Goal: Task Accomplishment & Management: Manage account settings

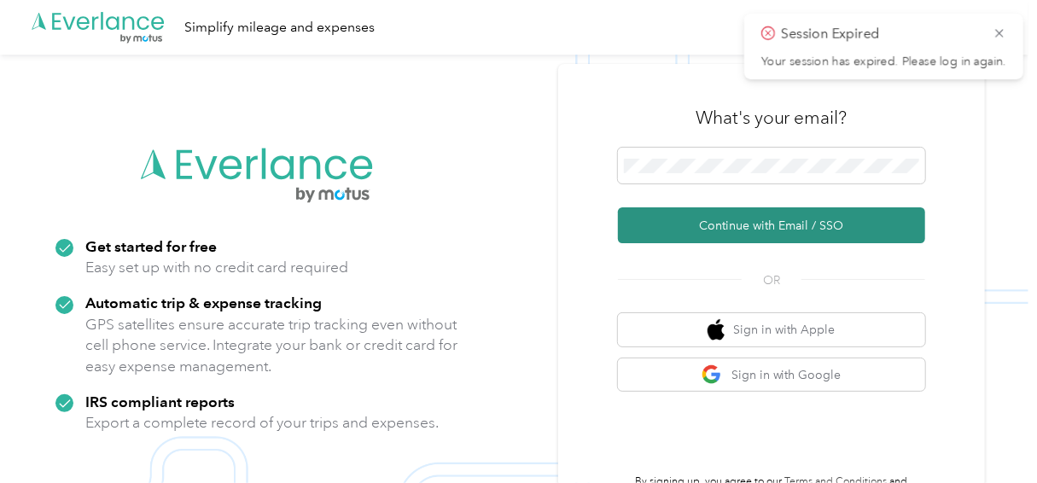
click at [734, 231] on button "Continue with Email / SSO" at bounding box center [771, 225] width 307 height 36
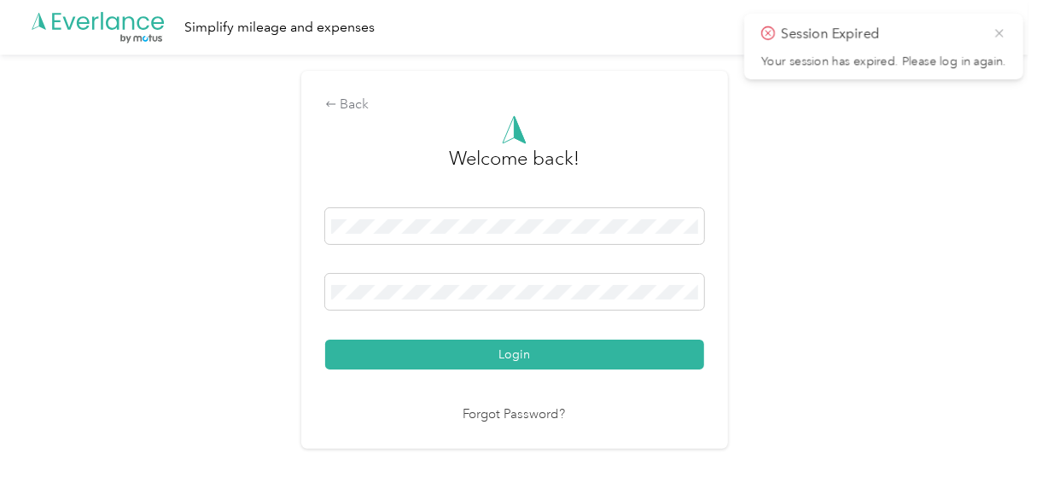
drag, startPoint x: 1003, startPoint y: 34, endPoint x: 993, endPoint y: 38, distance: 10.8
click at [1002, 34] on icon at bounding box center [1000, 33] width 14 height 15
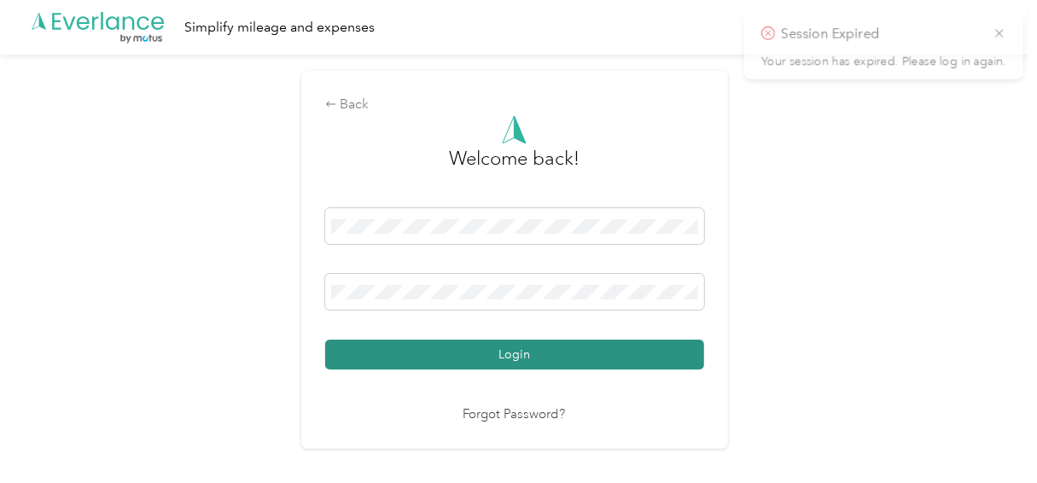
click at [470, 353] on button "Login" at bounding box center [514, 355] width 379 height 30
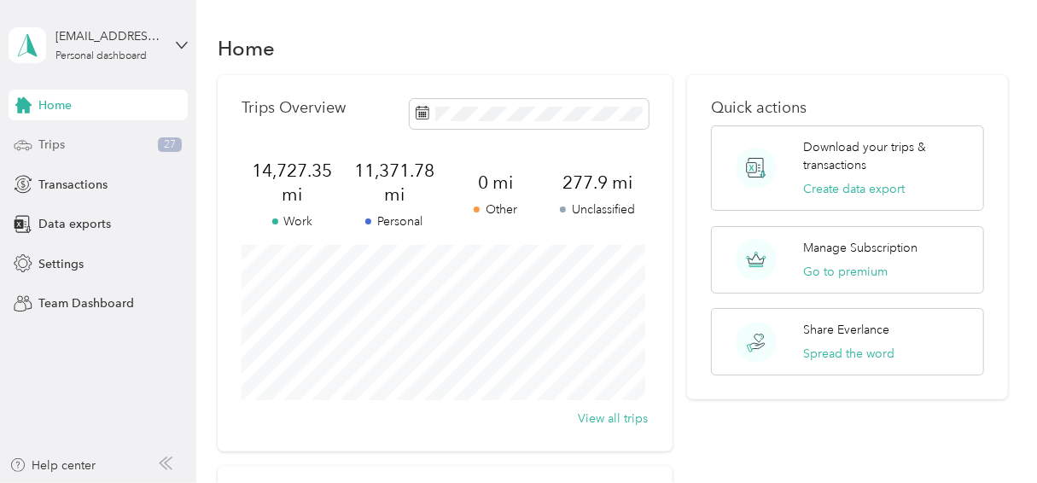
click at [55, 157] on div "Trips 27" at bounding box center [98, 145] width 179 height 31
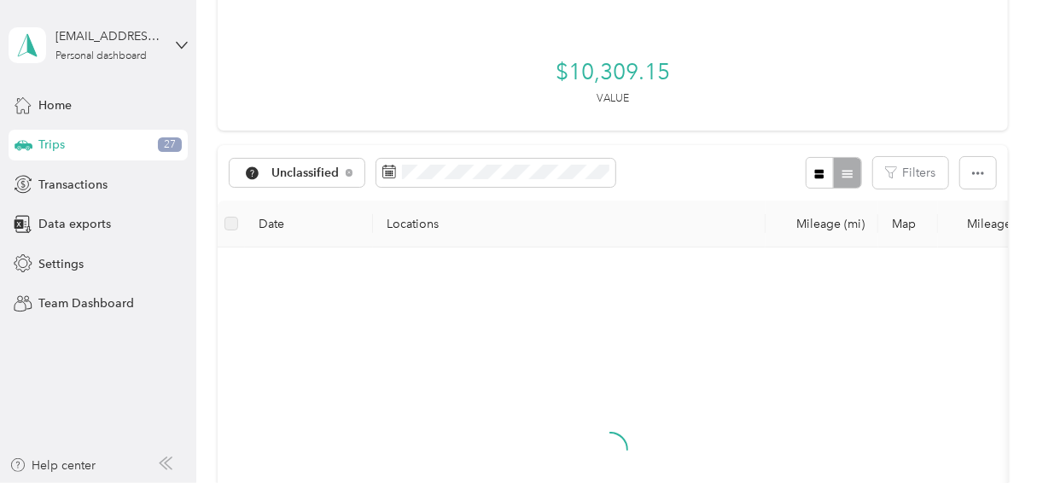
scroll to position [167, 0]
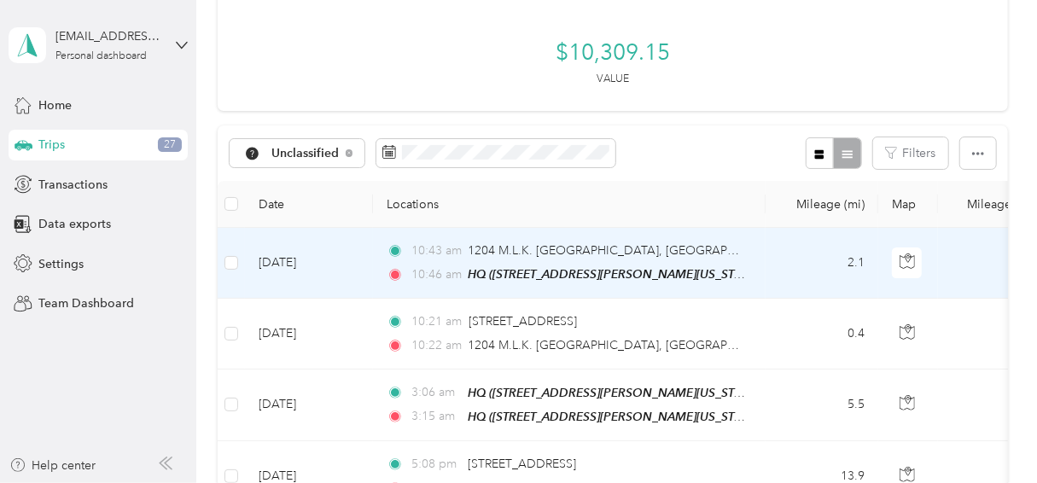
click at [347, 273] on td "[DATE]" at bounding box center [309, 263] width 128 height 71
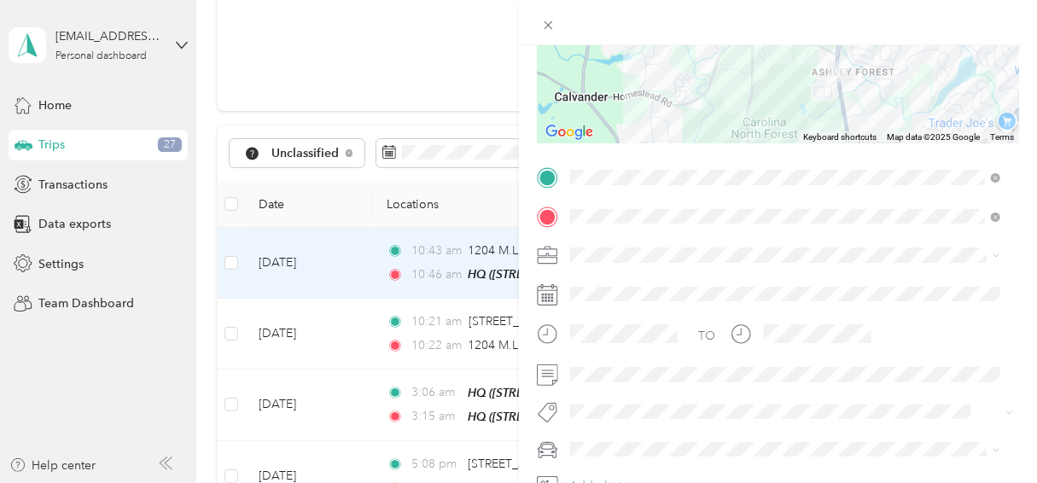
scroll to position [263, 0]
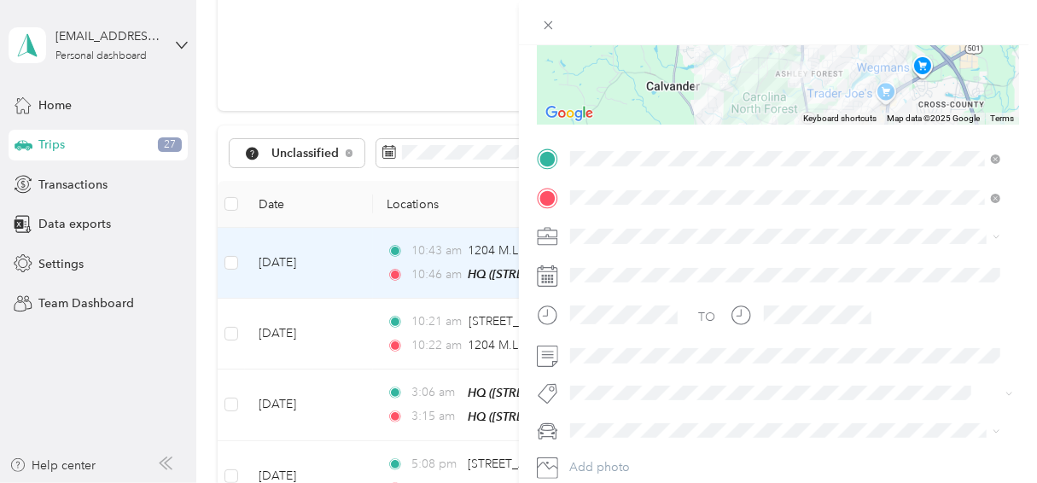
click at [612, 293] on span "Personal" at bounding box center [598, 291] width 45 height 15
click at [597, 418] on span at bounding box center [792, 431] width 456 height 27
click at [622, 365] on span "Infiniti QX60" at bounding box center [609, 370] width 67 height 15
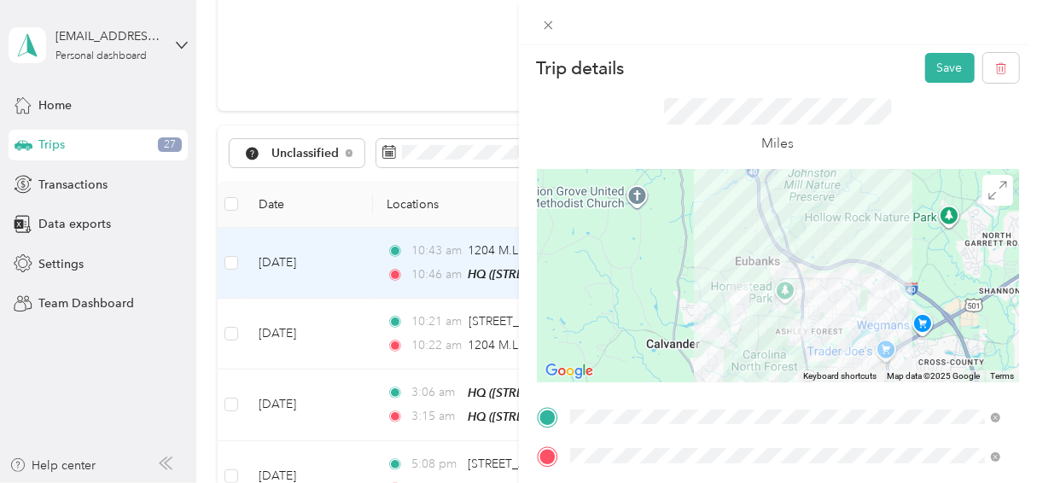
scroll to position [0, 0]
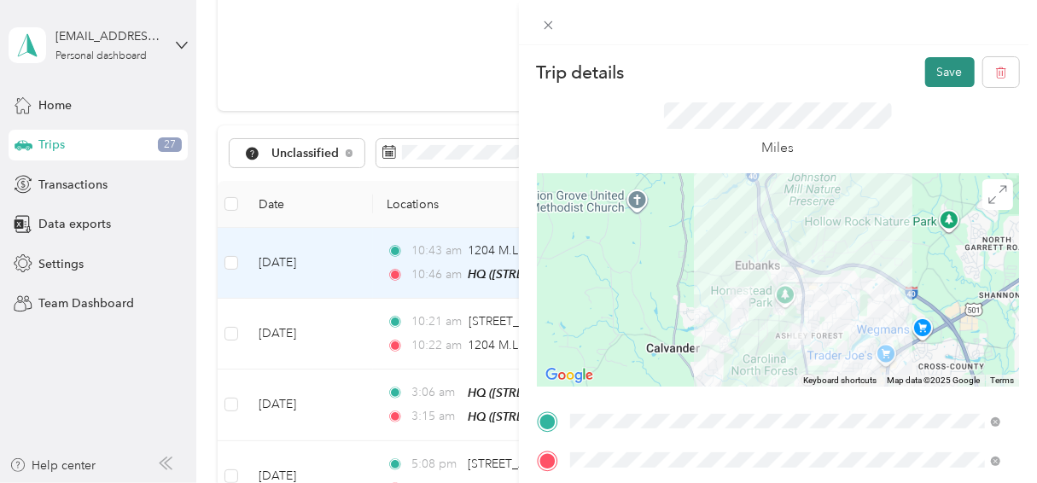
click at [926, 63] on button "Save" at bounding box center [951, 72] width 50 height 30
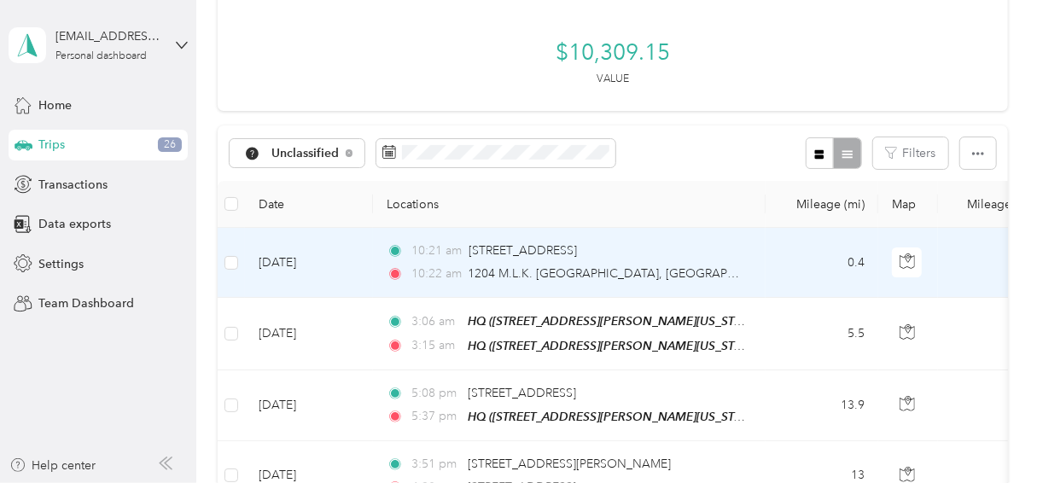
click at [347, 258] on td "[DATE]" at bounding box center [309, 263] width 128 height 70
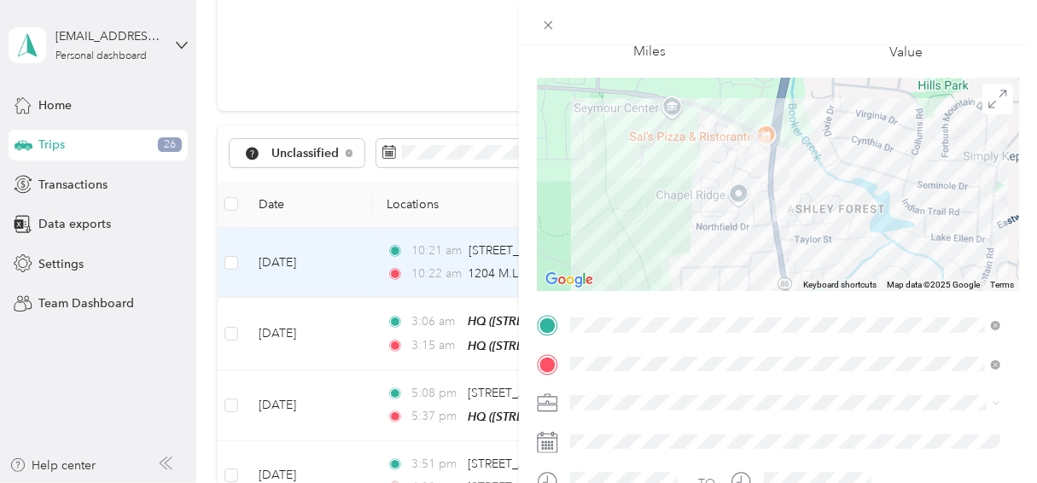
scroll to position [102, 0]
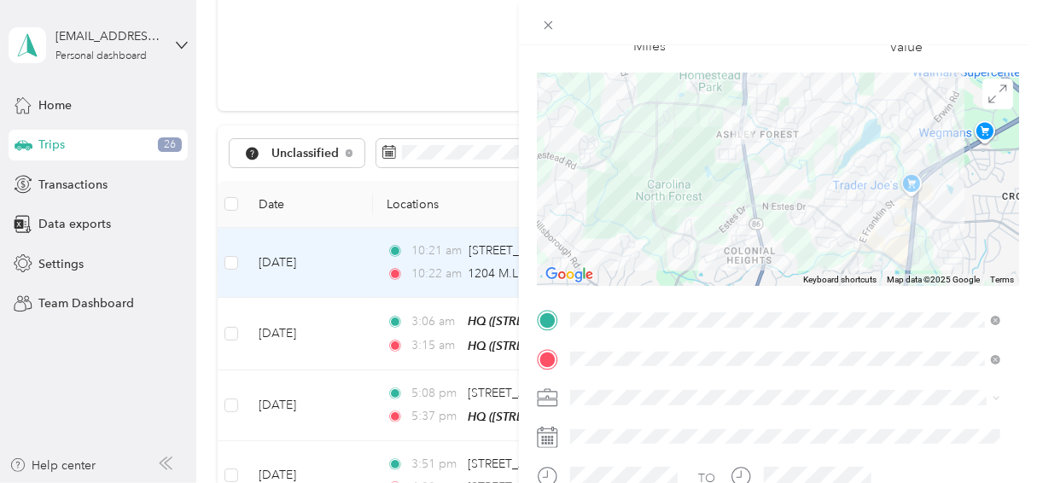
click at [590, 191] on li "Personal" at bounding box center [785, 187] width 442 height 30
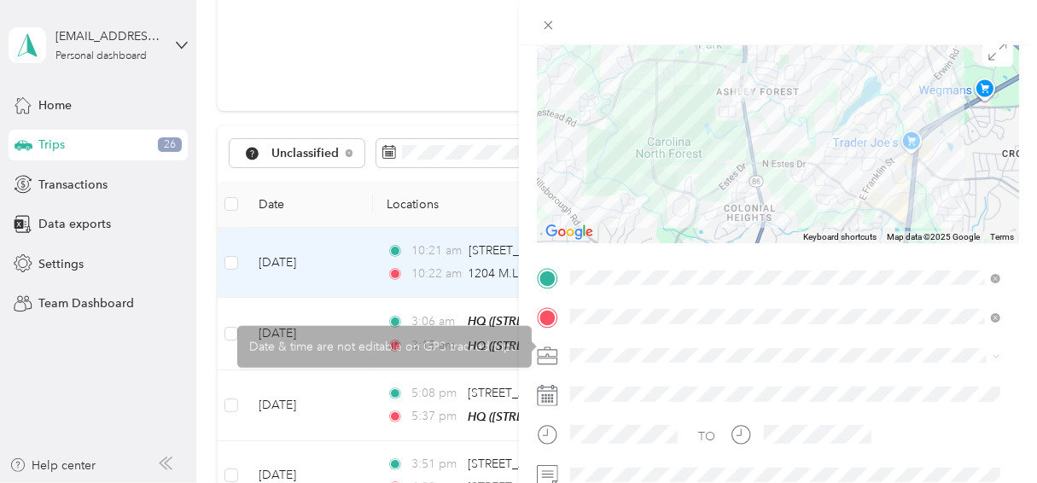
scroll to position [248, 0]
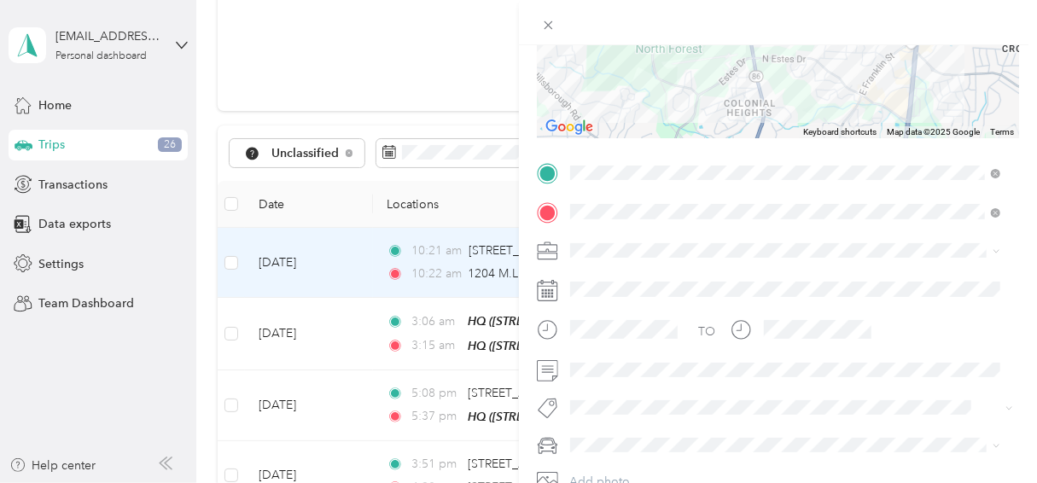
click at [613, 377] on span "Infiniti QX60" at bounding box center [609, 384] width 67 height 15
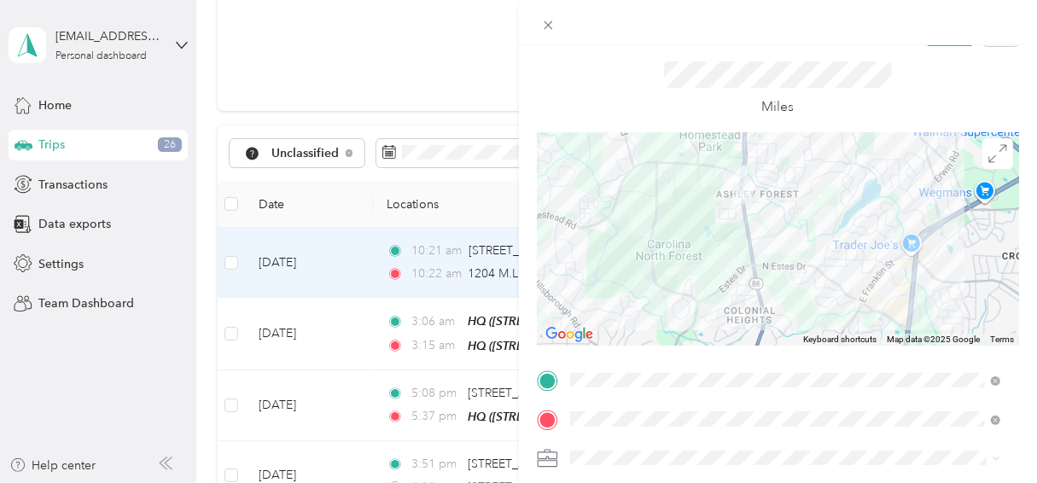
scroll to position [0, 0]
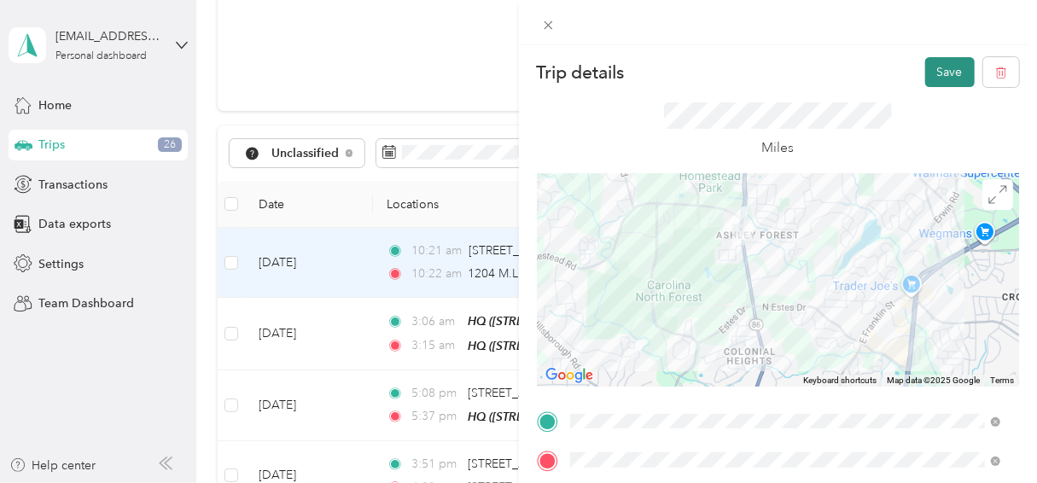
click at [926, 81] on button "Save" at bounding box center [951, 72] width 50 height 30
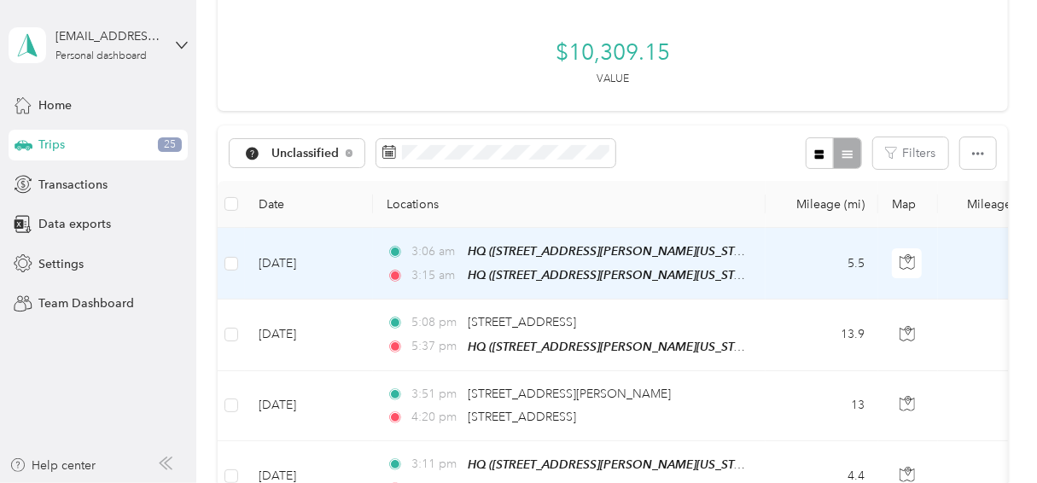
click at [342, 248] on td "[DATE]" at bounding box center [309, 264] width 128 height 72
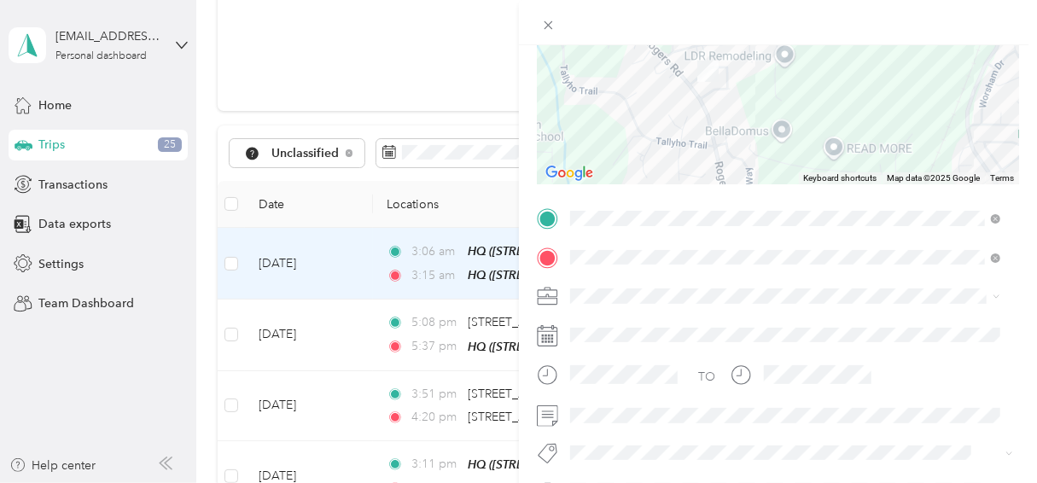
scroll to position [208, 0]
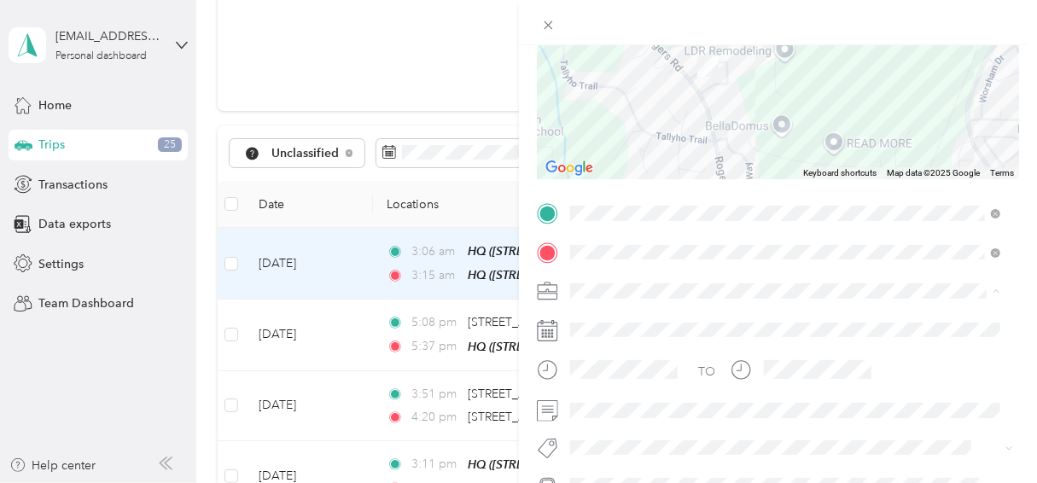
click at [585, 58] on li "Work" at bounding box center [785, 52] width 442 height 30
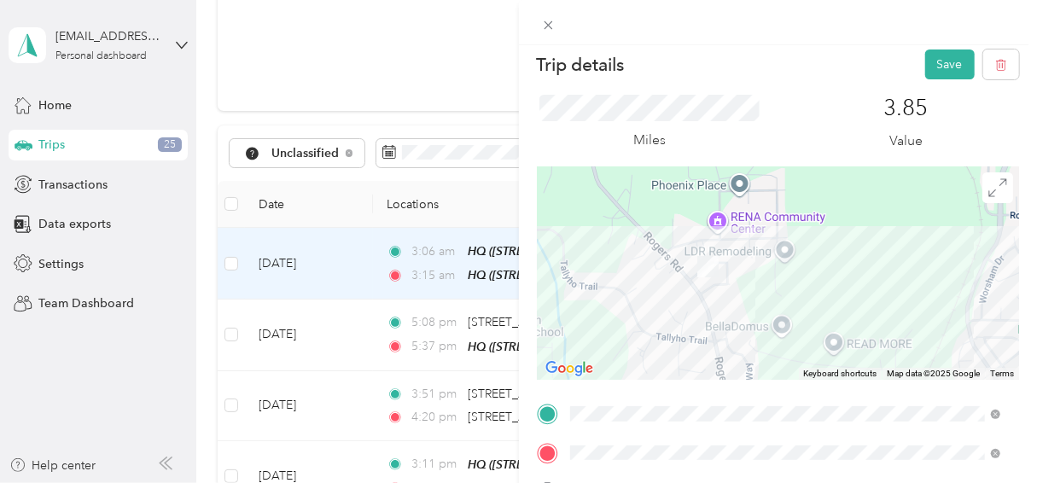
scroll to position [7, 0]
click at [930, 63] on button "Save" at bounding box center [951, 65] width 50 height 30
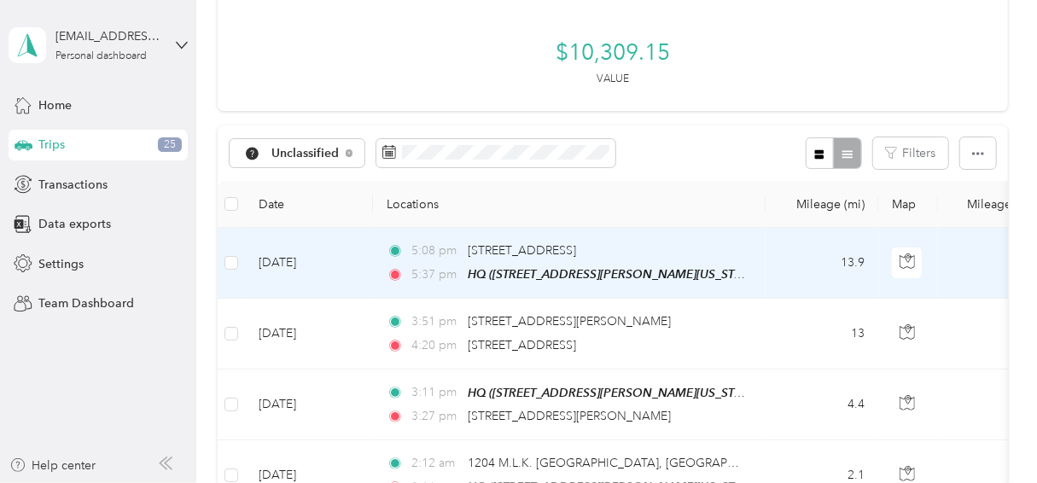
click at [345, 270] on td "[DATE]" at bounding box center [309, 263] width 128 height 71
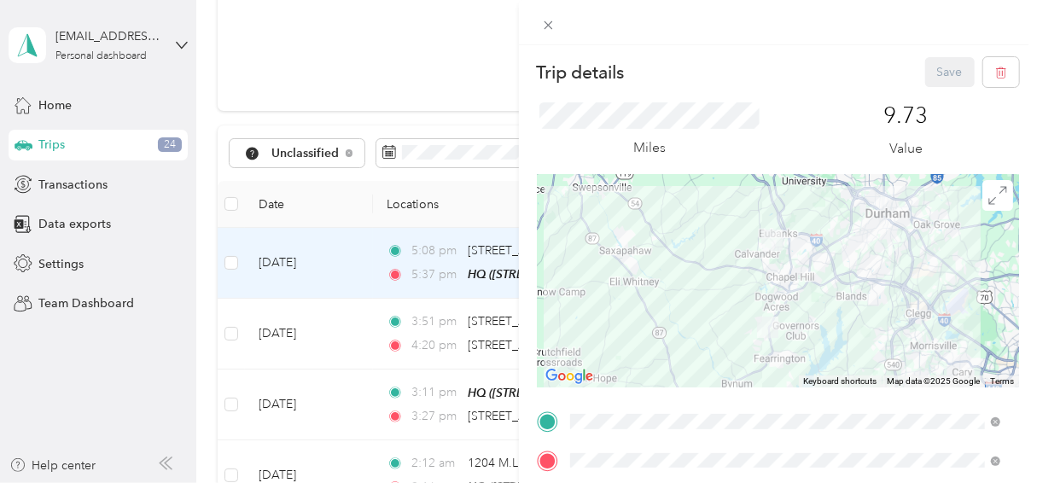
scroll to position [62, 0]
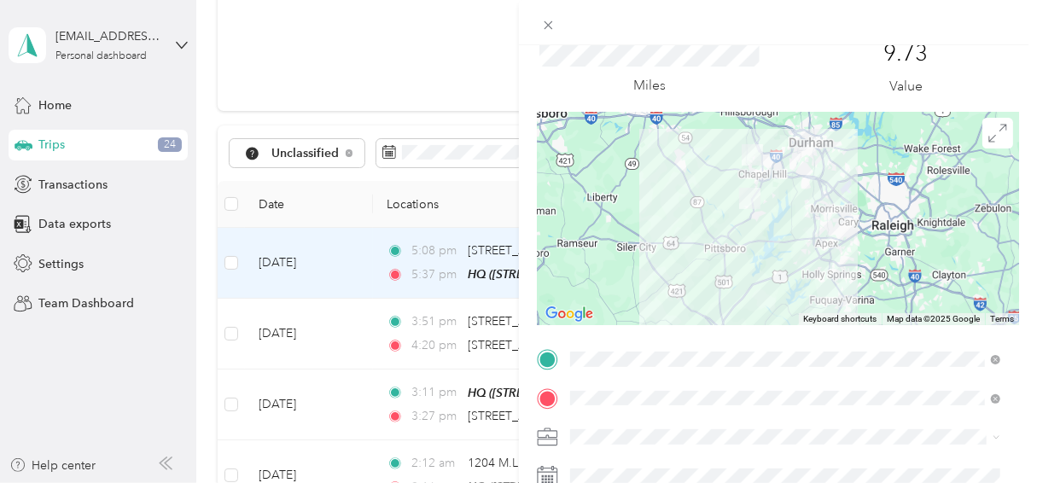
click at [593, 231] on li "Personal" at bounding box center [785, 226] width 442 height 30
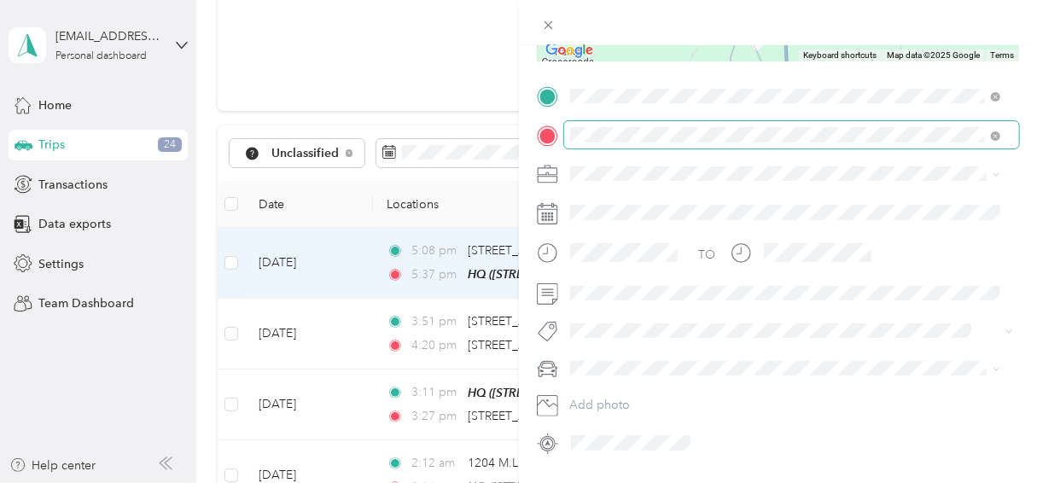
scroll to position [373, 0]
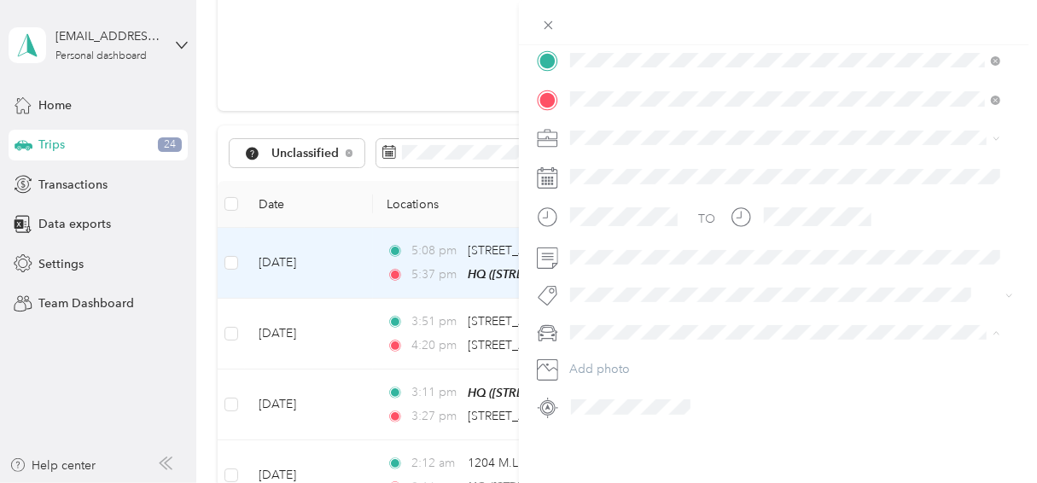
click at [614, 261] on div "Infiniti QX60" at bounding box center [785, 260] width 418 height 18
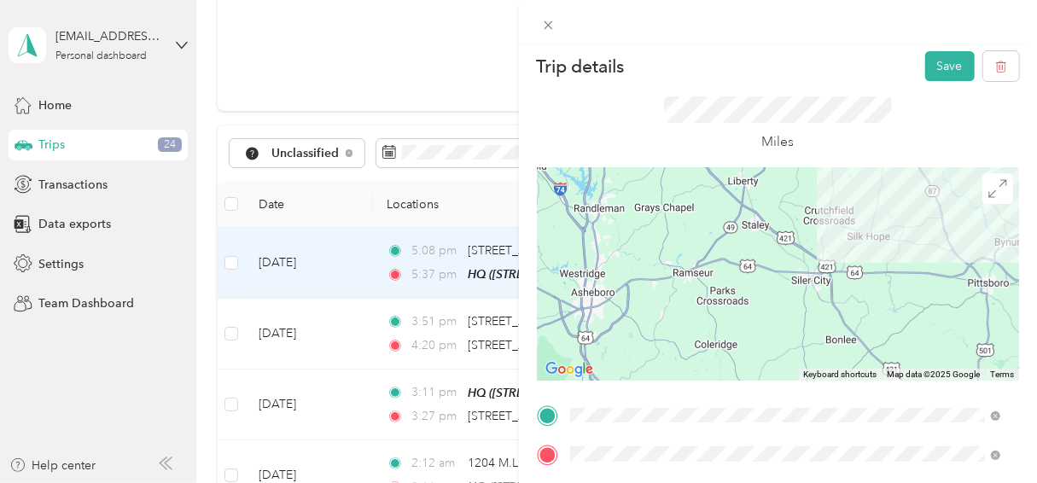
scroll to position [5, 0]
click at [926, 80] on div "Save" at bounding box center [973, 67] width 95 height 30
click at [926, 76] on button "Save" at bounding box center [951, 67] width 50 height 30
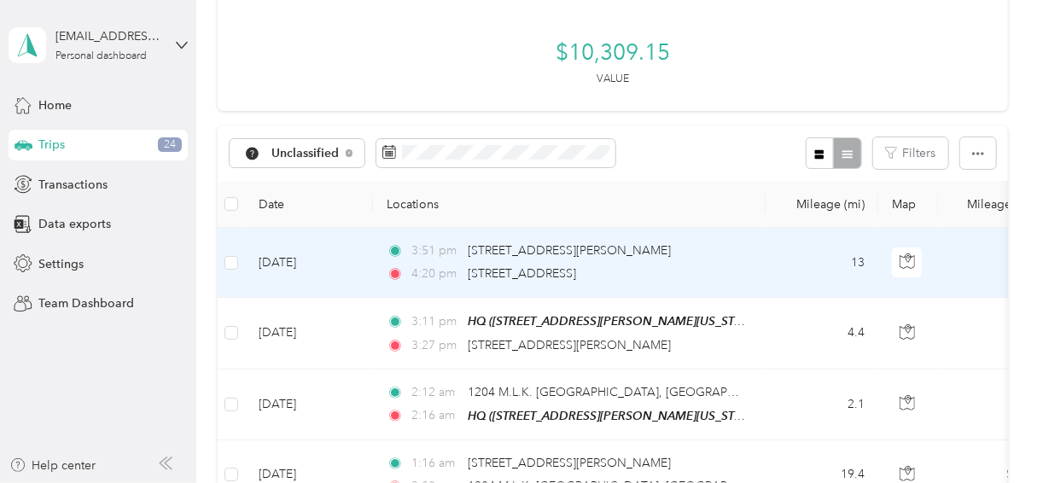
click at [368, 253] on td "[DATE]" at bounding box center [309, 263] width 128 height 70
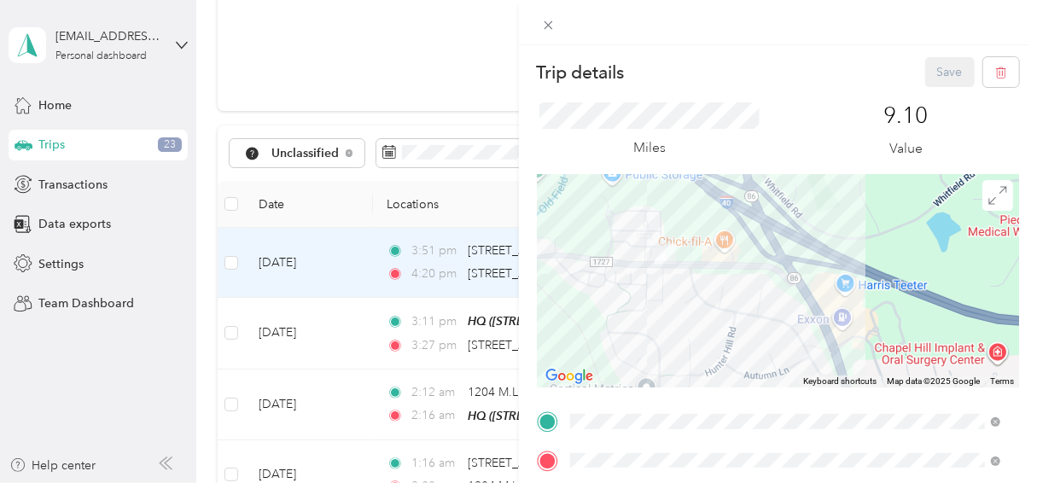
drag, startPoint x: 623, startPoint y: 210, endPoint x: 628, endPoint y: 316, distance: 106.0
click at [628, 316] on div at bounding box center [778, 280] width 483 height 213
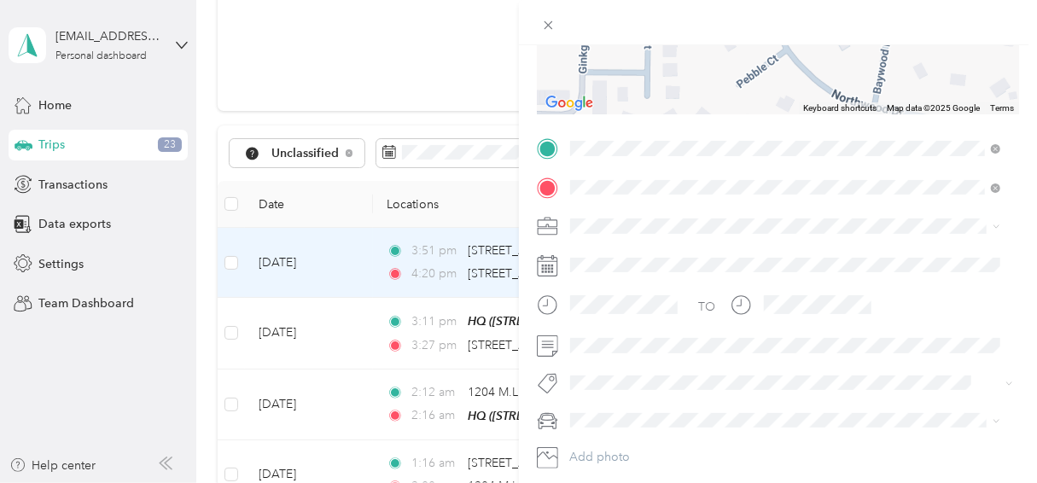
scroll to position [277, 0]
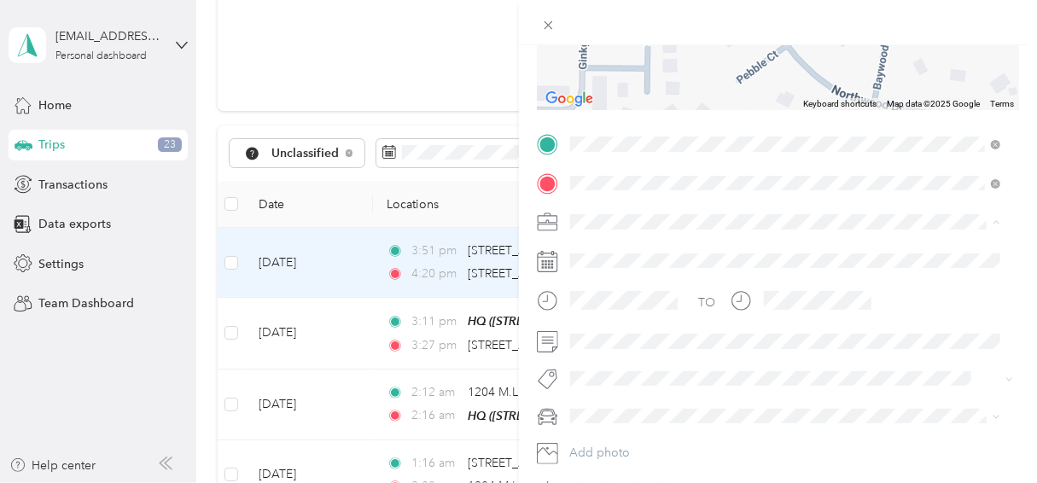
click at [619, 270] on li "Personal" at bounding box center [785, 281] width 442 height 30
click at [607, 363] on ol "Chevrolet Suburban Audi Q7 Optimus [PERSON_NAME] BMW 750LI Infiniti QX60 Tank" at bounding box center [785, 295] width 442 height 209
click at [617, 347] on div "Infiniti QX60" at bounding box center [785, 354] width 418 height 18
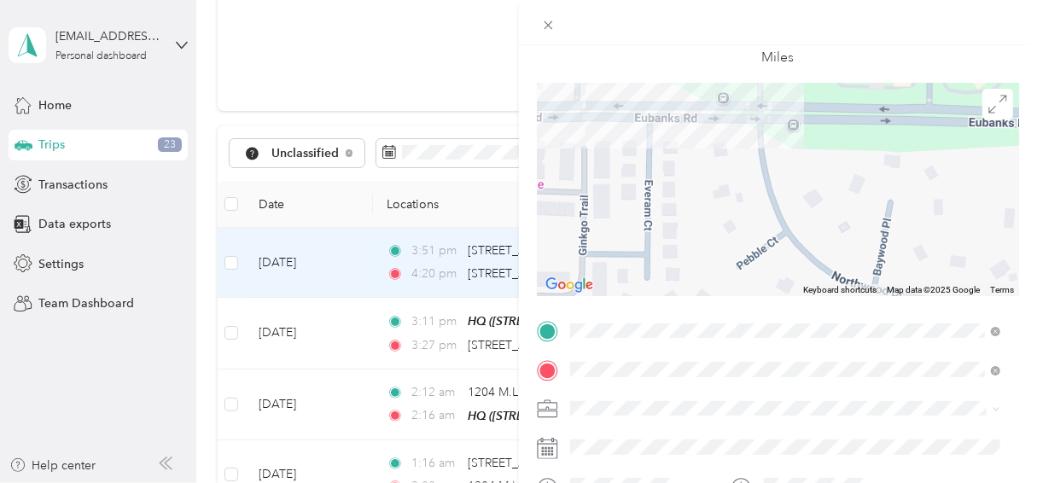
scroll to position [0, 0]
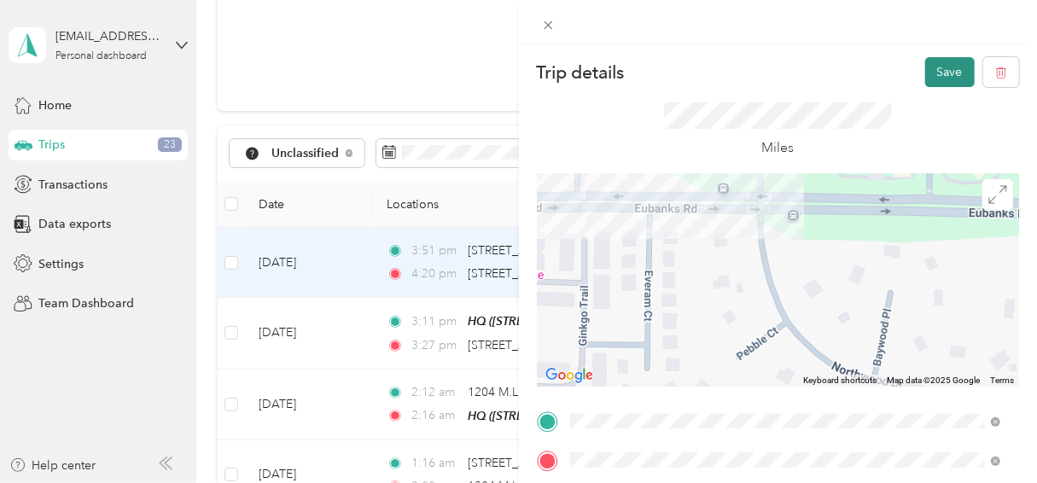
click at [926, 68] on button "Save" at bounding box center [951, 72] width 50 height 30
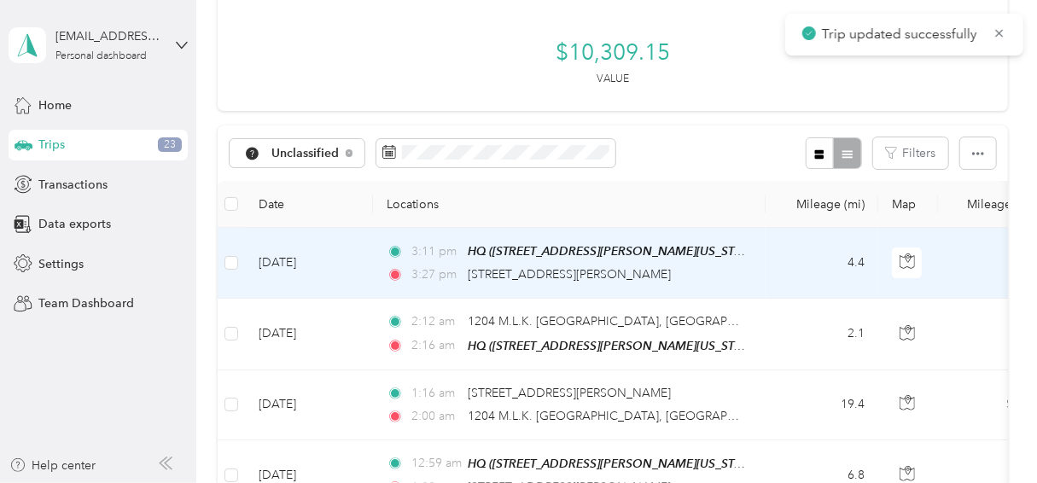
click at [346, 256] on td "[DATE]" at bounding box center [309, 263] width 128 height 71
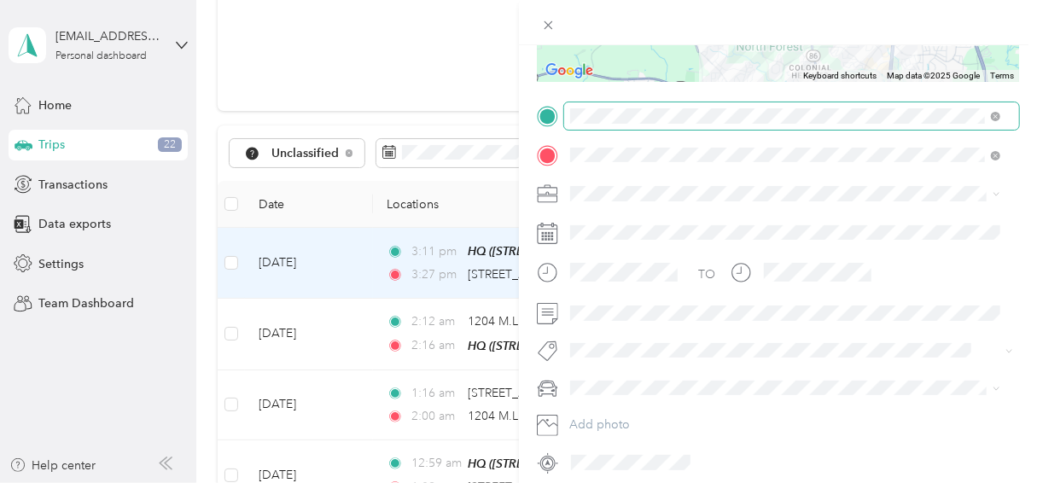
scroll to position [307, 0]
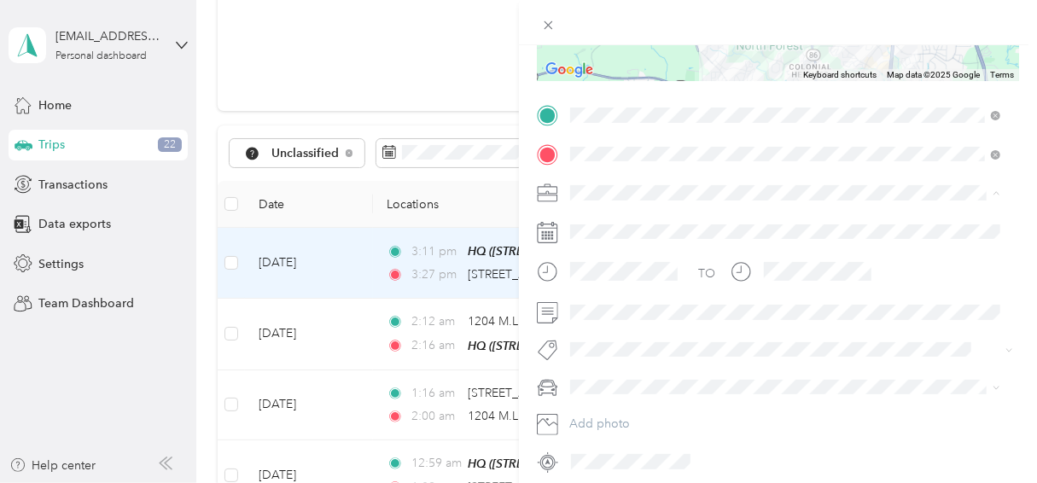
click at [610, 245] on span "Personal" at bounding box center [598, 252] width 45 height 15
click at [601, 349] on div "Tank" at bounding box center [775, 356] width 399 height 18
click at [622, 225] on div "Work" at bounding box center [785, 222] width 418 height 18
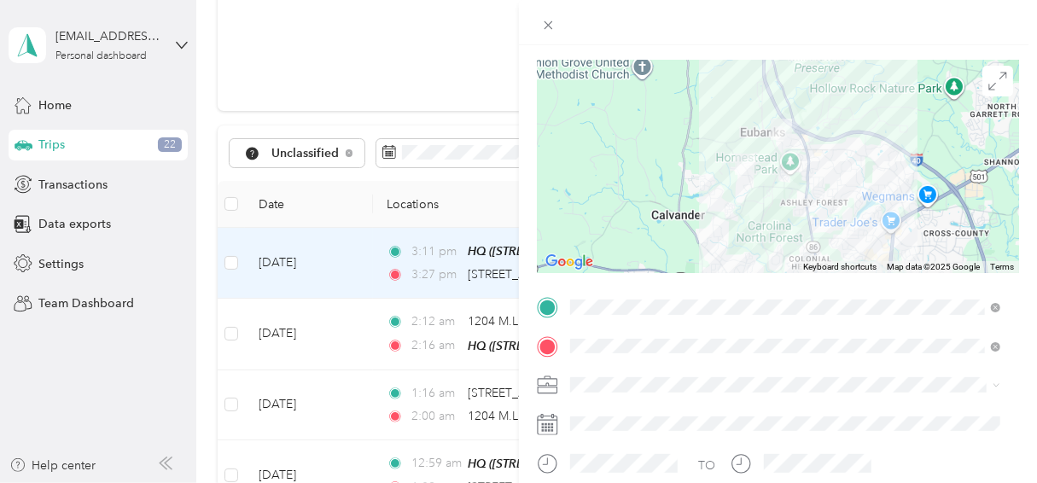
scroll to position [0, 0]
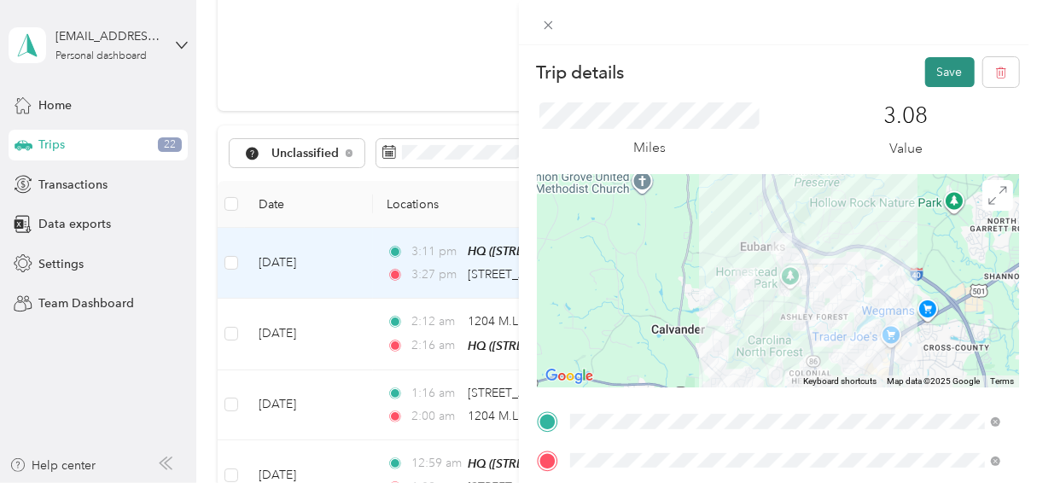
click at [926, 75] on button "Save" at bounding box center [951, 72] width 50 height 30
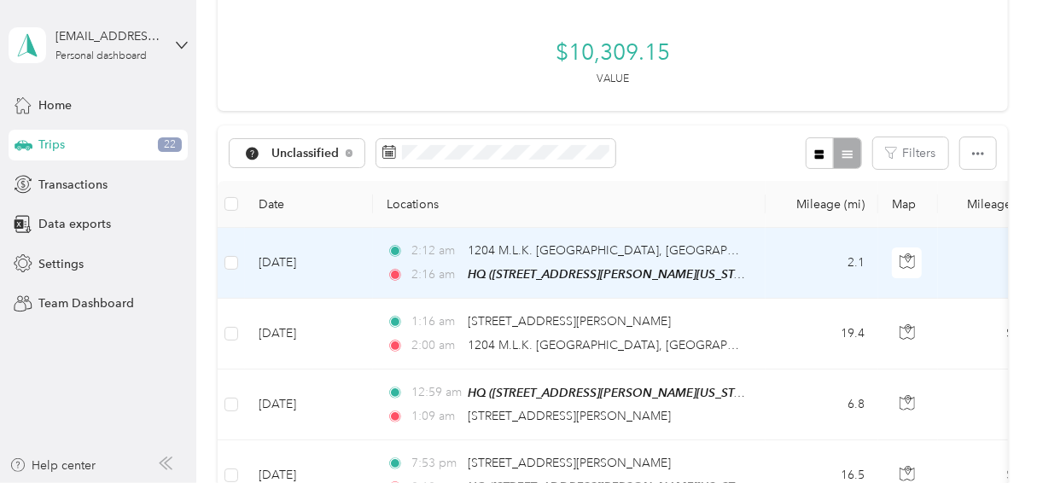
click at [359, 249] on td "[DATE]" at bounding box center [309, 263] width 128 height 71
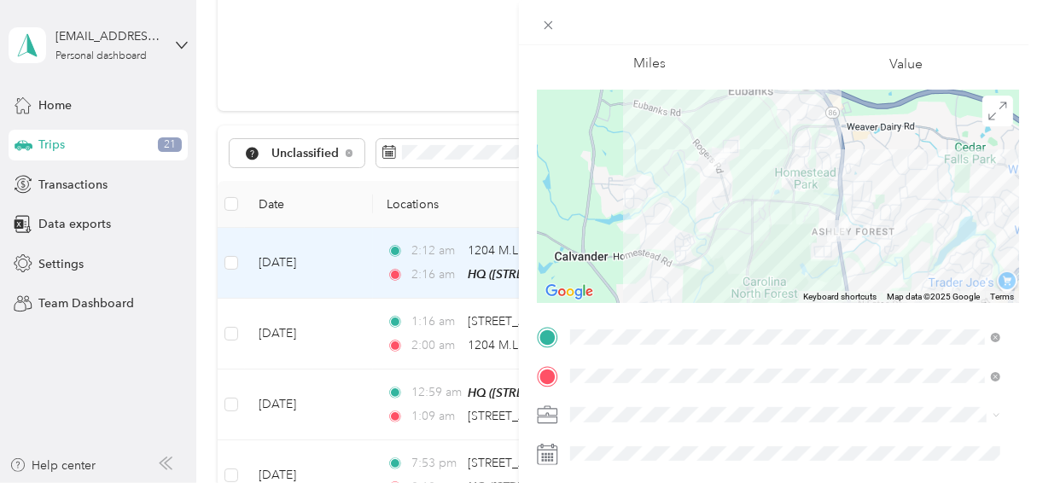
scroll to position [85, 0]
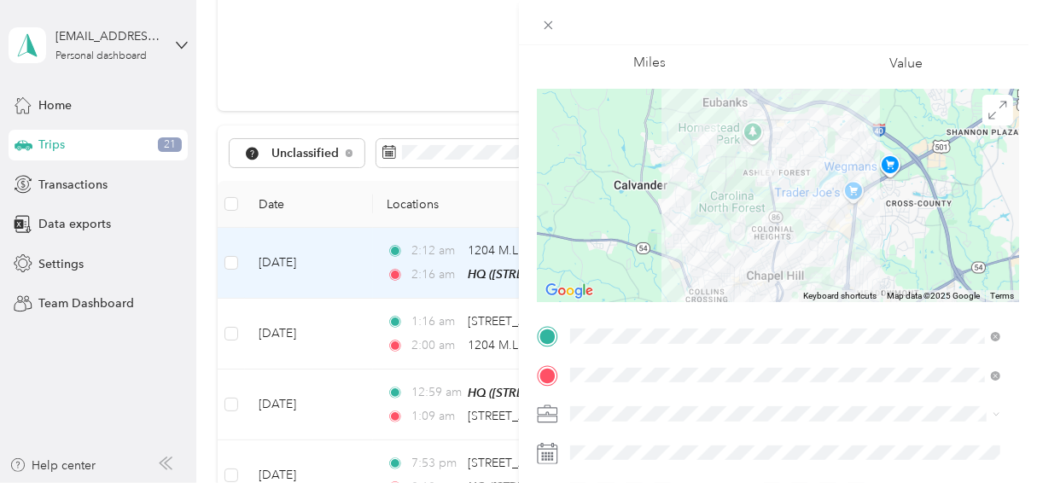
click at [587, 181] on li "Work" at bounding box center [785, 171] width 442 height 30
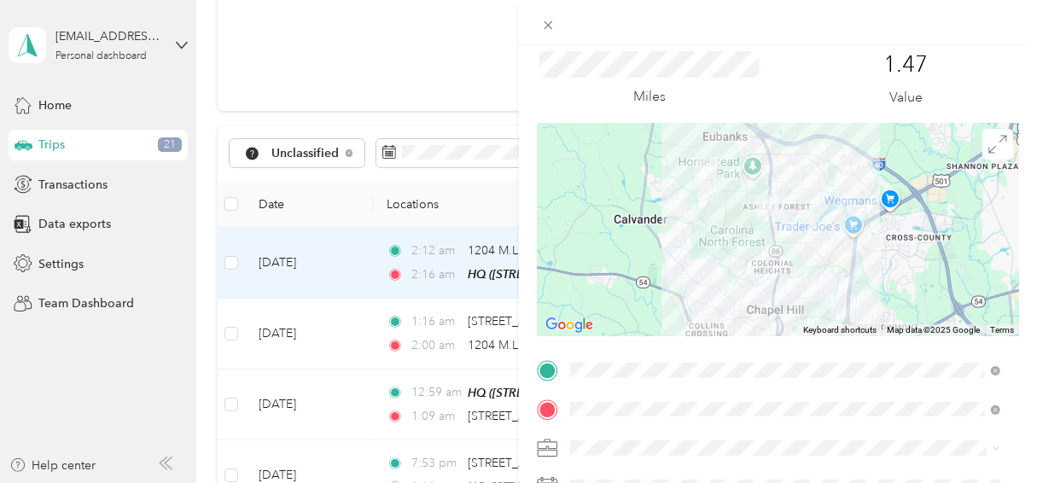
scroll to position [0, 0]
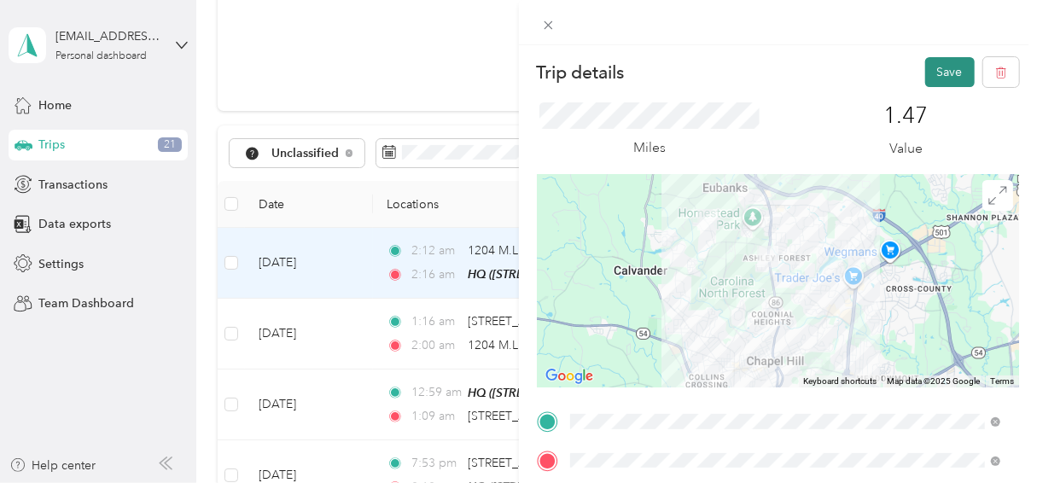
click at [926, 64] on button "Save" at bounding box center [951, 72] width 50 height 30
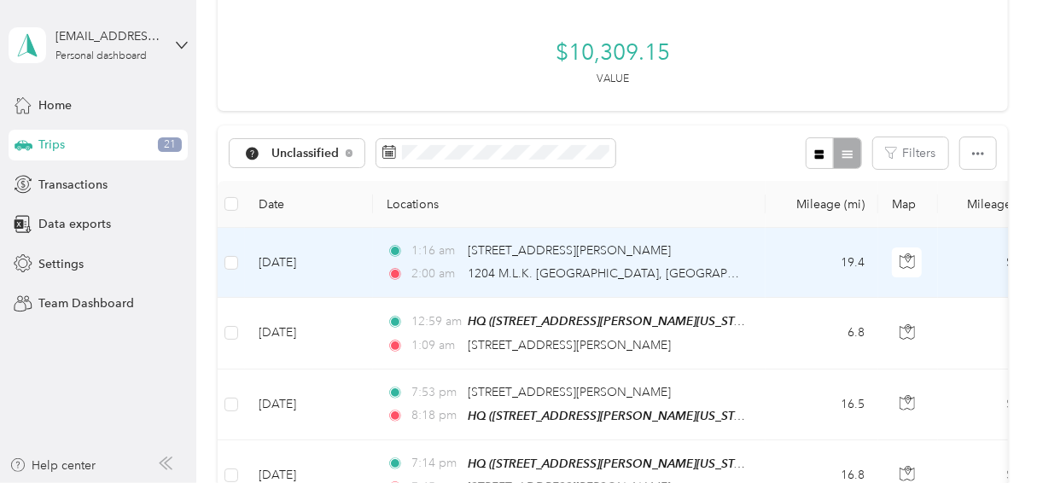
click at [353, 271] on td "[DATE]" at bounding box center [309, 263] width 128 height 70
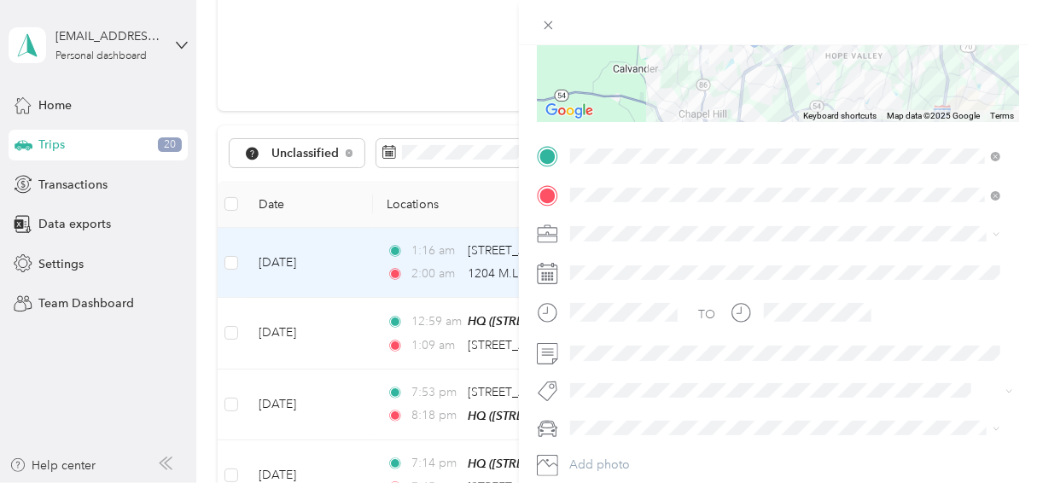
scroll to position [268, 0]
click at [626, 257] on div "Work" at bounding box center [785, 261] width 418 height 18
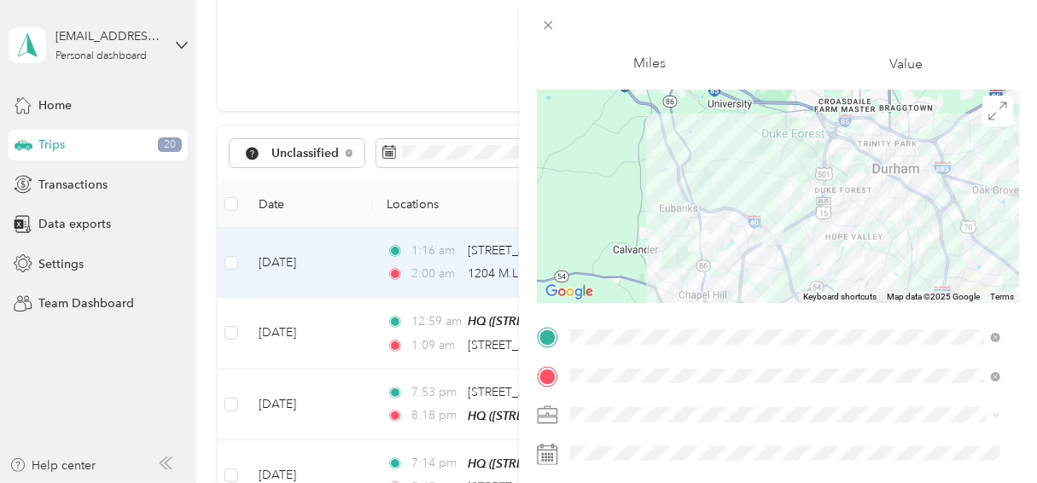
scroll to position [56, 0]
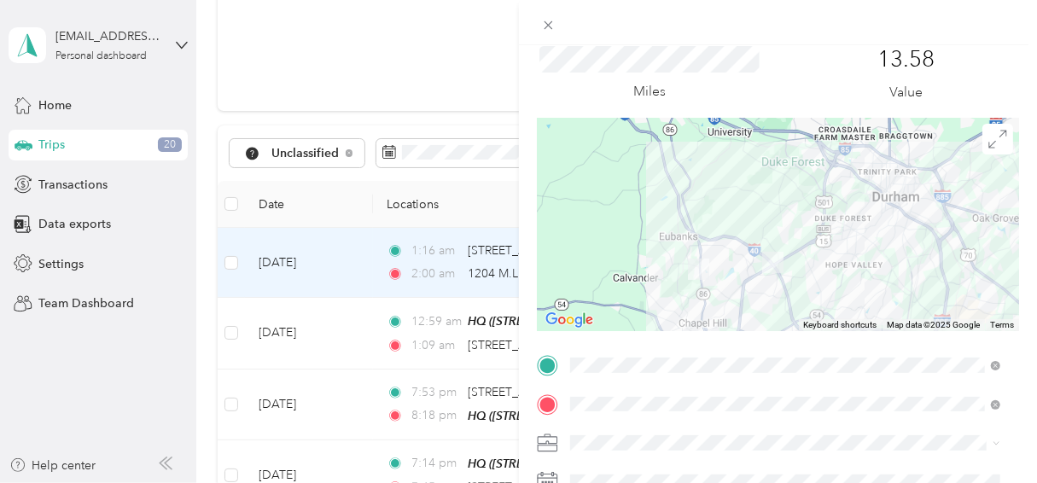
click at [833, 49] on div "13.58 Value" at bounding box center [906, 74] width 226 height 57
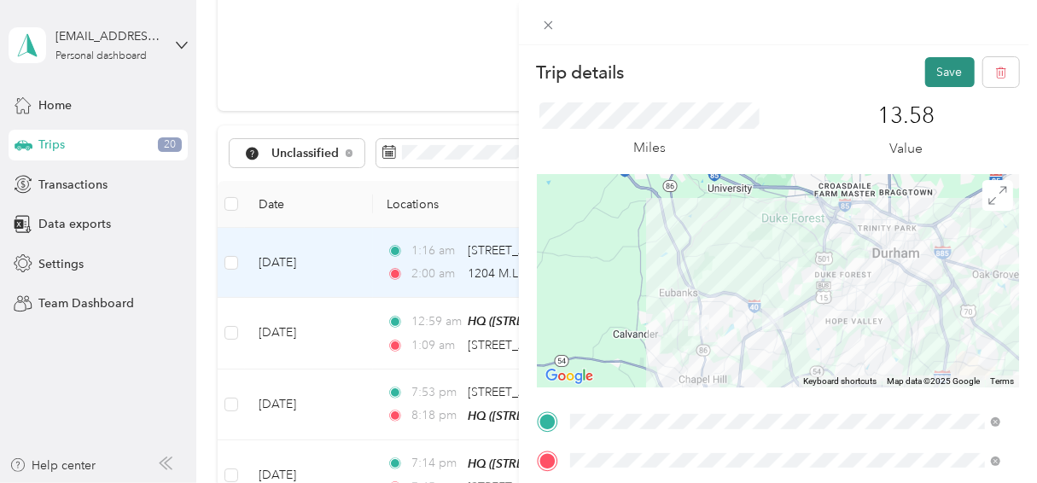
click at [930, 65] on button "Save" at bounding box center [951, 72] width 50 height 30
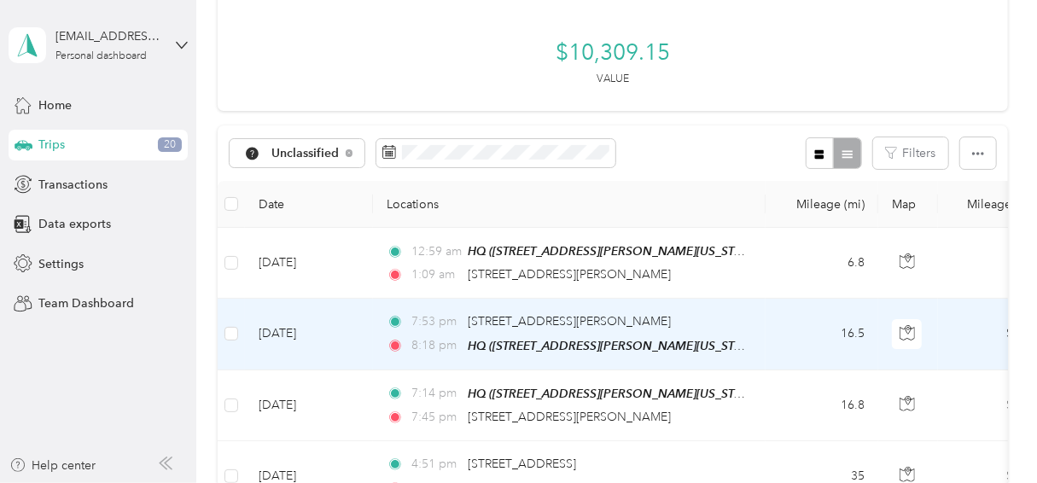
click at [349, 325] on td "[DATE]" at bounding box center [309, 334] width 128 height 71
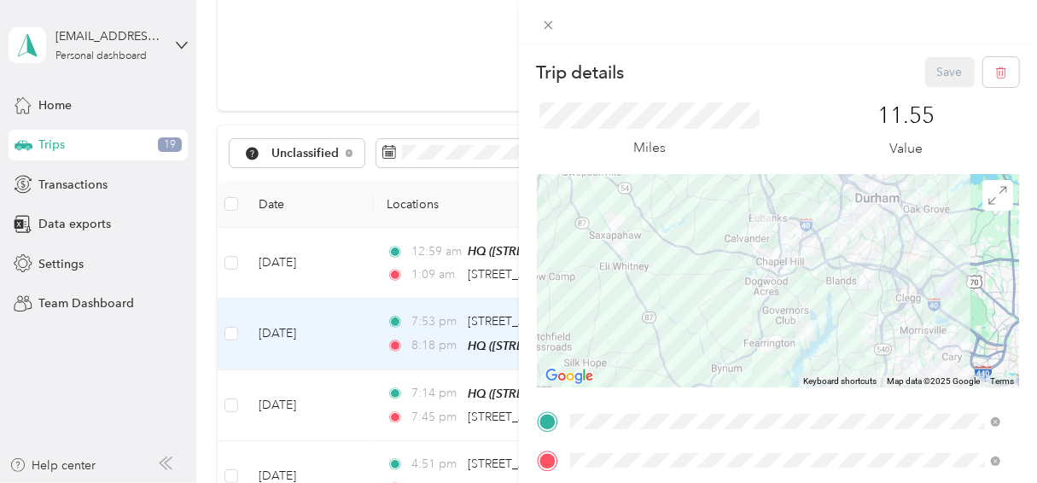
click at [753, 93] on div "Miles 11.55 Value" at bounding box center [778, 130] width 483 height 87
click at [1006, 266] on div at bounding box center [778, 280] width 483 height 213
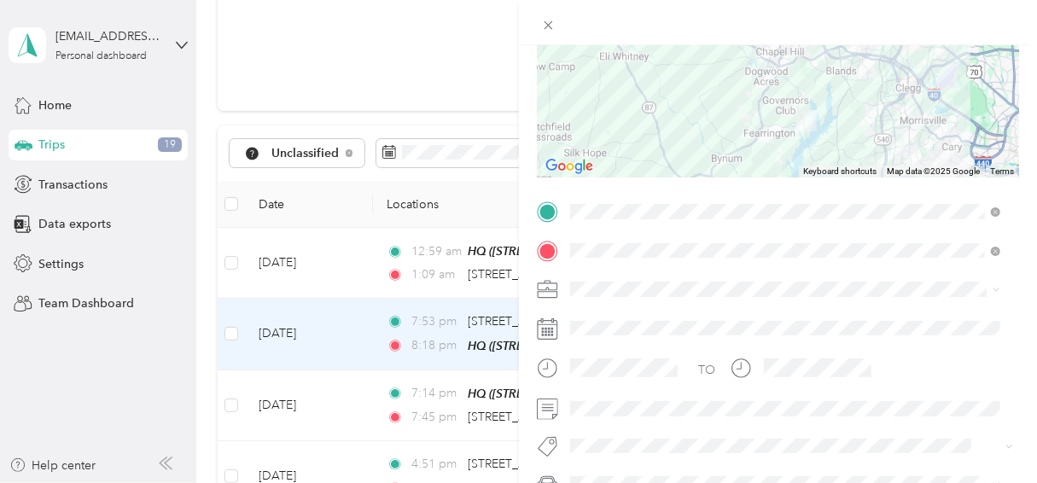
scroll to position [225, 0]
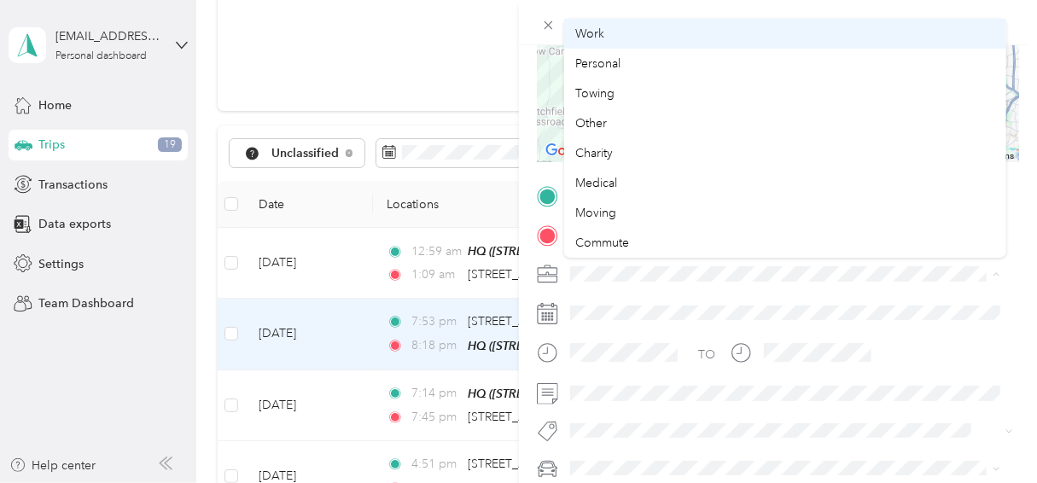
click at [667, 39] on div "Work" at bounding box center [785, 34] width 418 height 18
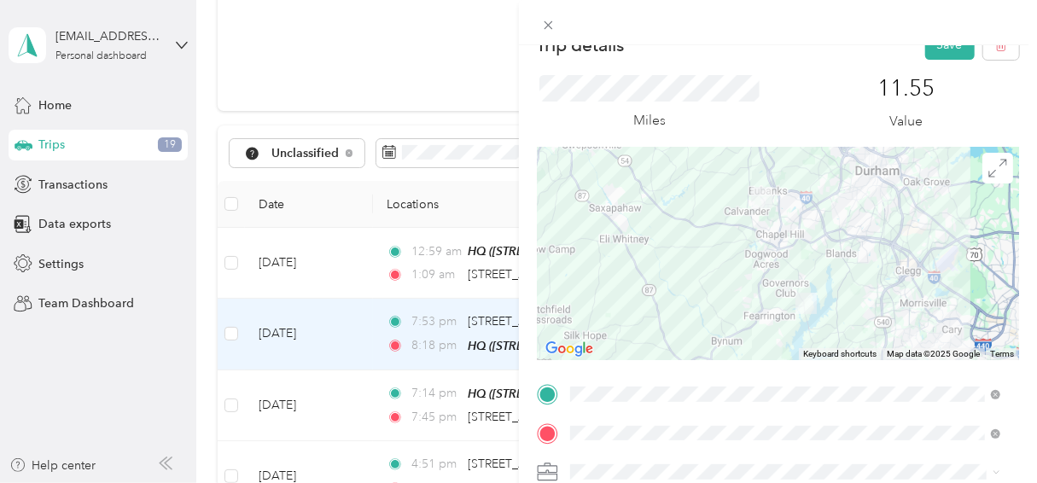
scroll to position [0, 0]
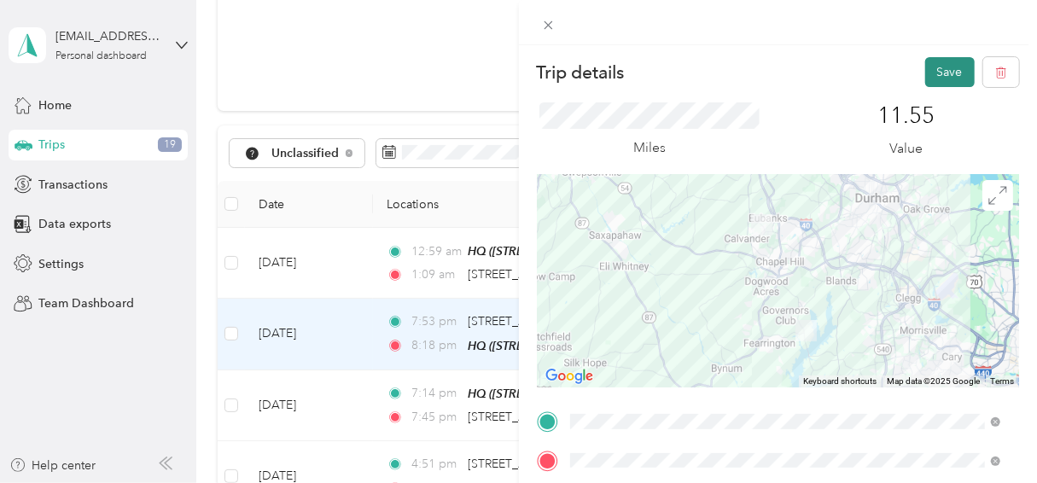
click at [933, 70] on button "Save" at bounding box center [951, 72] width 50 height 30
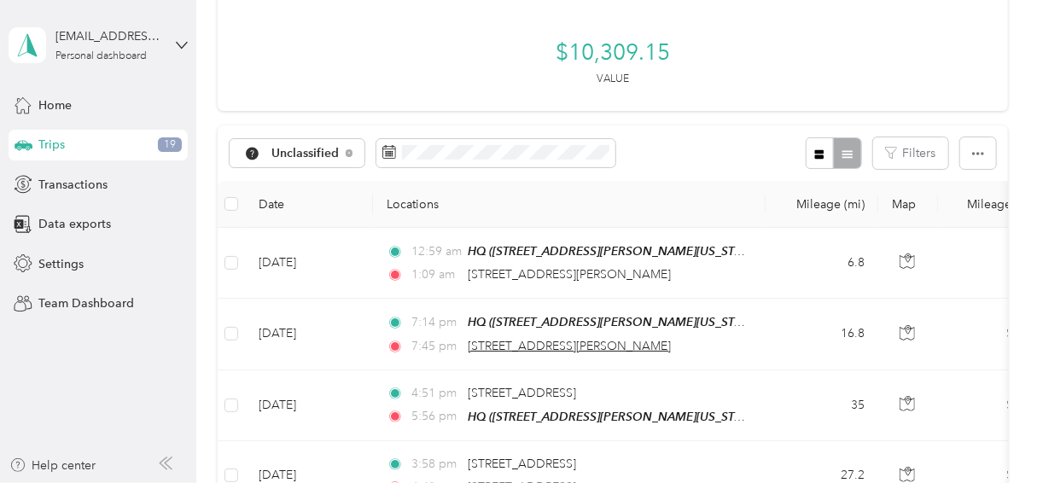
click at [653, 342] on span "[STREET_ADDRESS][PERSON_NAME]" at bounding box center [569, 346] width 203 height 15
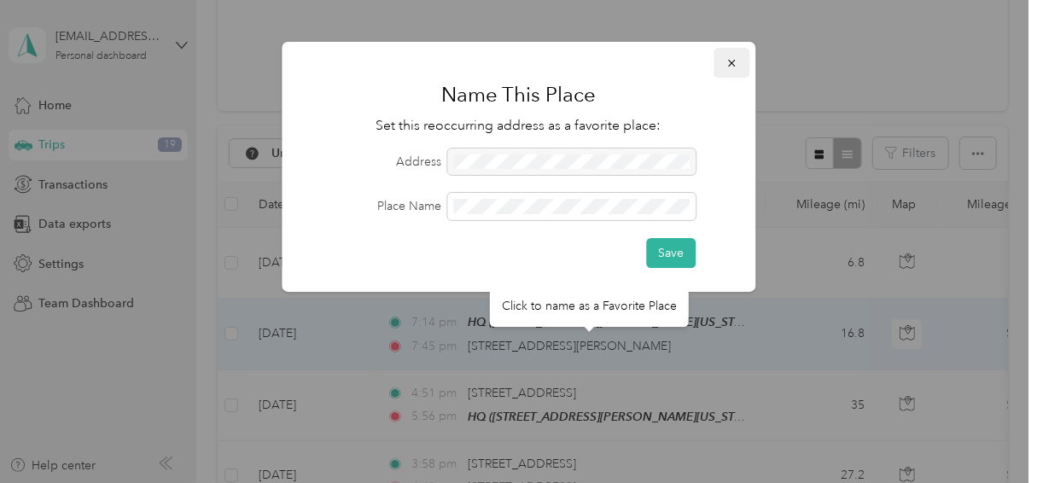
click at [744, 63] on button "button" at bounding box center [732, 63] width 36 height 30
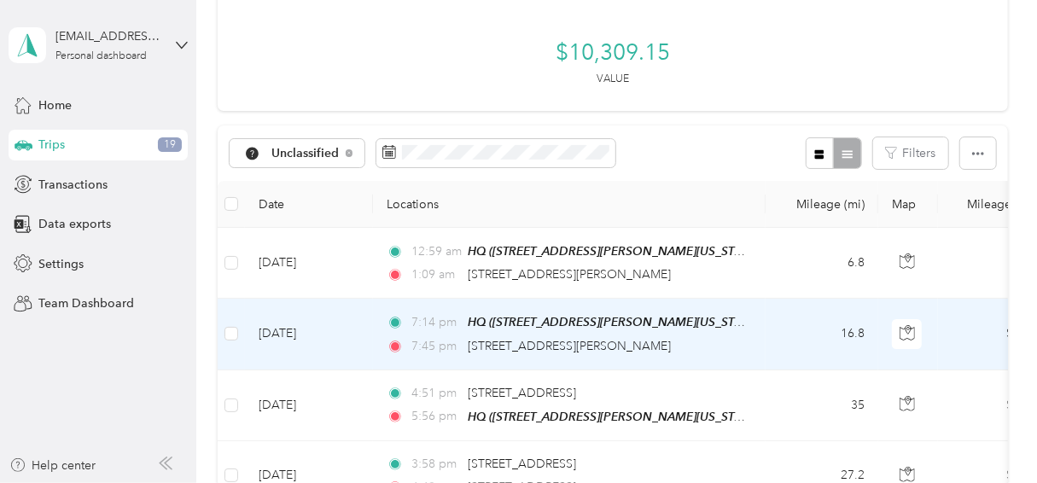
click at [354, 331] on td "[DATE]" at bounding box center [309, 334] width 128 height 71
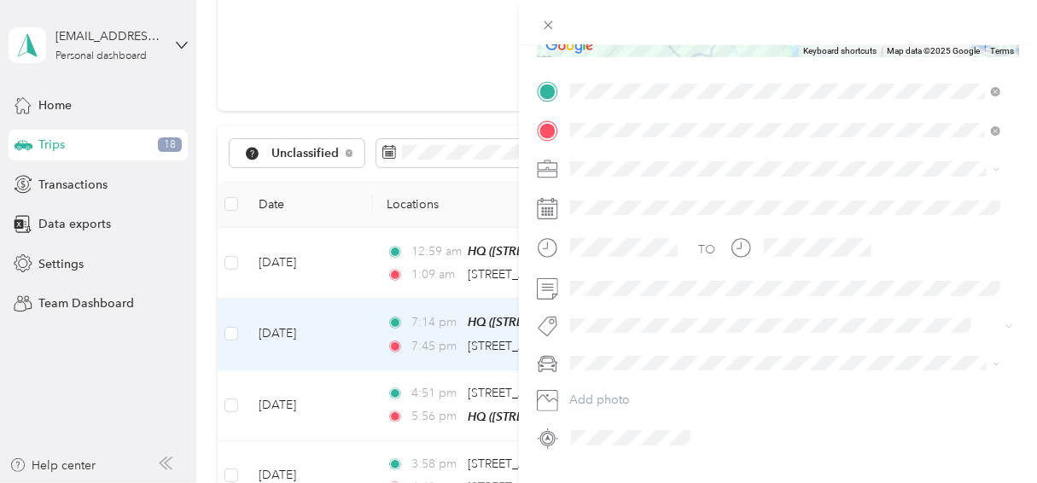
scroll to position [374, 0]
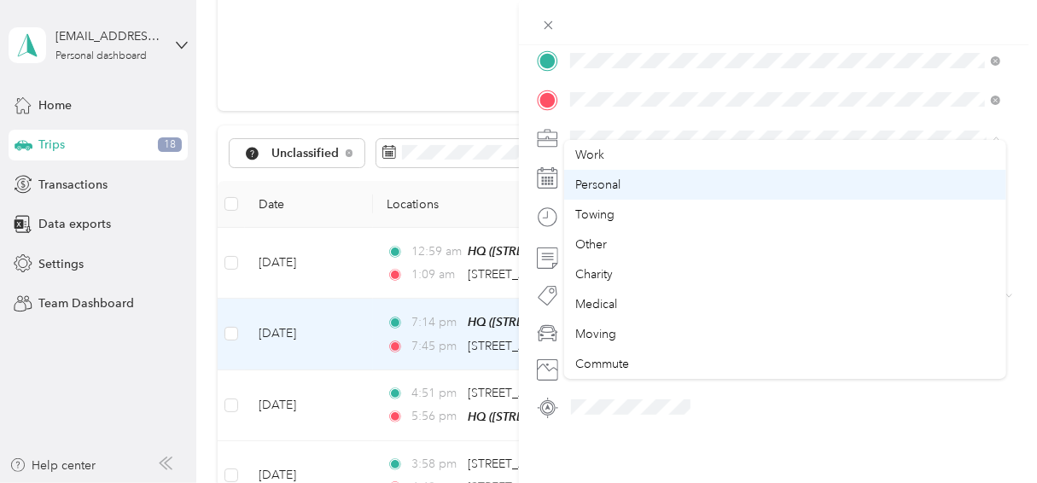
click at [625, 187] on div "Personal" at bounding box center [785, 185] width 418 height 18
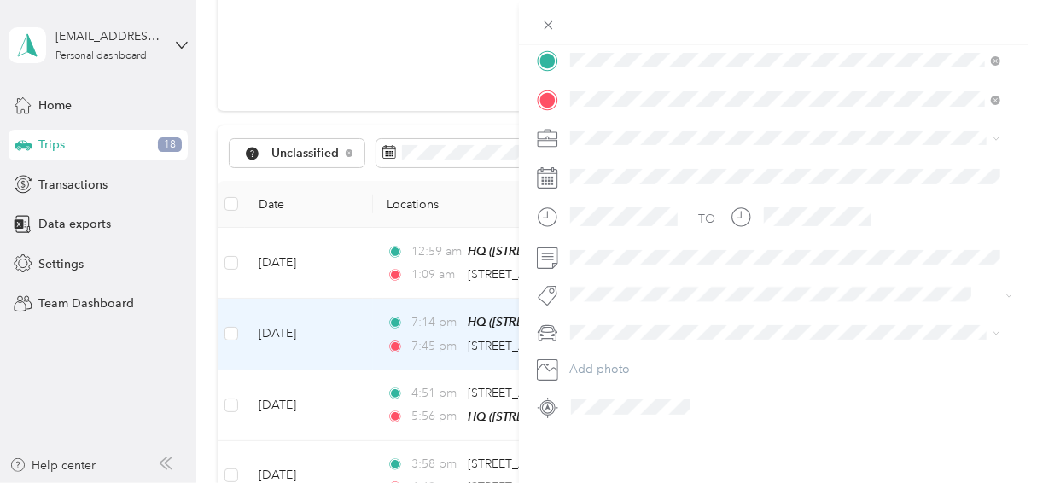
scroll to position [373, 0]
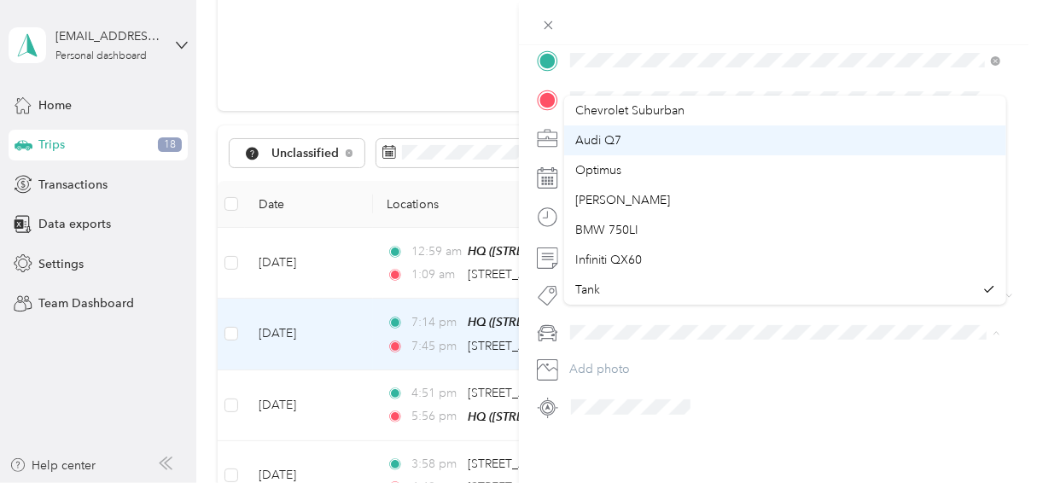
click at [666, 142] on div "Audi Q7" at bounding box center [785, 140] width 418 height 18
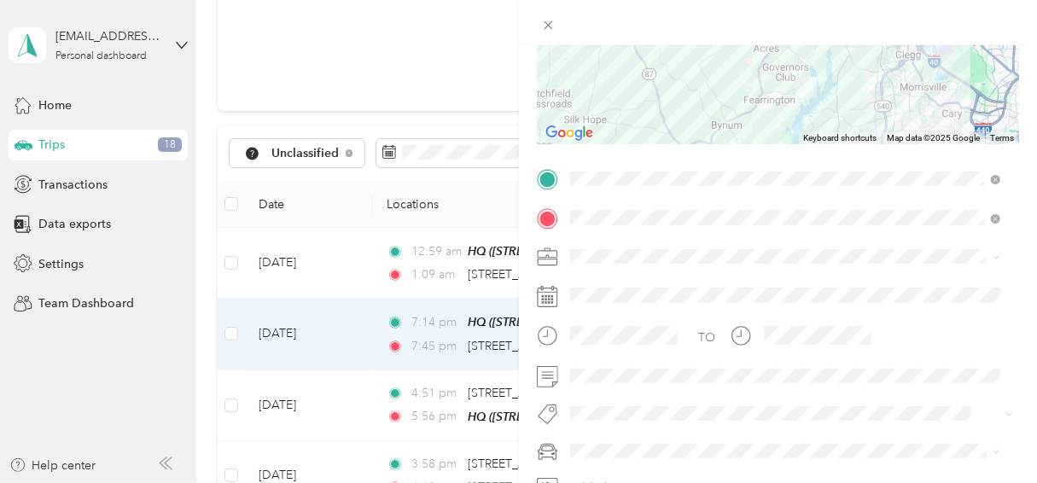
scroll to position [0, 0]
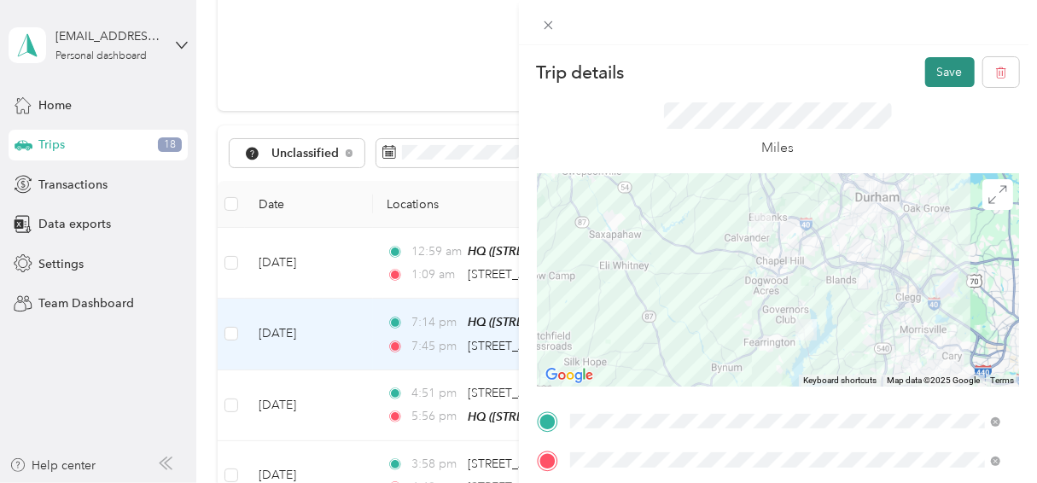
click at [932, 67] on button "Save" at bounding box center [951, 72] width 50 height 30
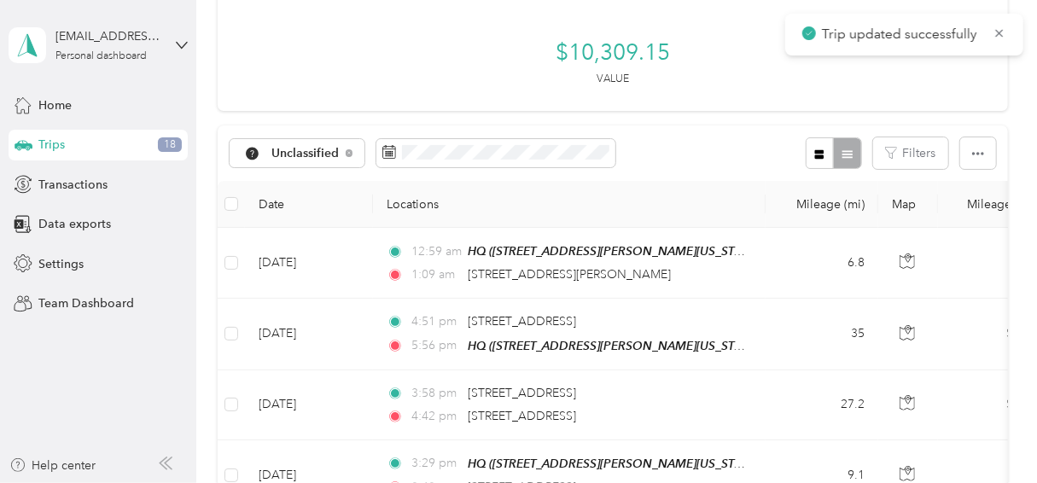
click at [368, 322] on td "[DATE]" at bounding box center [309, 334] width 128 height 71
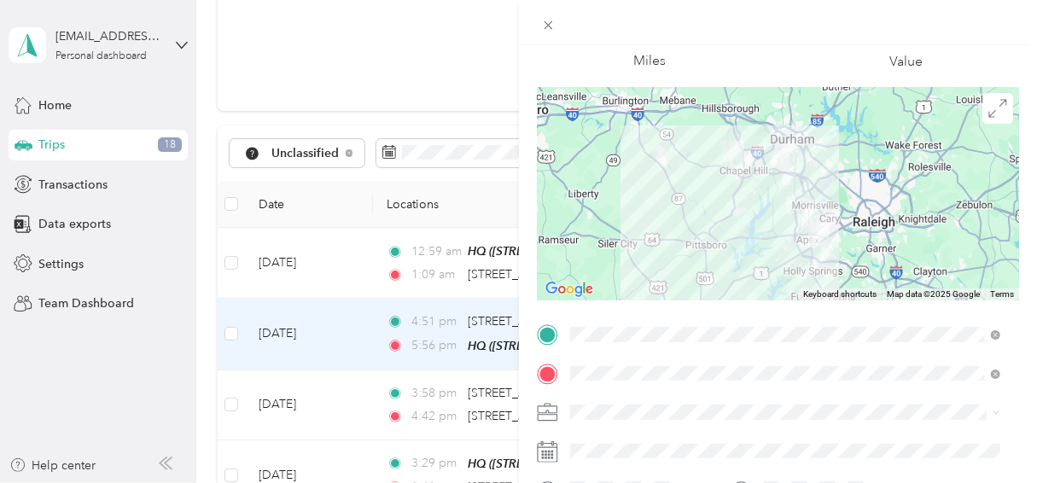
scroll to position [87, 0]
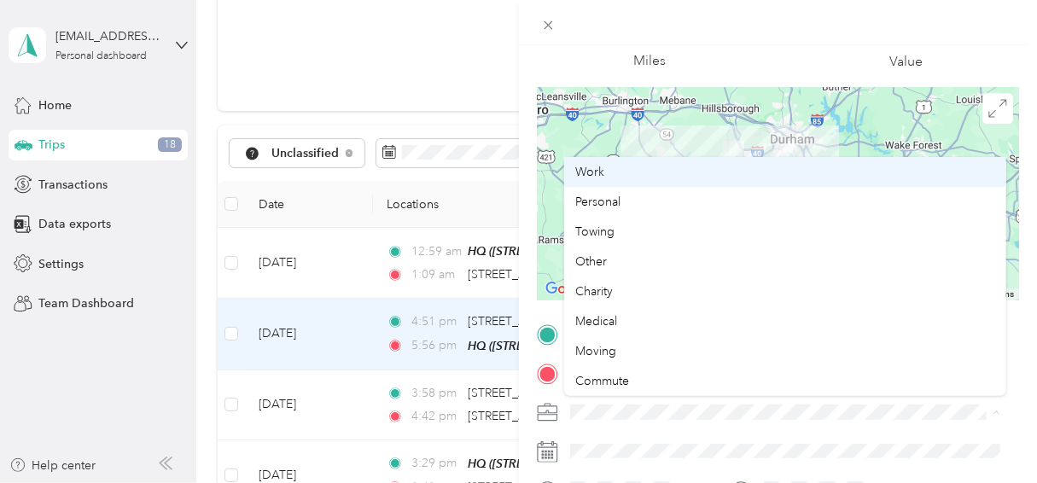
click at [639, 170] on div "Work" at bounding box center [785, 172] width 418 height 18
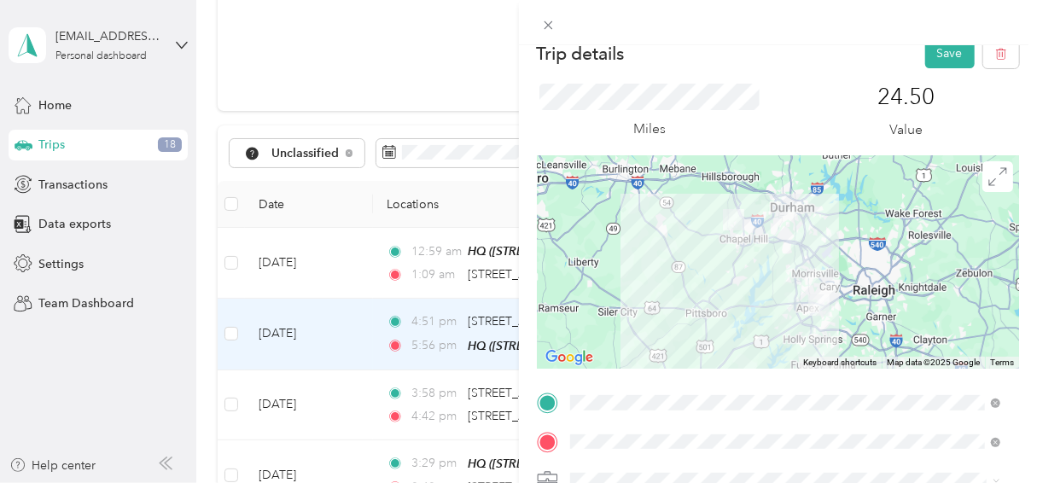
scroll to position [0, 0]
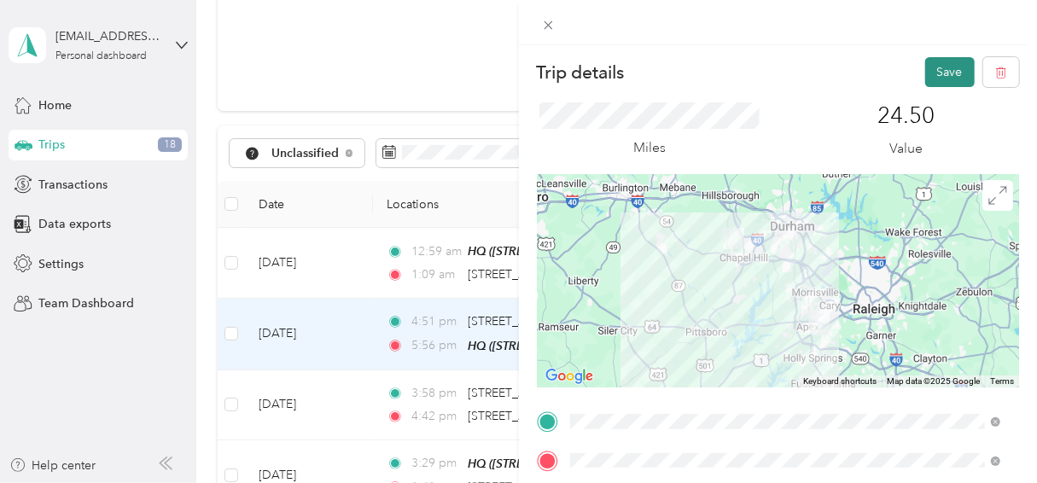
click at [932, 73] on button "Save" at bounding box center [951, 72] width 50 height 30
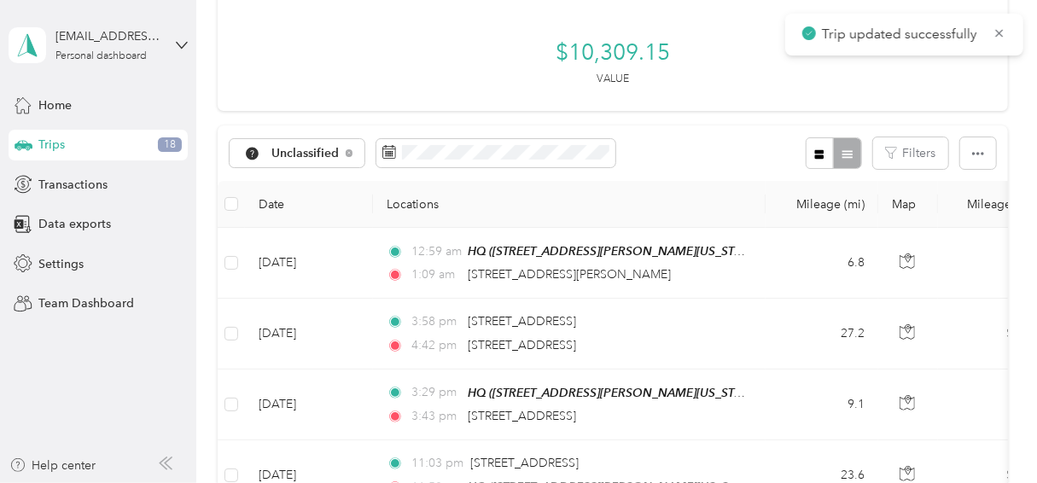
click at [355, 333] on td "[DATE]" at bounding box center [309, 334] width 128 height 70
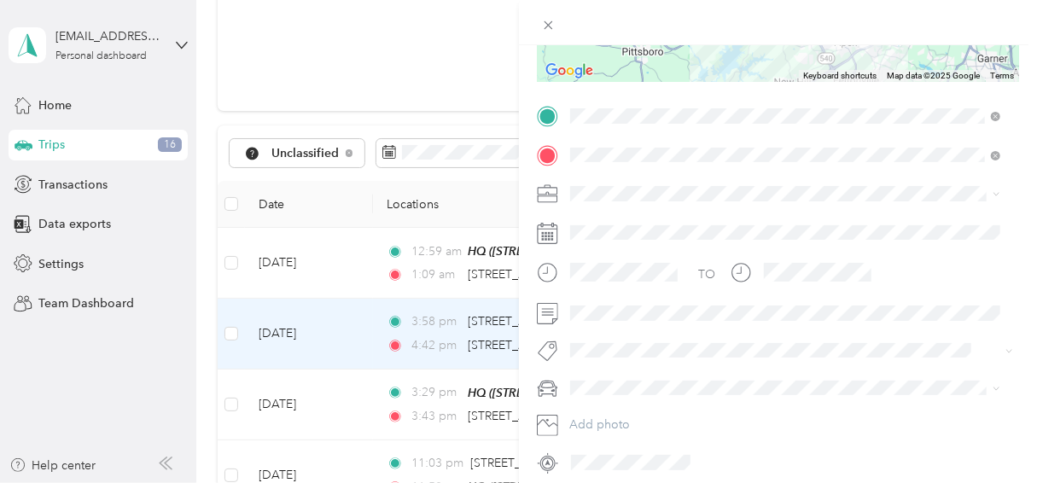
scroll to position [318, 0]
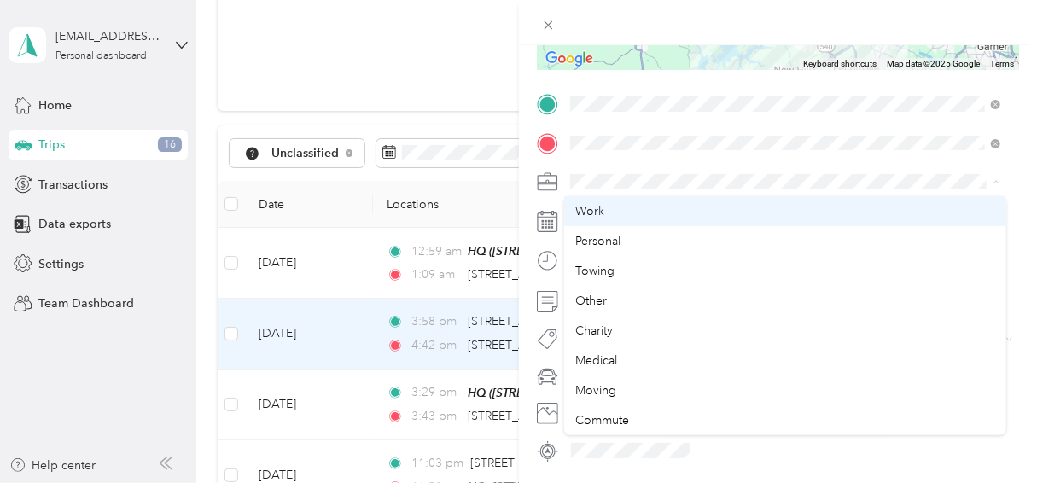
click at [625, 215] on div "Work" at bounding box center [785, 211] width 418 height 18
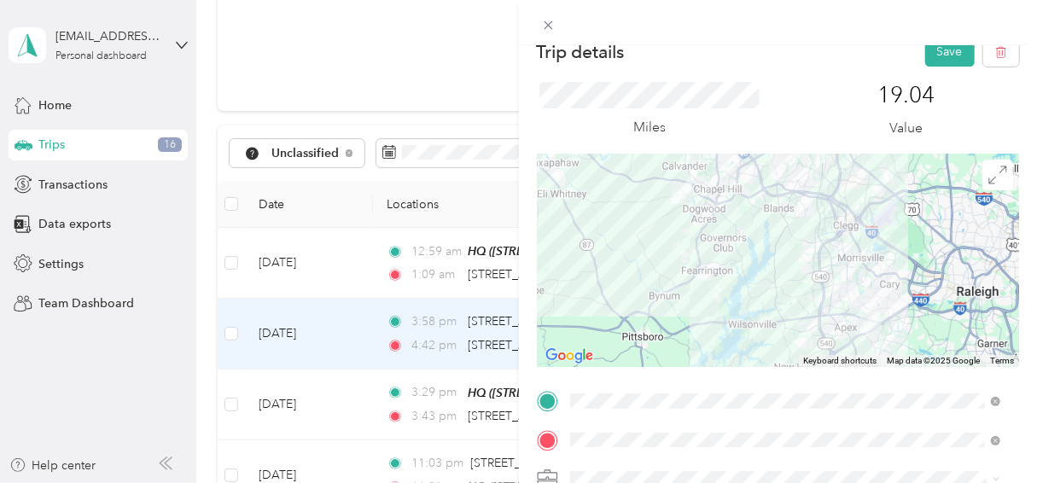
scroll to position [20, 0]
click at [934, 55] on button "Save" at bounding box center [951, 53] width 50 height 30
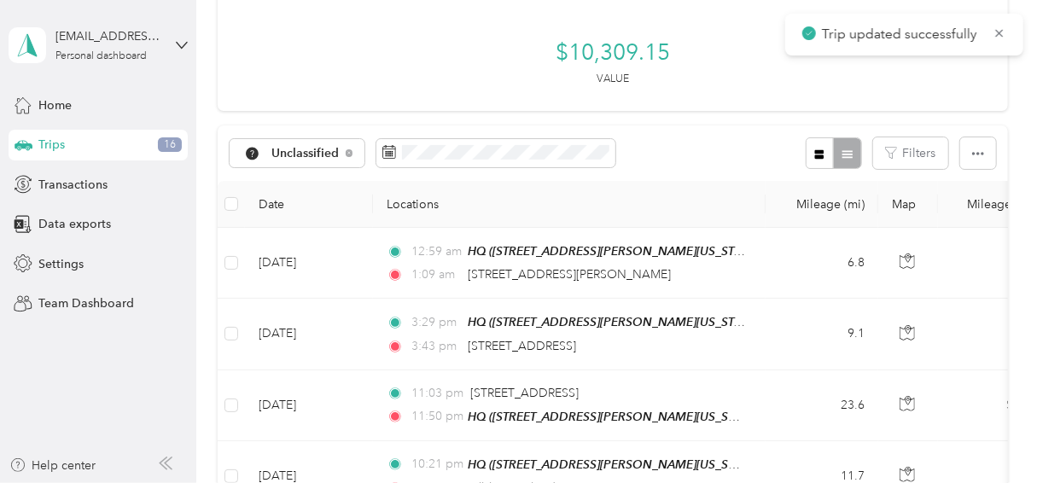
click at [364, 324] on td "[DATE]" at bounding box center [309, 334] width 128 height 71
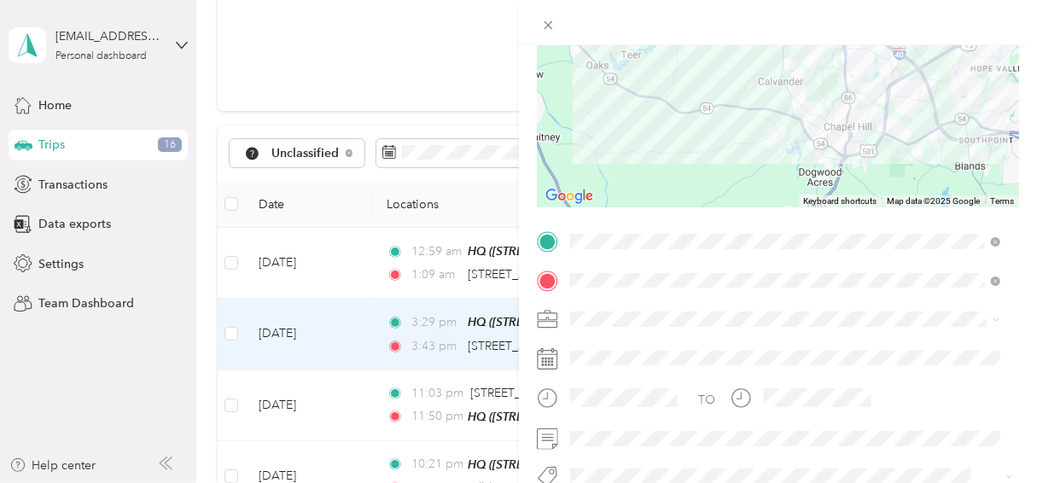
scroll to position [184, 0]
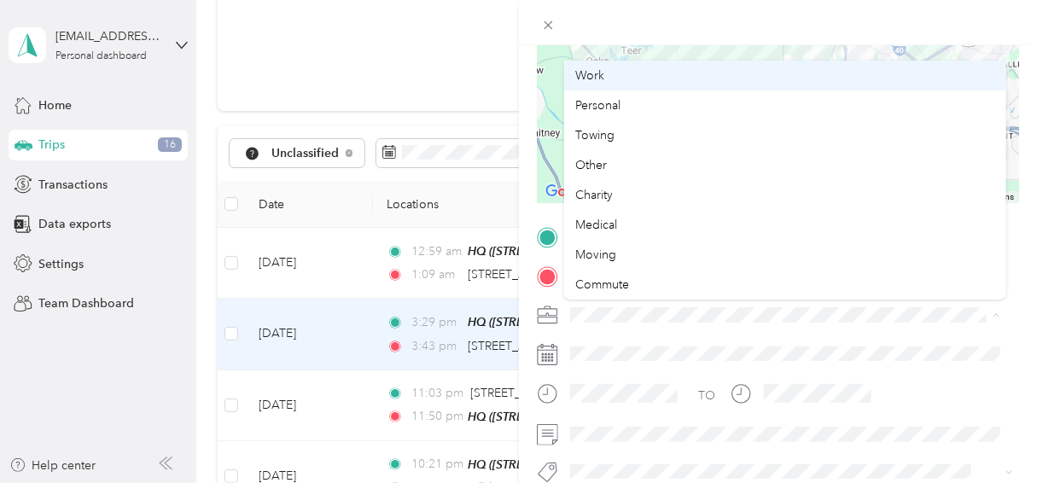
click at [620, 76] on div "Work" at bounding box center [785, 76] width 418 height 18
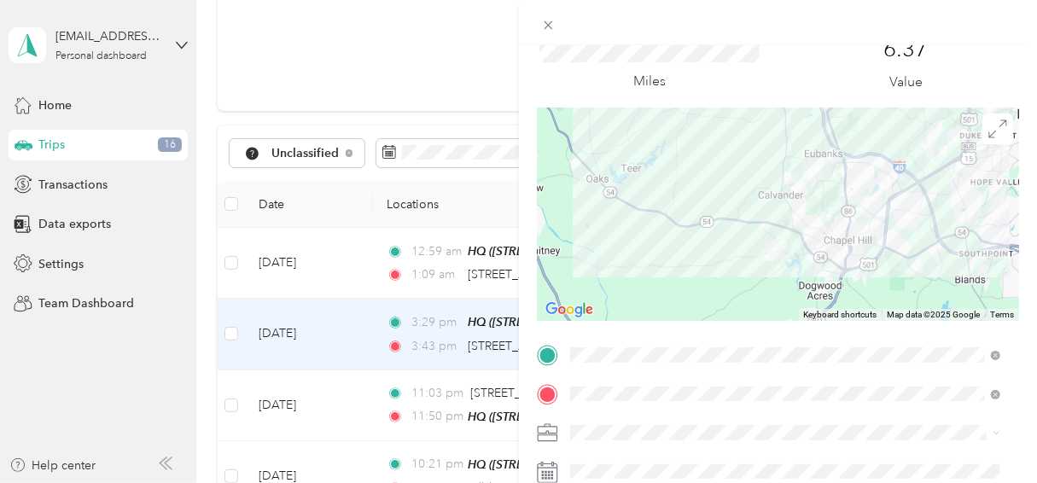
scroll to position [0, 0]
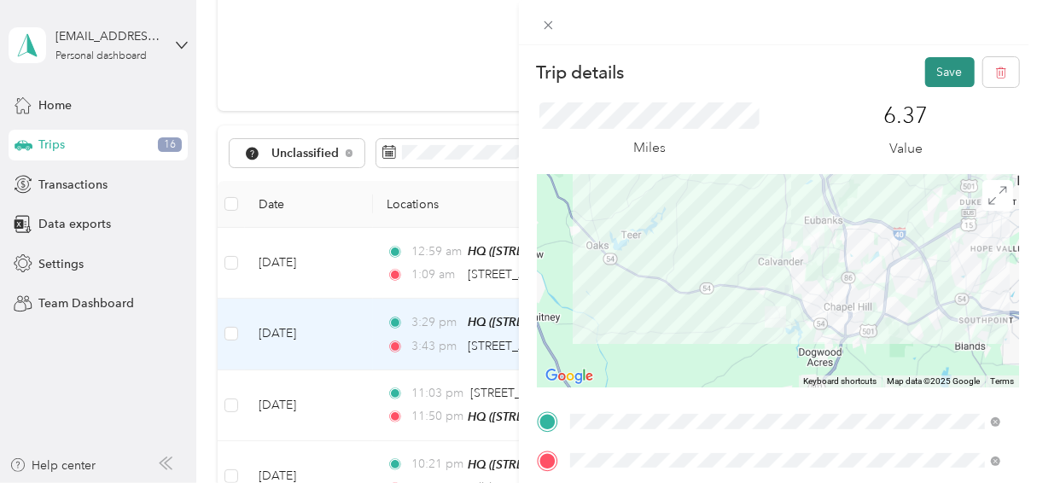
click at [937, 70] on button "Save" at bounding box center [951, 72] width 50 height 30
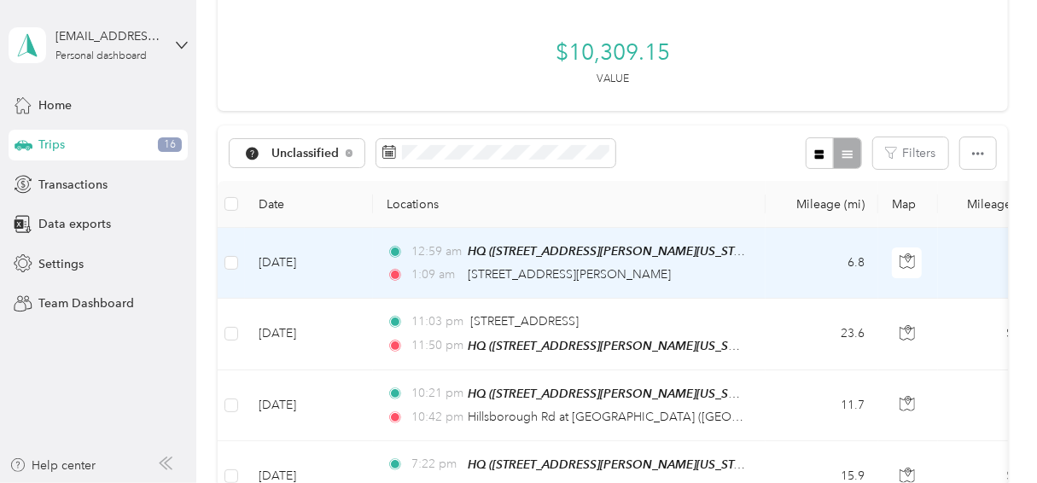
click at [371, 264] on td "[DATE]" at bounding box center [309, 263] width 128 height 71
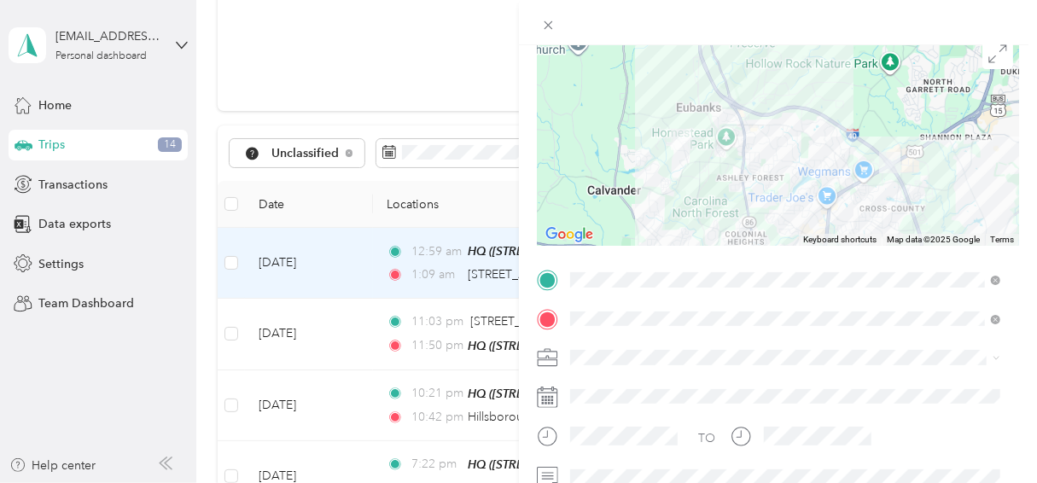
scroll to position [162, 0]
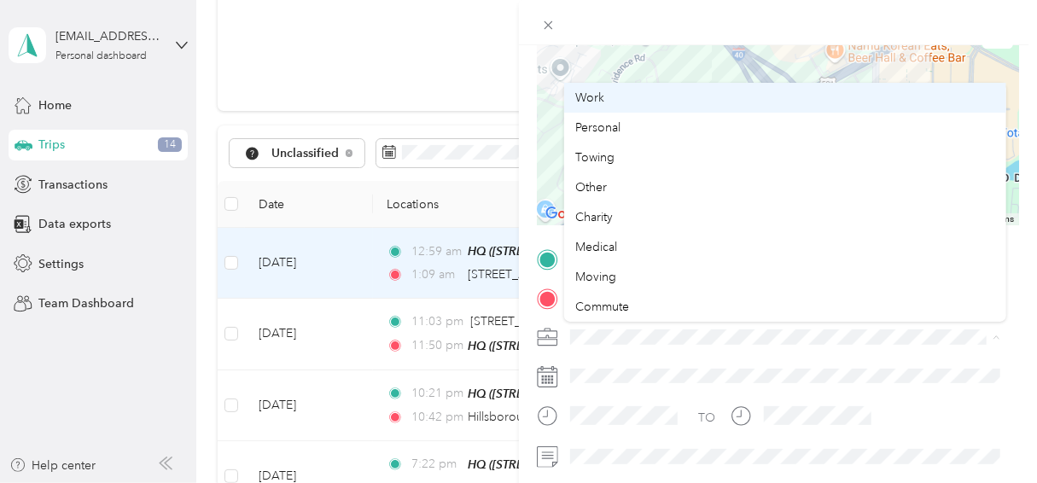
click at [605, 92] on div "Work" at bounding box center [785, 98] width 418 height 18
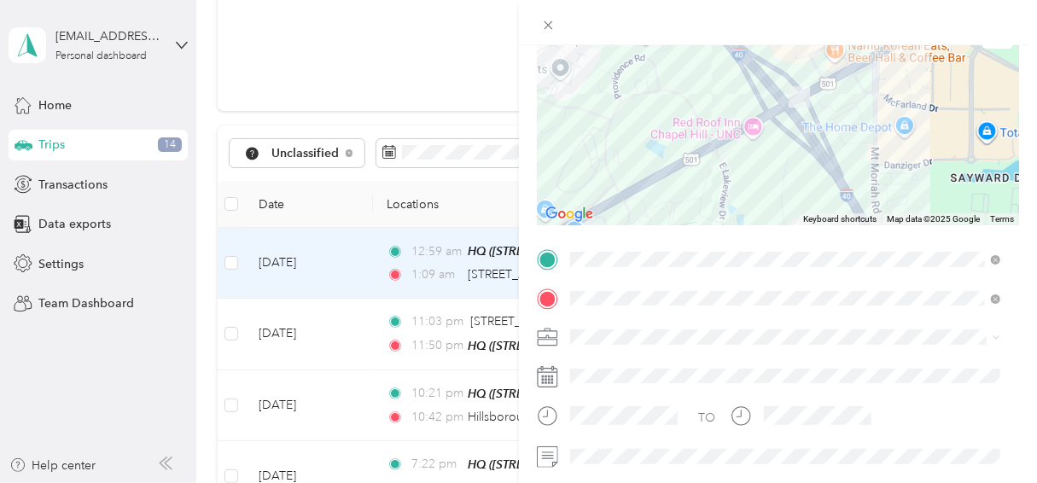
scroll to position [0, 0]
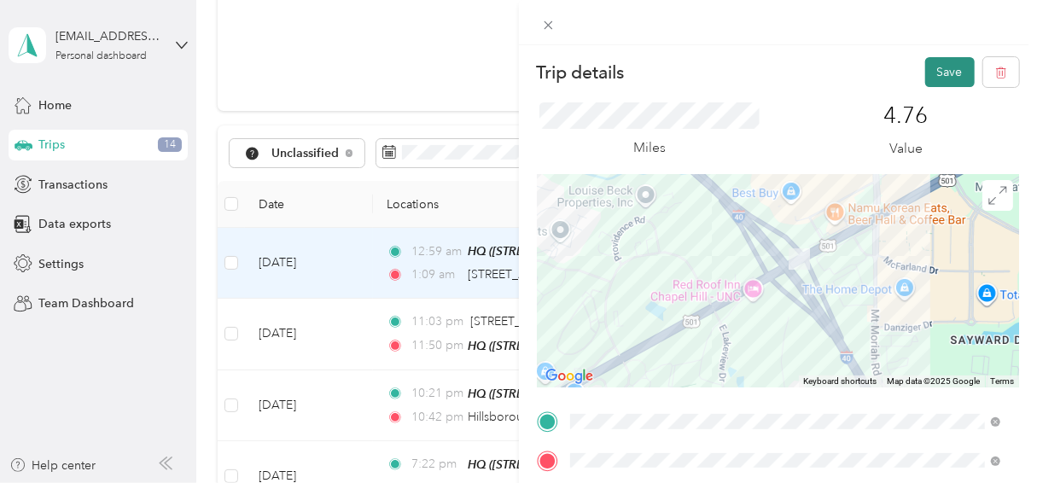
click at [930, 73] on button "Save" at bounding box center [951, 72] width 50 height 30
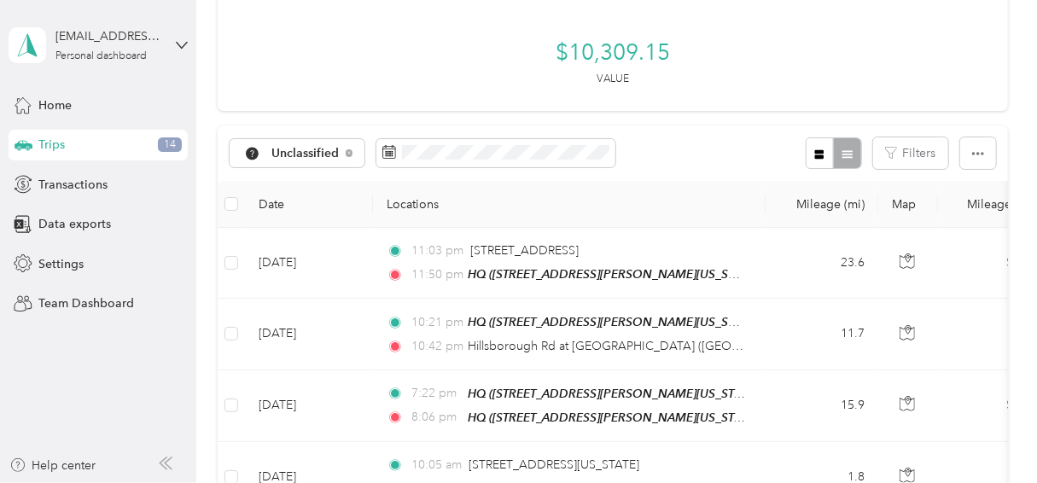
click at [349, 249] on td "[DATE]" at bounding box center [309, 263] width 128 height 71
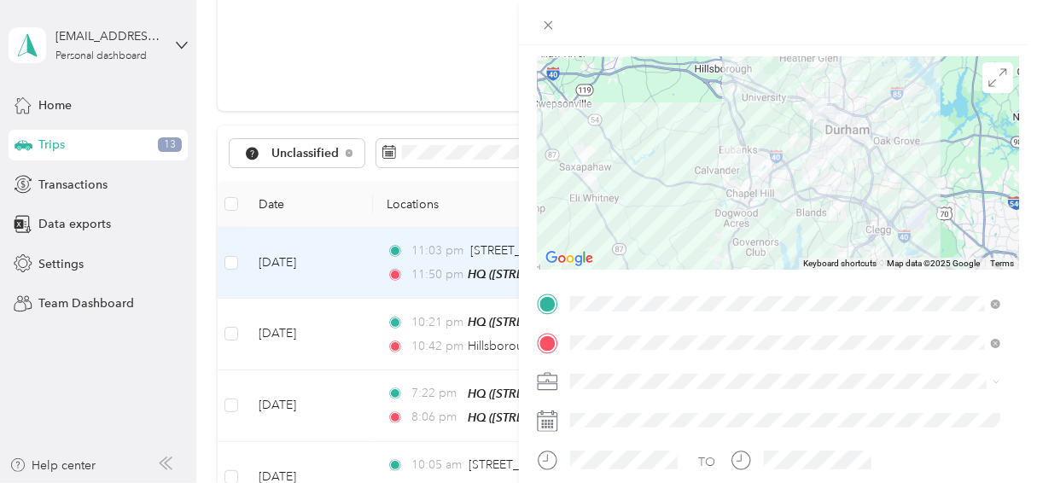
scroll to position [120, 0]
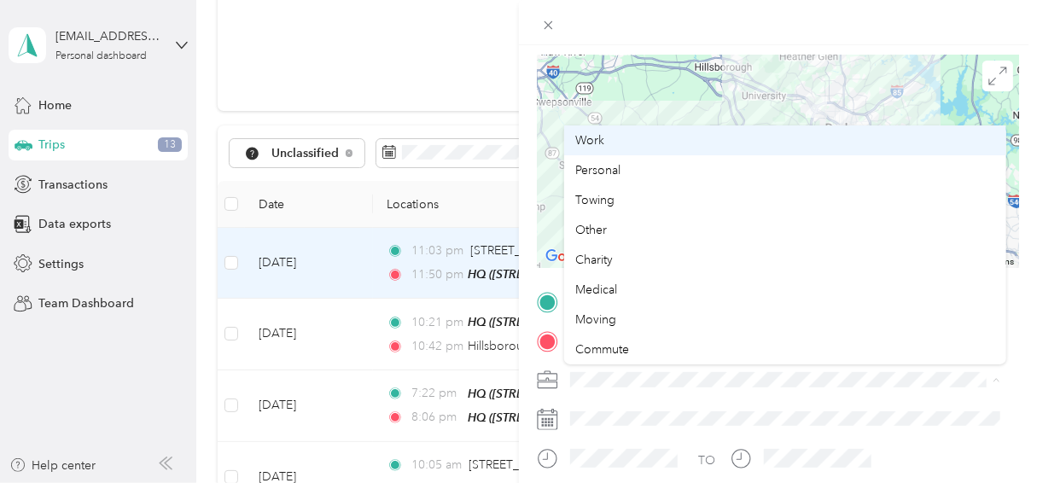
click at [678, 136] on div "Work" at bounding box center [785, 140] width 418 height 18
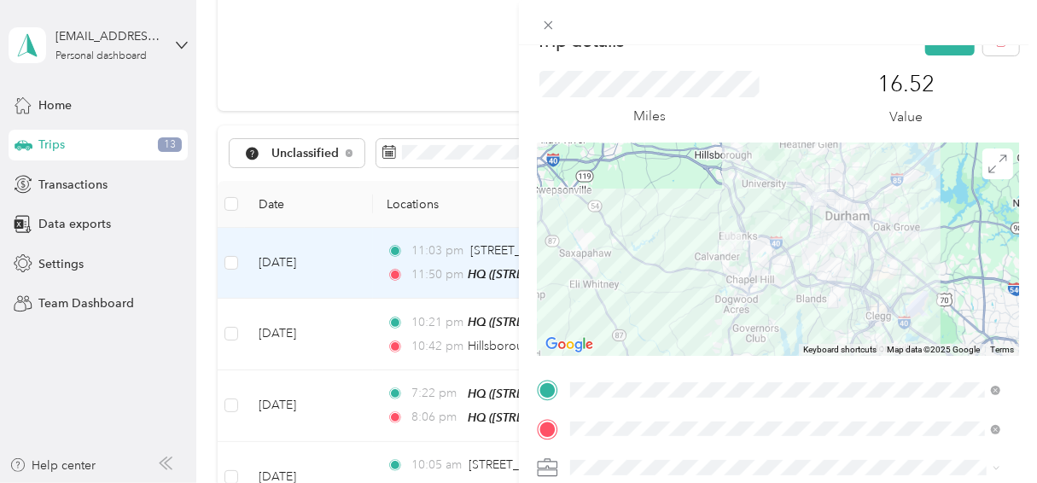
scroll to position [0, 0]
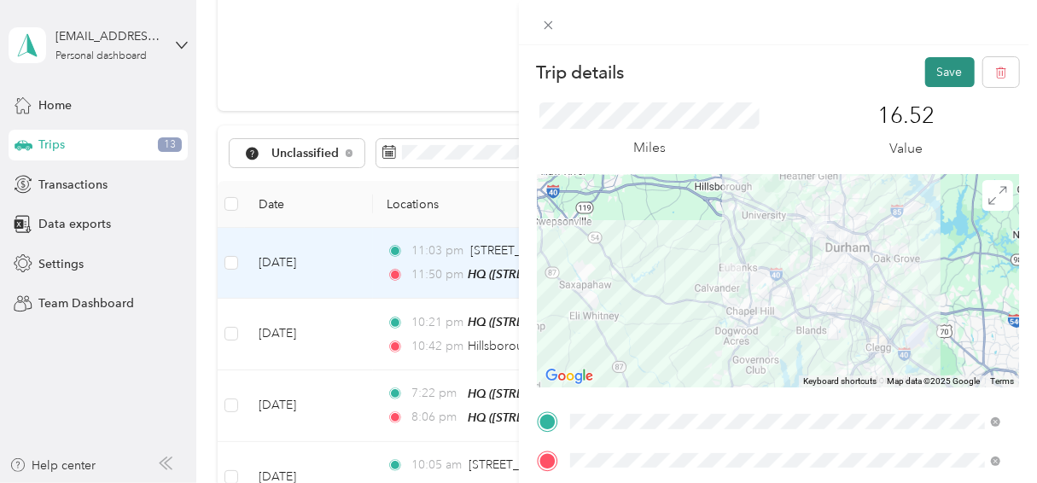
click at [937, 75] on button "Save" at bounding box center [951, 72] width 50 height 30
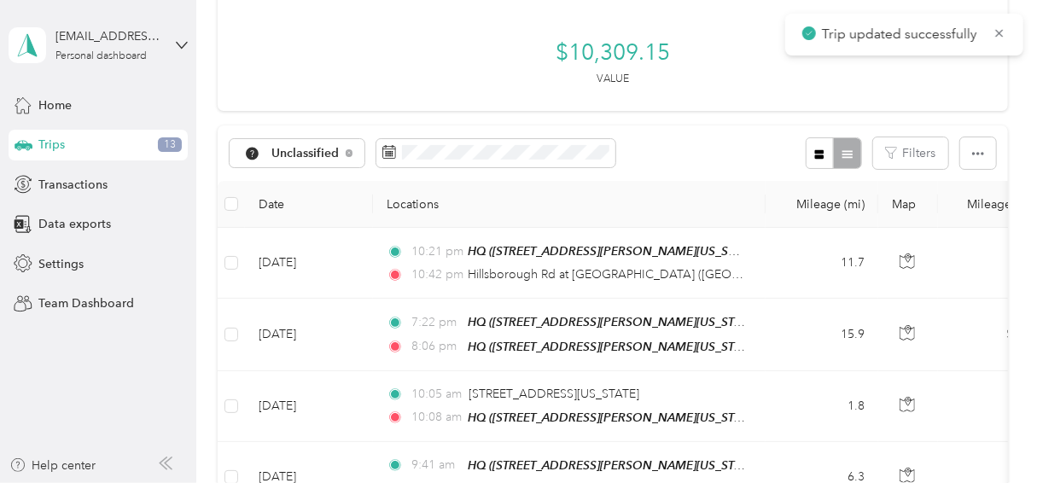
click at [767, 254] on td "11.7" at bounding box center [822, 263] width 113 height 71
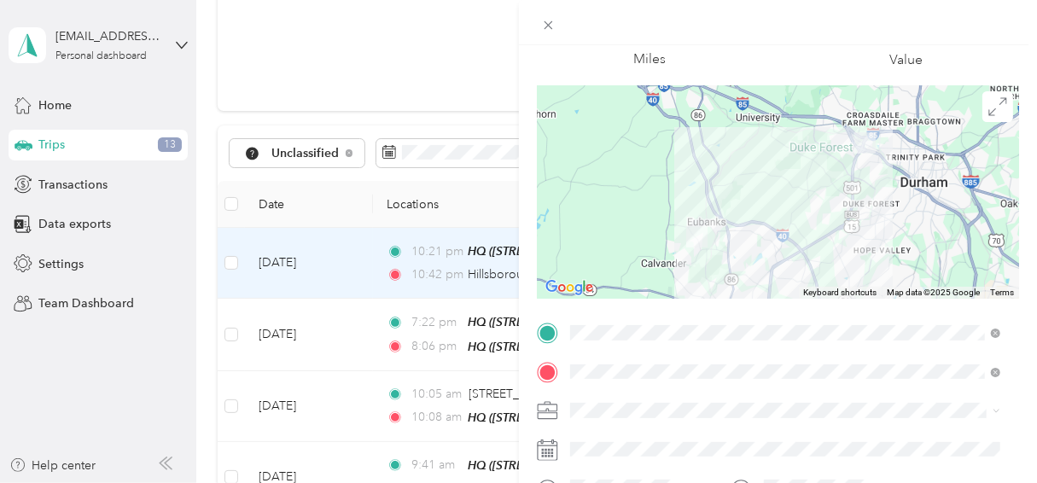
scroll to position [91, 0]
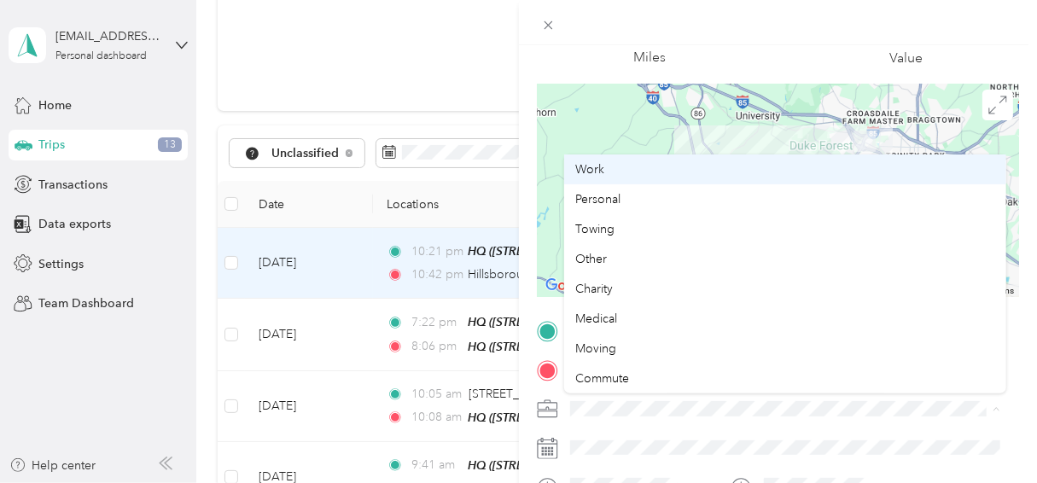
click at [651, 174] on div "Work" at bounding box center [785, 170] width 418 height 18
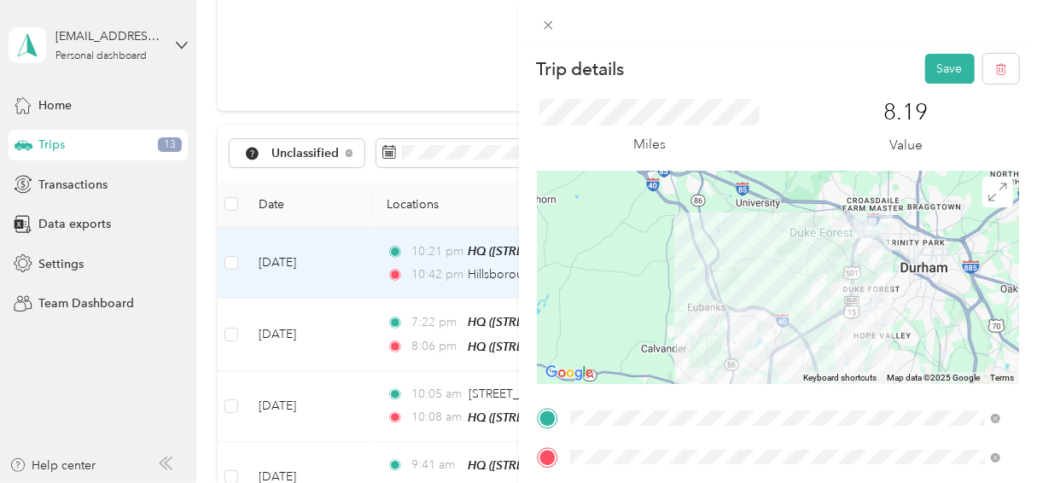
scroll to position [0, 0]
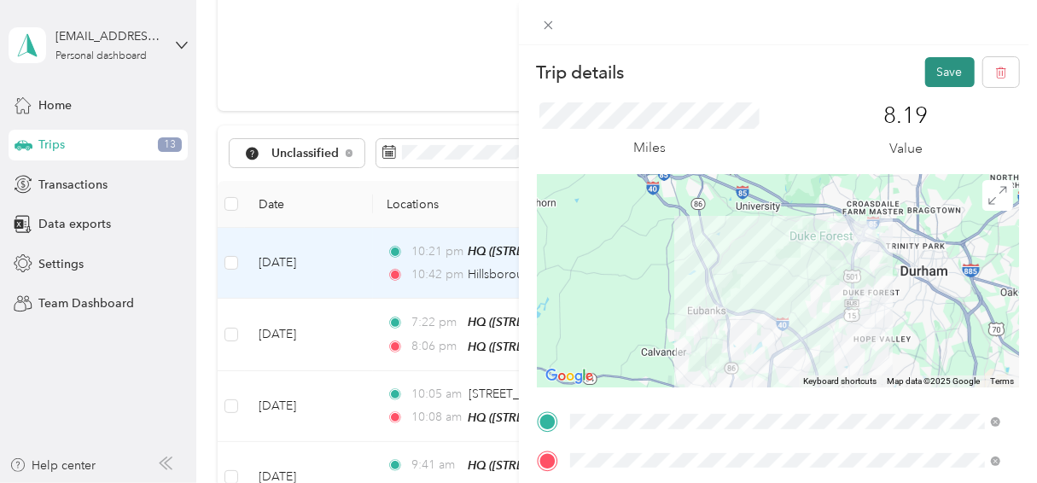
click at [940, 75] on button "Save" at bounding box center [951, 72] width 50 height 30
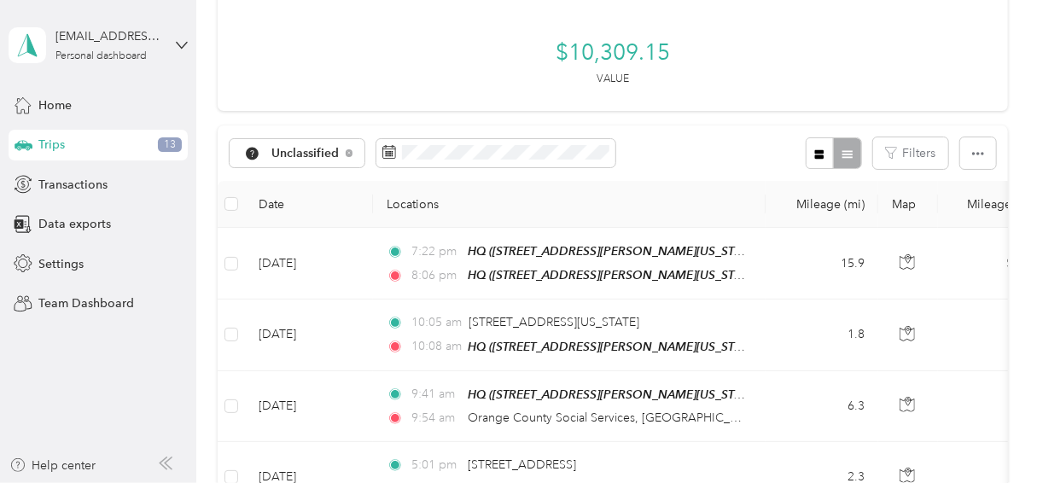
click at [767, 256] on td "15.9" at bounding box center [822, 264] width 113 height 72
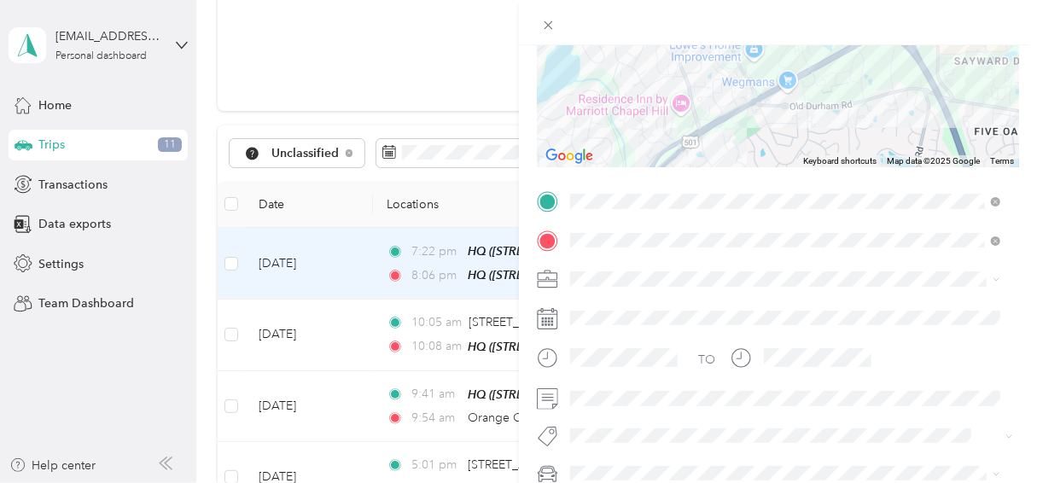
scroll to position [221, 0]
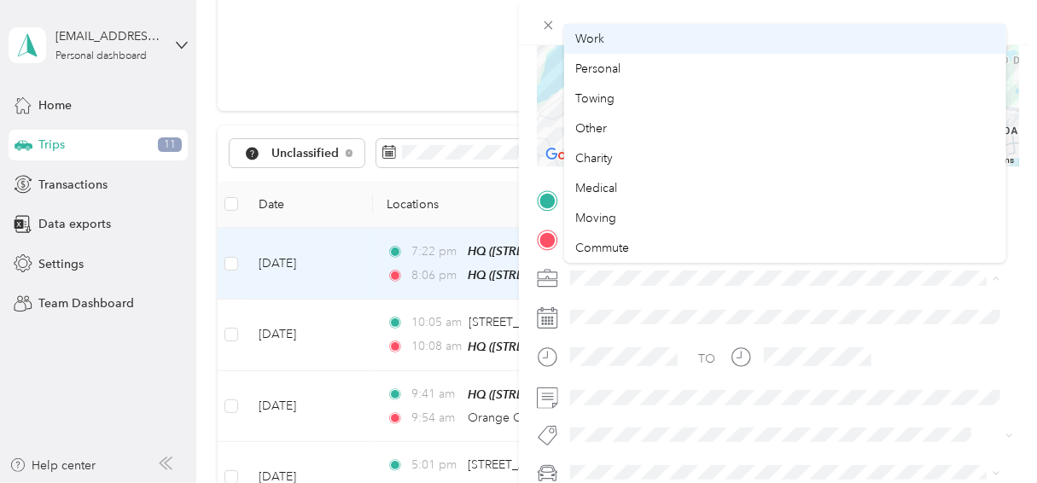
click at [615, 36] on div "Work" at bounding box center [785, 39] width 418 height 18
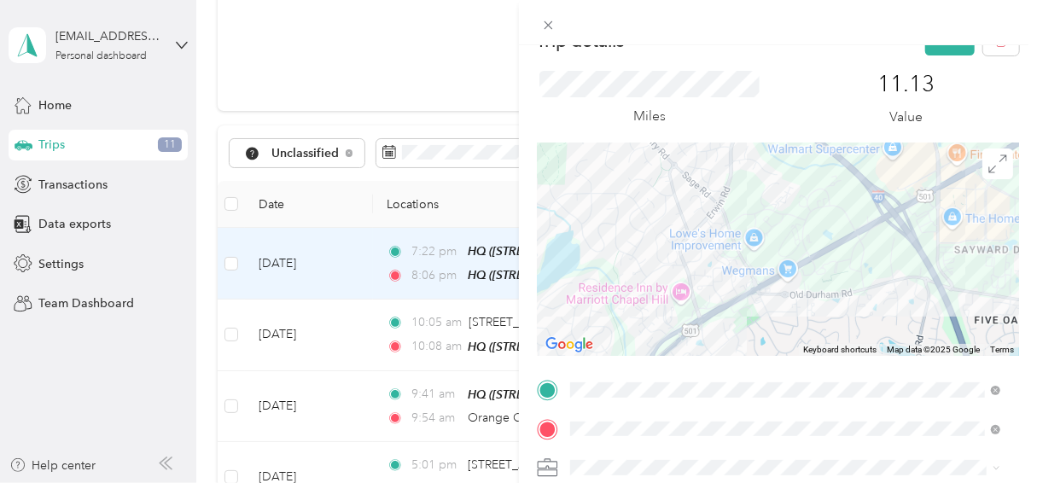
scroll to position [0, 0]
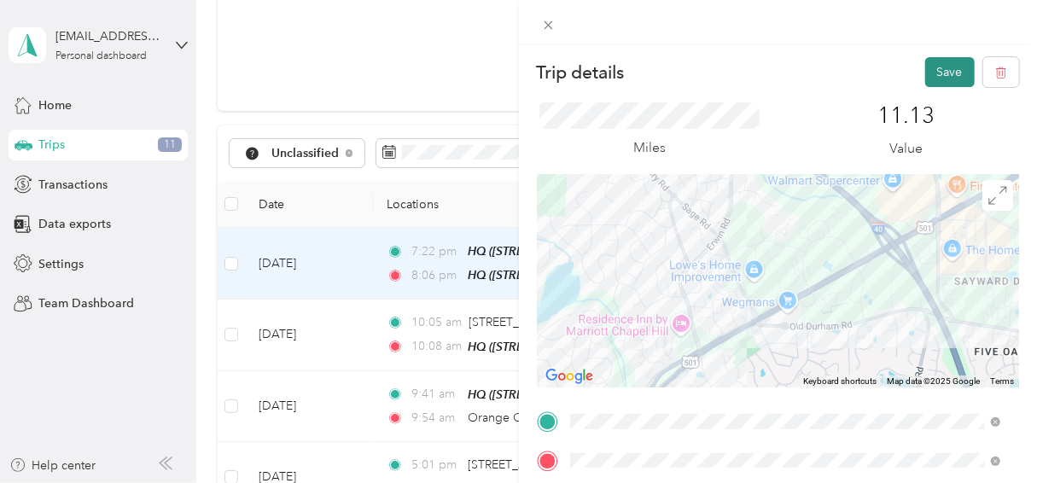
click at [934, 71] on button "Save" at bounding box center [951, 72] width 50 height 30
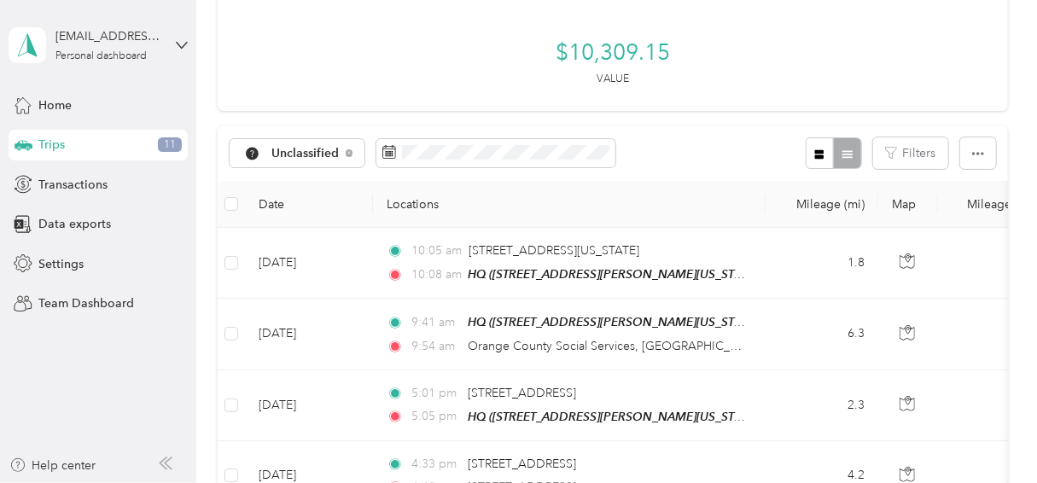
click at [356, 258] on td "[DATE]" at bounding box center [309, 263] width 128 height 71
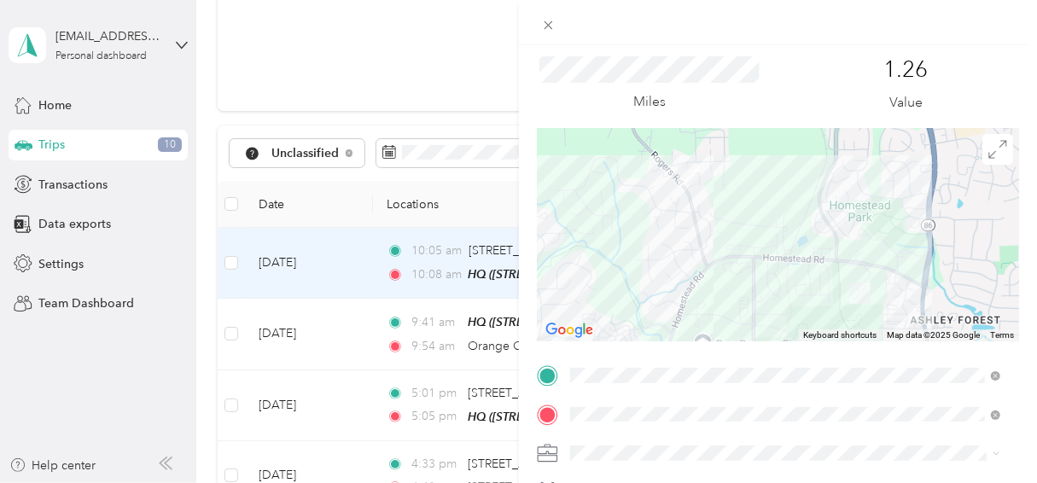
scroll to position [70, 0]
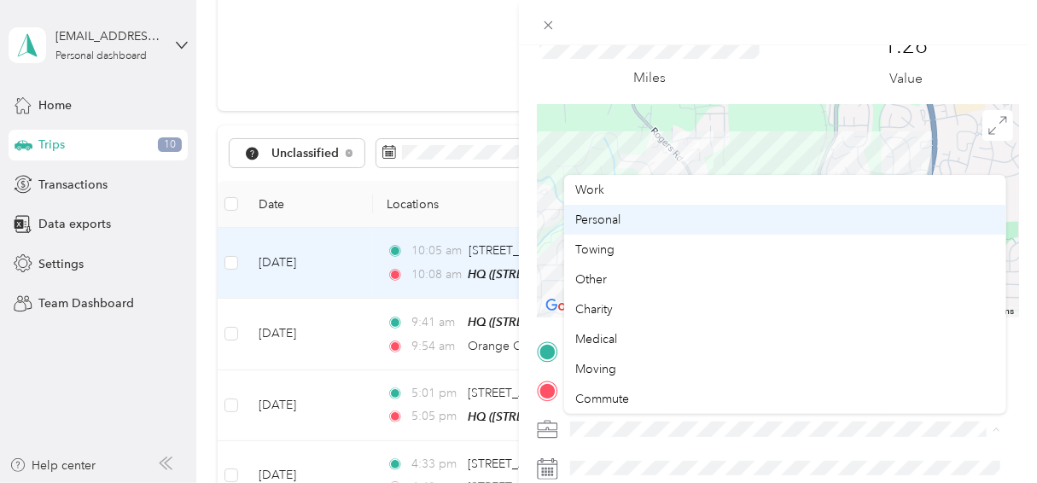
click at [666, 218] on div "Personal" at bounding box center [785, 220] width 418 height 18
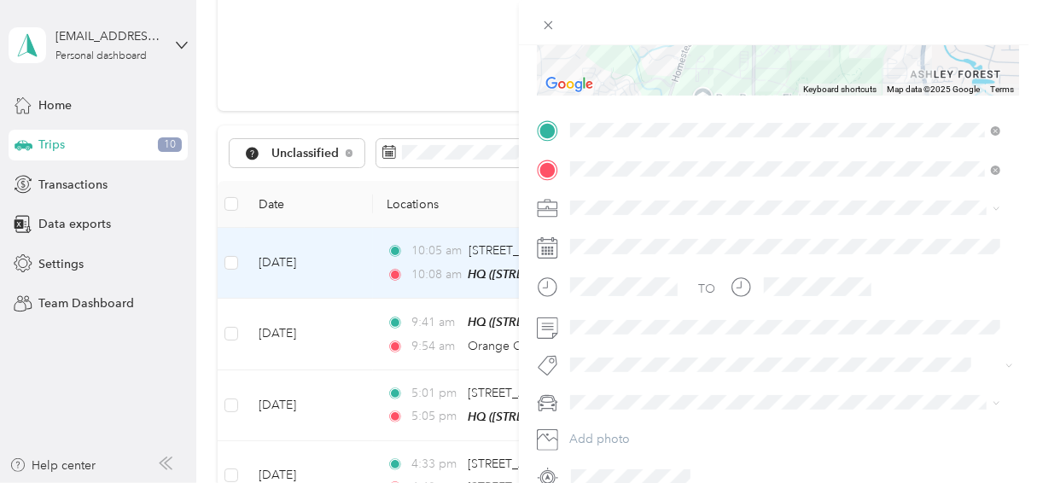
scroll to position [299, 0]
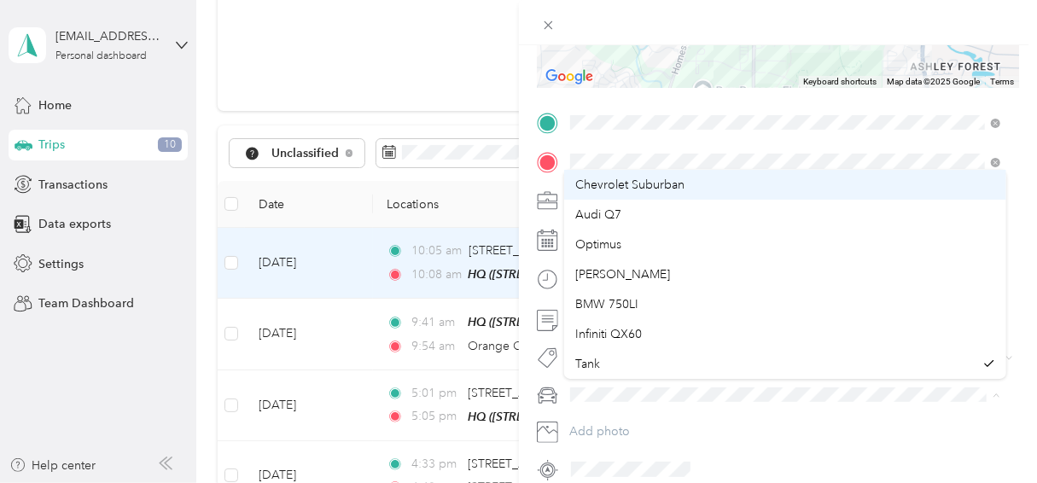
click at [688, 184] on div "Chevrolet Suburban" at bounding box center [785, 185] width 418 height 18
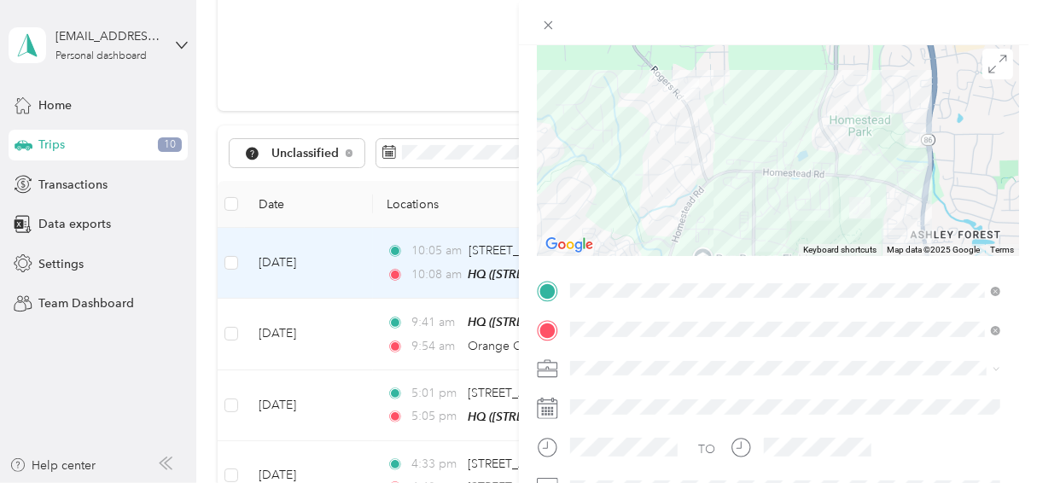
scroll to position [126, 0]
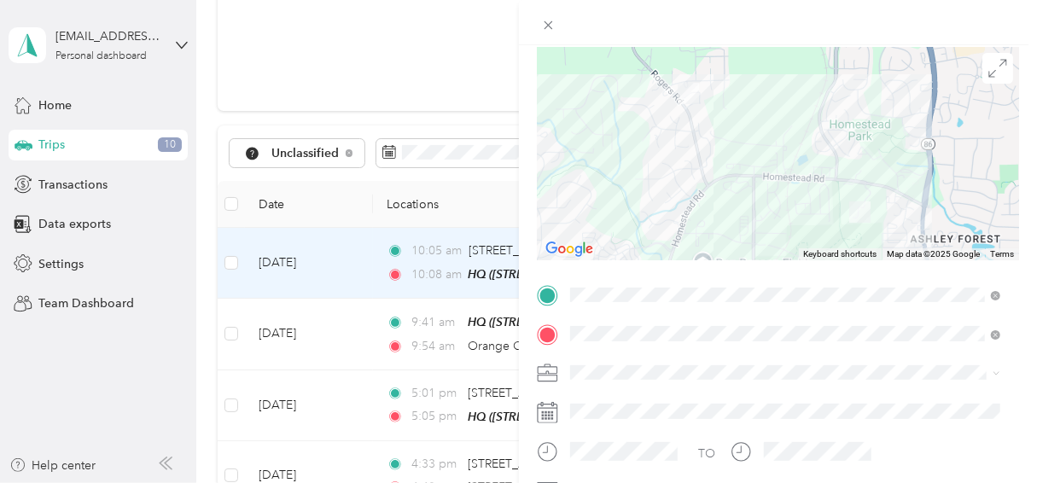
click at [797, 400] on div at bounding box center [792, 411] width 456 height 27
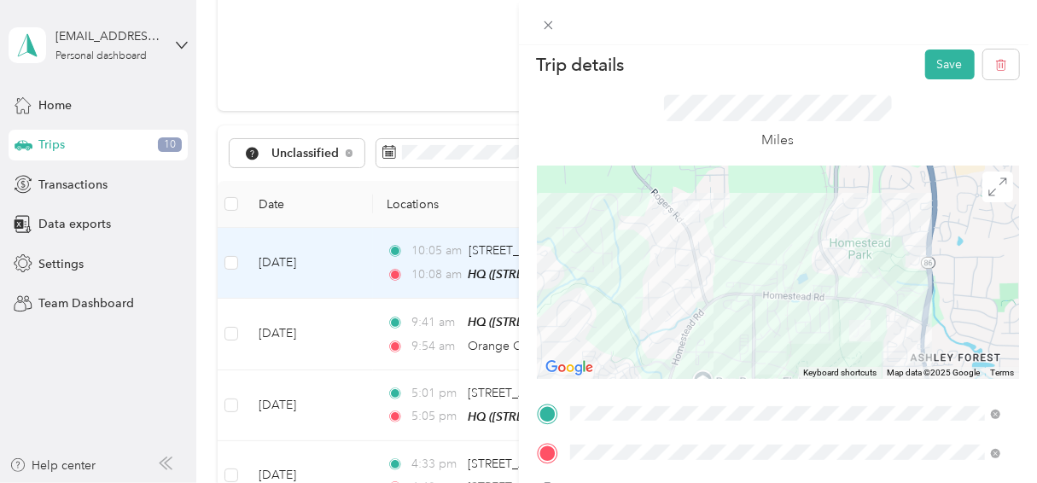
scroll to position [3, 0]
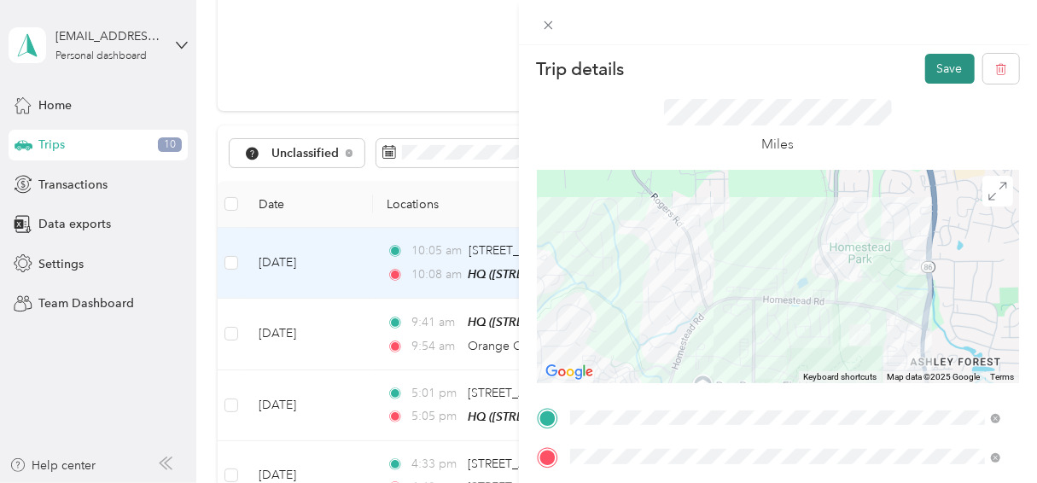
click at [926, 68] on button "Save" at bounding box center [951, 69] width 50 height 30
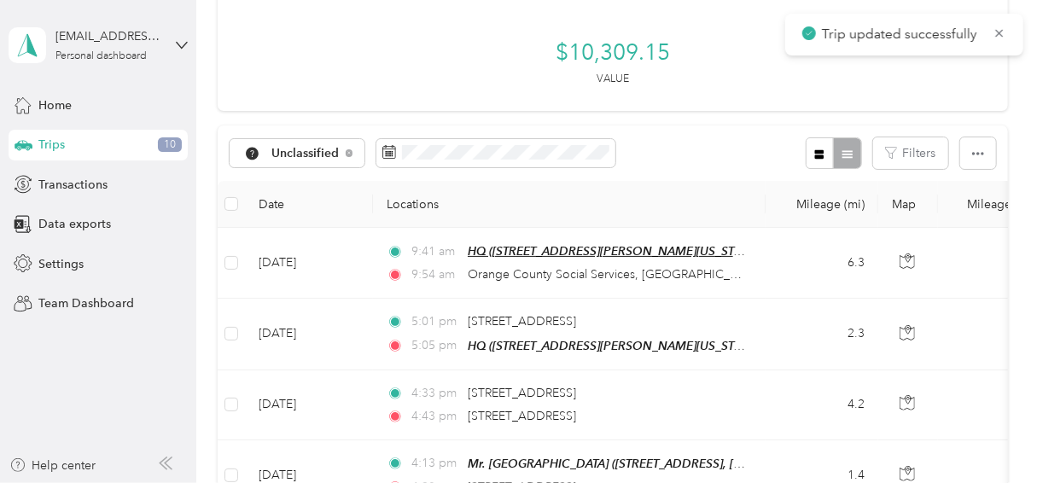
click at [721, 253] on span "HQ ([STREET_ADDRESS][PERSON_NAME][US_STATE])" at bounding box center [614, 251] width 292 height 15
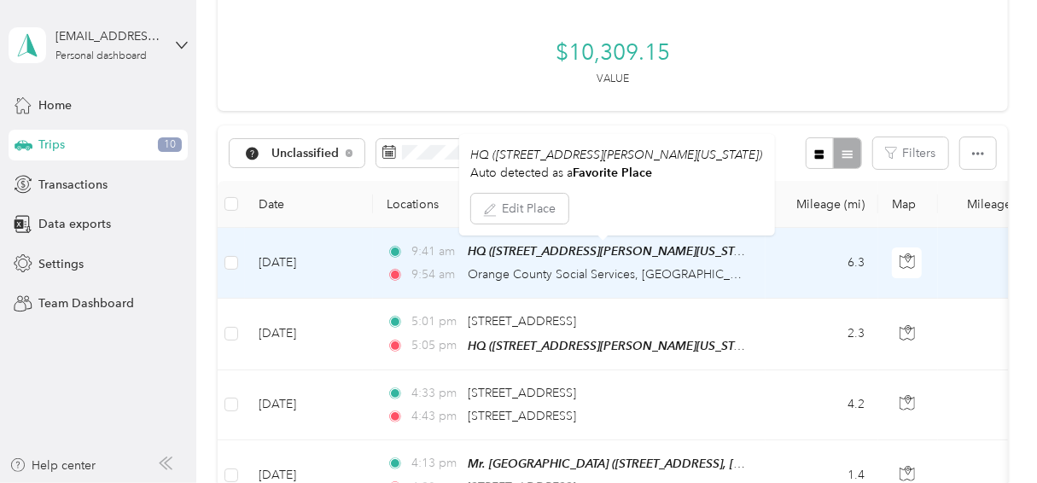
click at [365, 253] on td "[DATE]" at bounding box center [309, 263] width 128 height 71
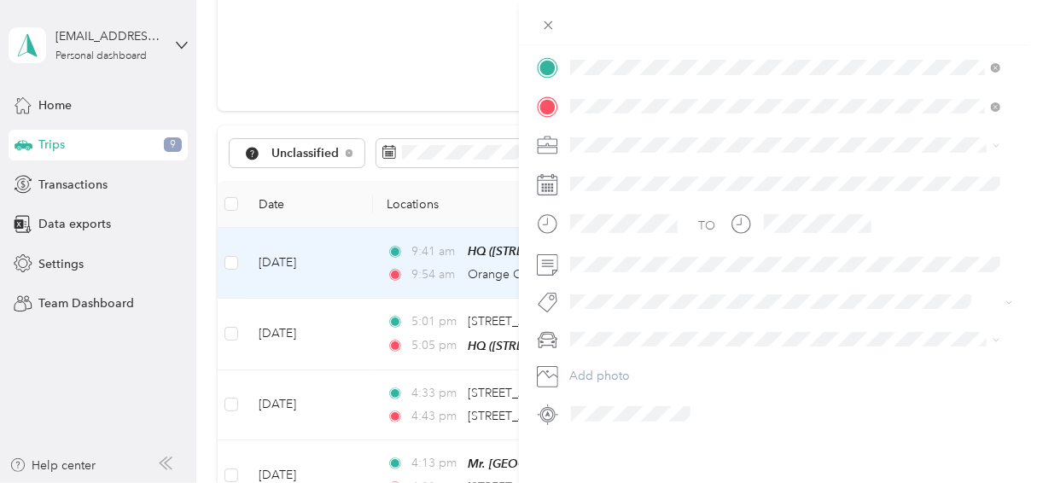
scroll to position [374, 0]
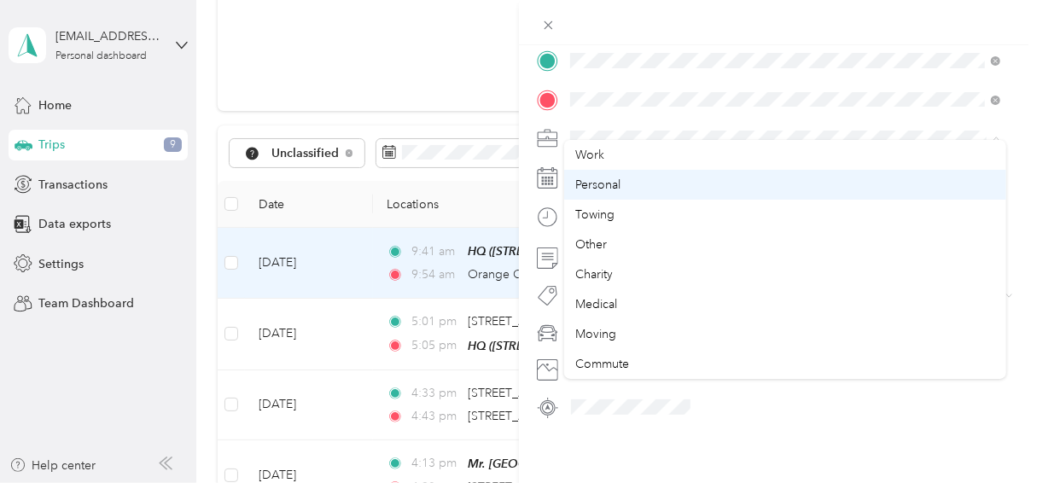
click at [613, 187] on span "Personal" at bounding box center [598, 185] width 45 height 15
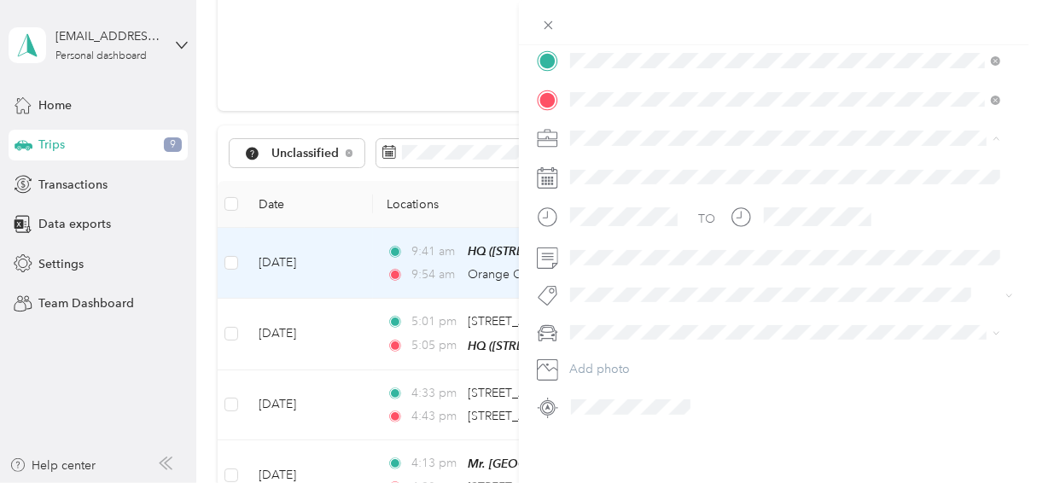
scroll to position [373, 0]
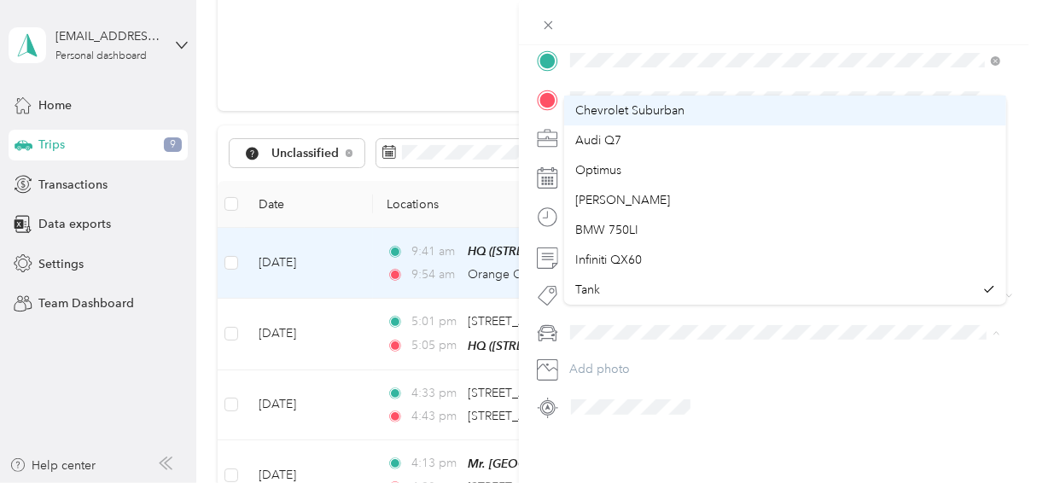
click at [654, 108] on span "Chevrolet Suburban" at bounding box center [630, 110] width 109 height 15
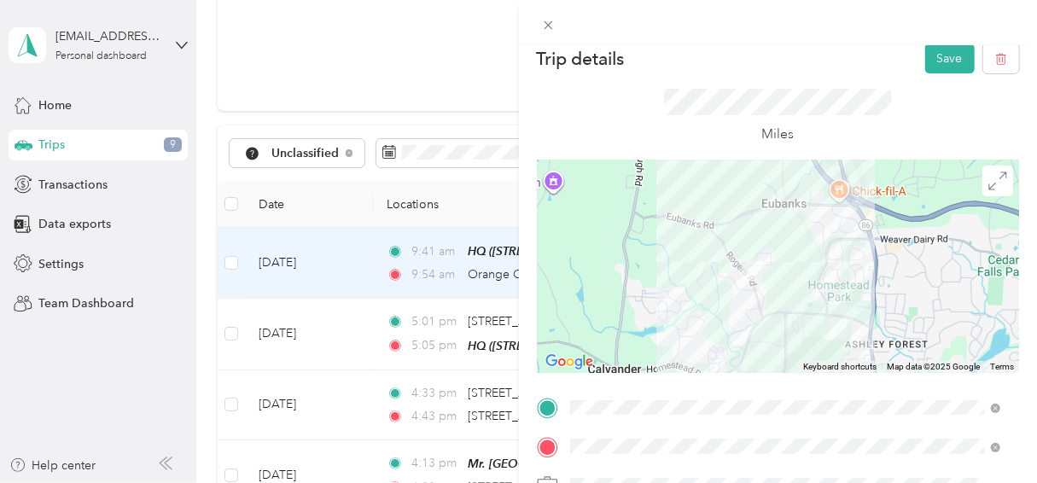
scroll to position [0, 0]
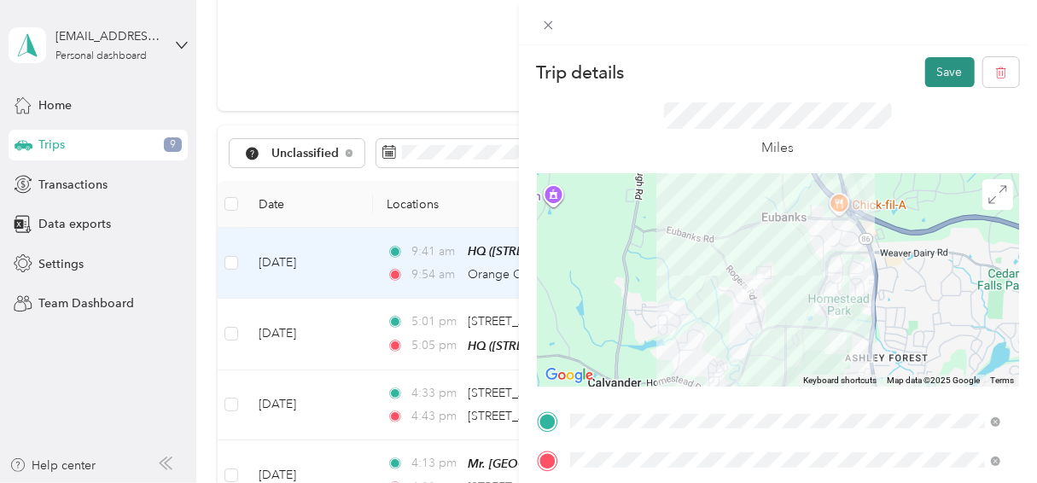
click at [926, 63] on button "Save" at bounding box center [951, 72] width 50 height 30
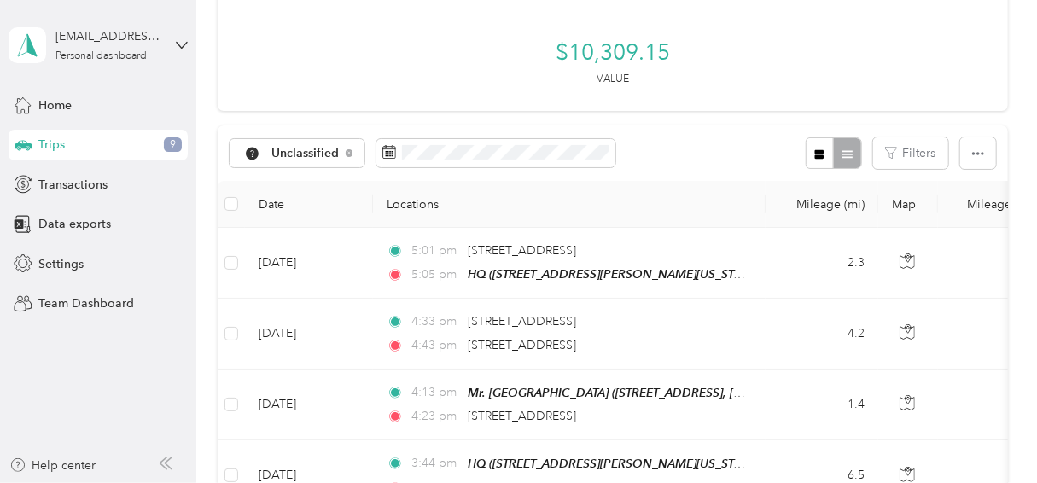
click at [360, 248] on td "[DATE]" at bounding box center [309, 263] width 128 height 71
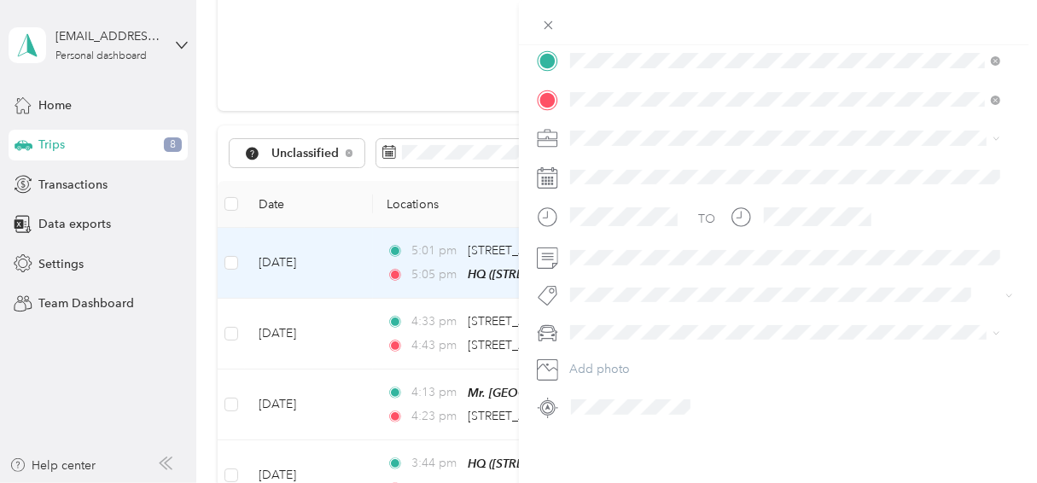
scroll to position [367, 0]
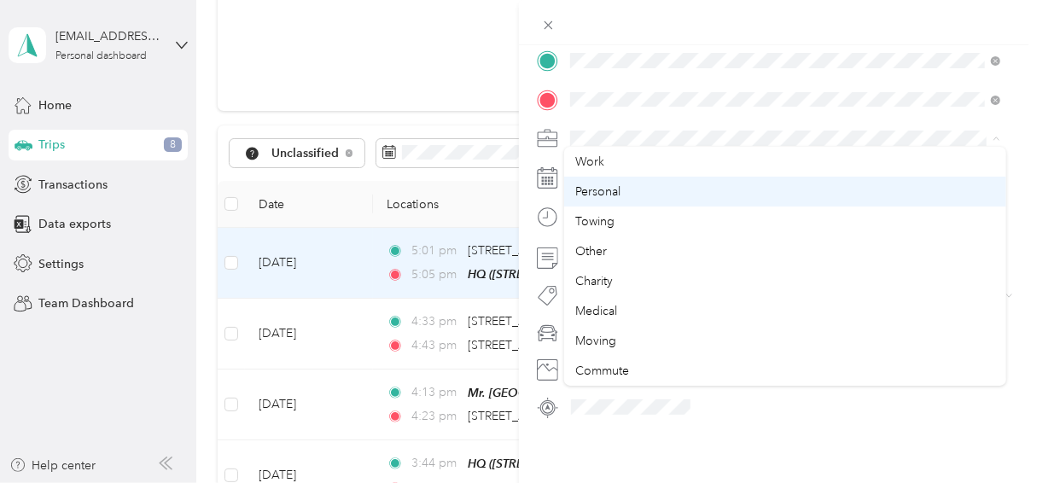
click at [615, 188] on span "Personal" at bounding box center [598, 191] width 45 height 15
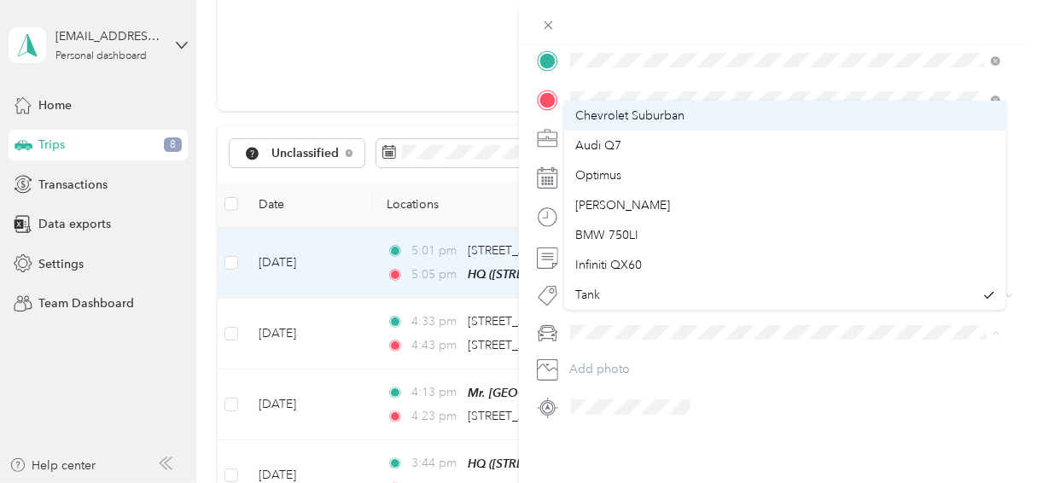
click at [730, 116] on div "Chevrolet Suburban" at bounding box center [785, 116] width 418 height 18
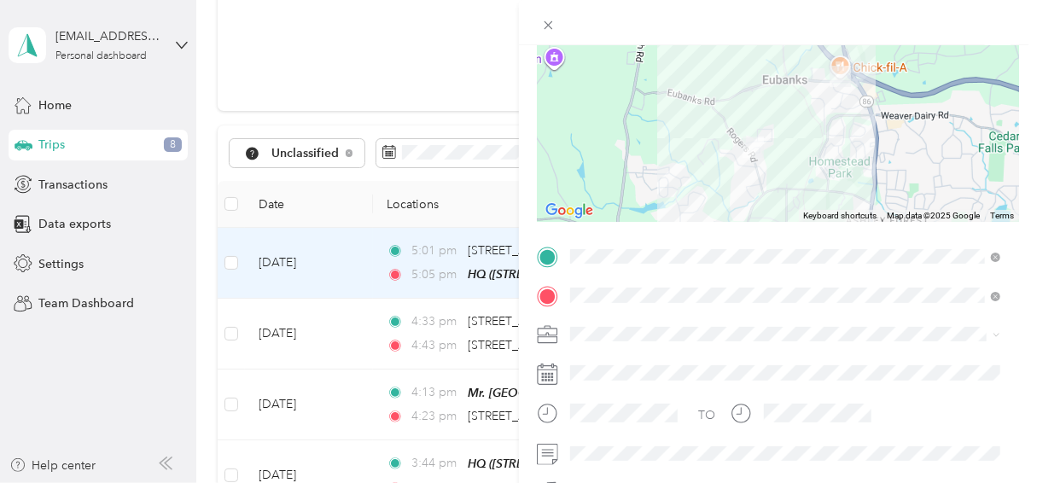
scroll to position [0, 0]
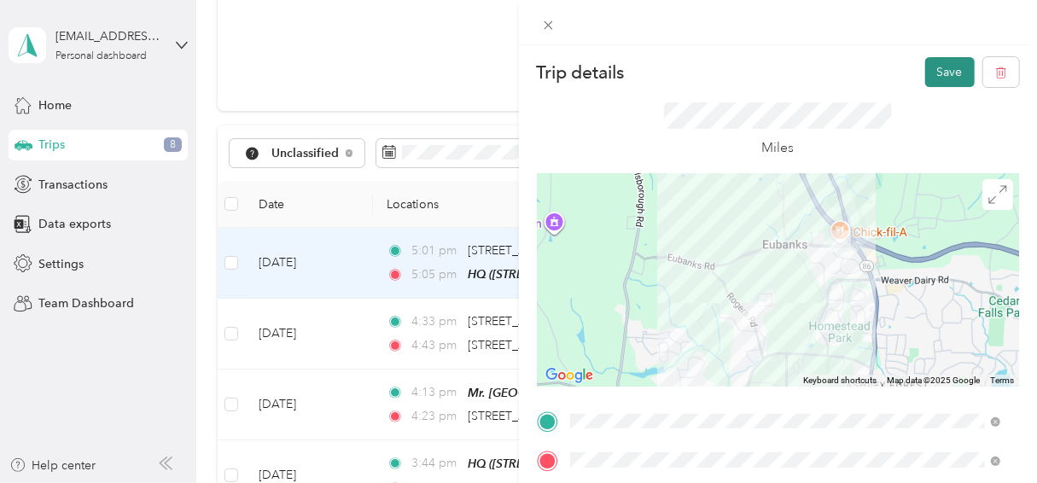
click at [942, 70] on button "Save" at bounding box center [951, 72] width 50 height 30
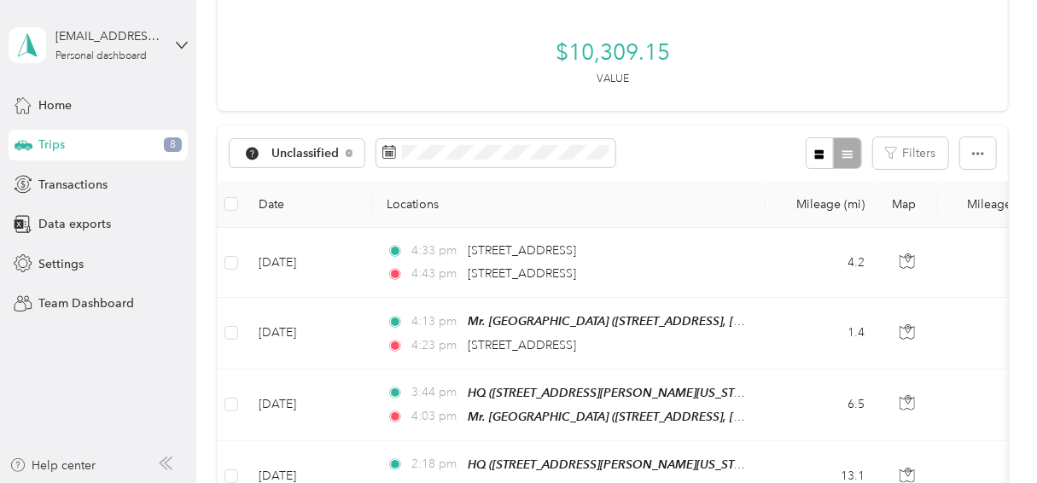
click at [767, 254] on td "4.2" at bounding box center [822, 263] width 113 height 70
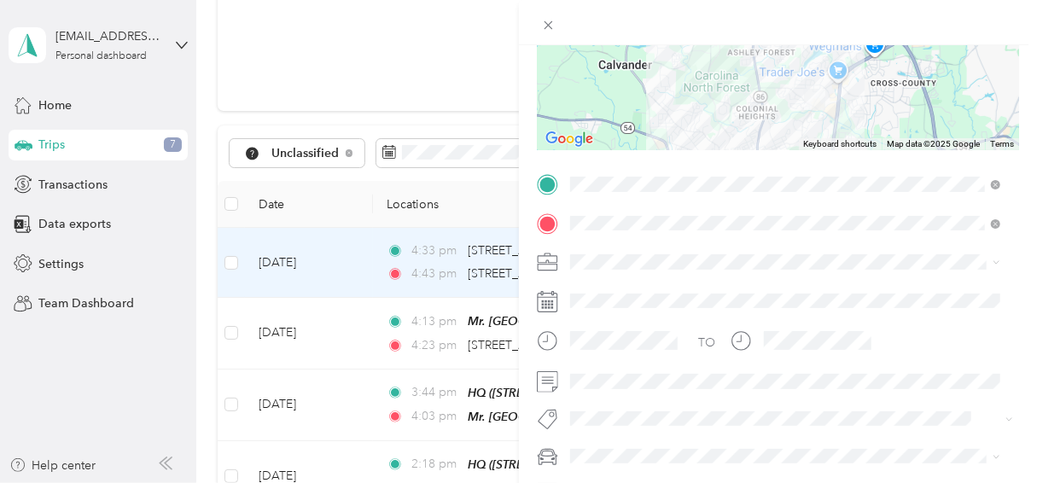
scroll to position [242, 0]
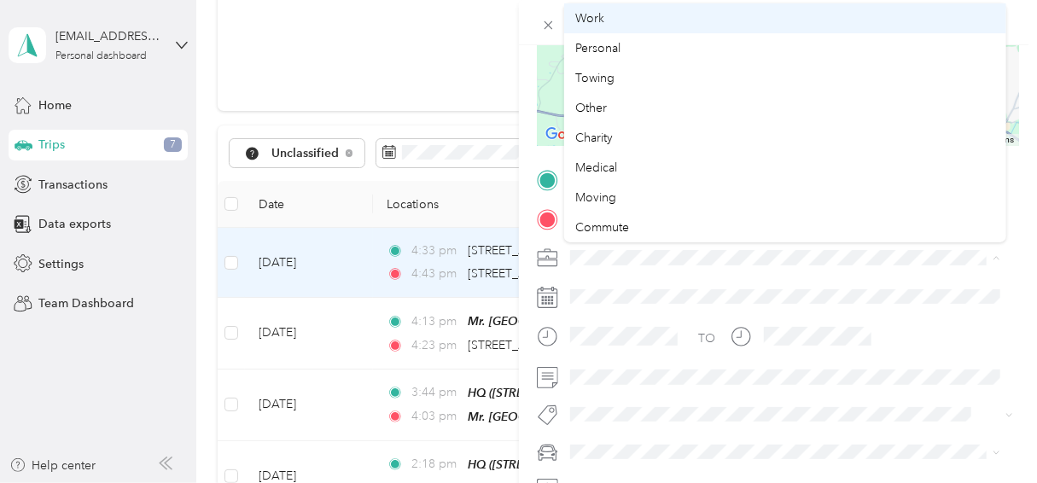
click at [612, 19] on div "Work" at bounding box center [785, 18] width 418 height 18
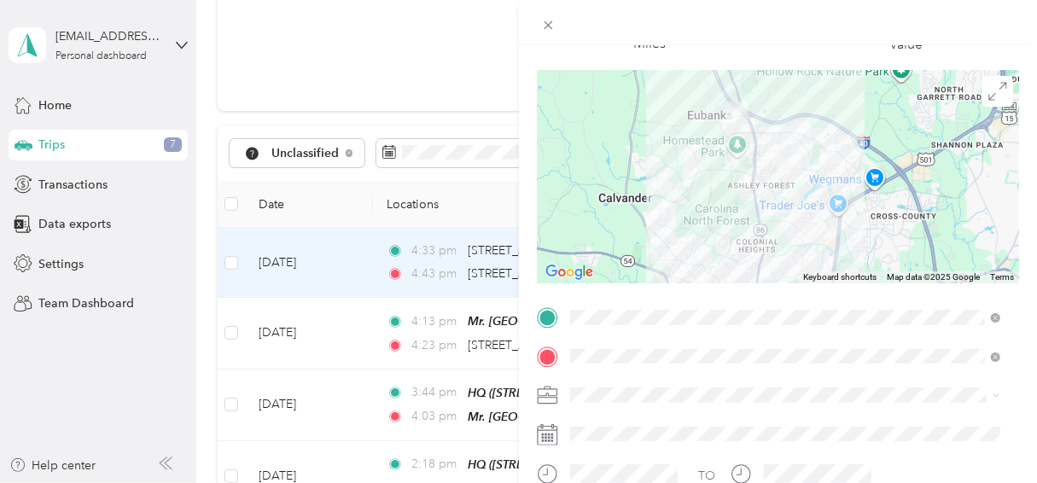
scroll to position [0, 0]
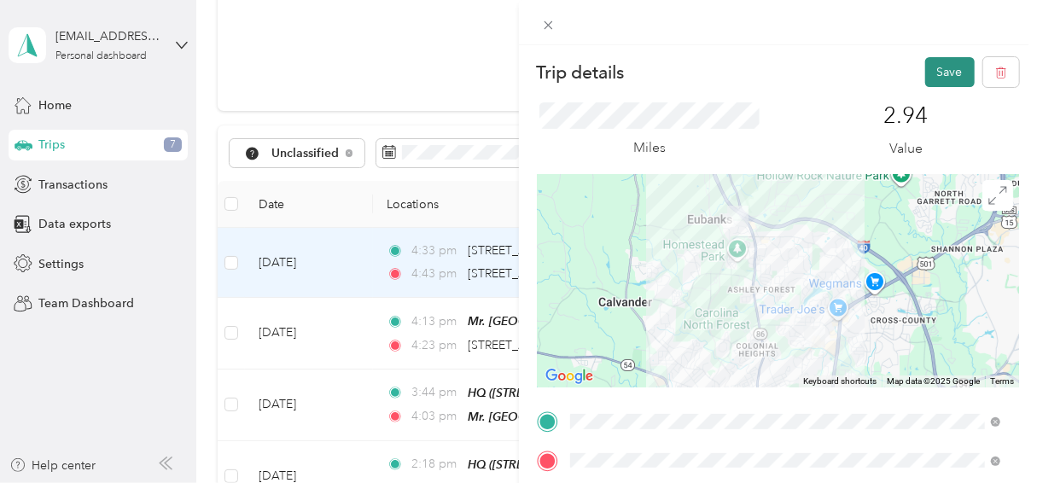
click at [940, 72] on button "Save" at bounding box center [951, 72] width 50 height 30
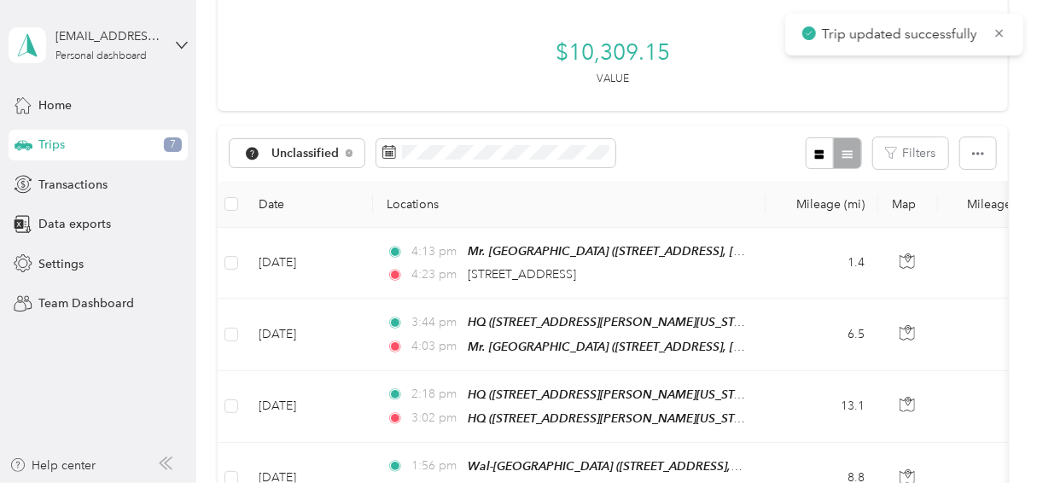
click at [364, 261] on td "[DATE]" at bounding box center [309, 263] width 128 height 71
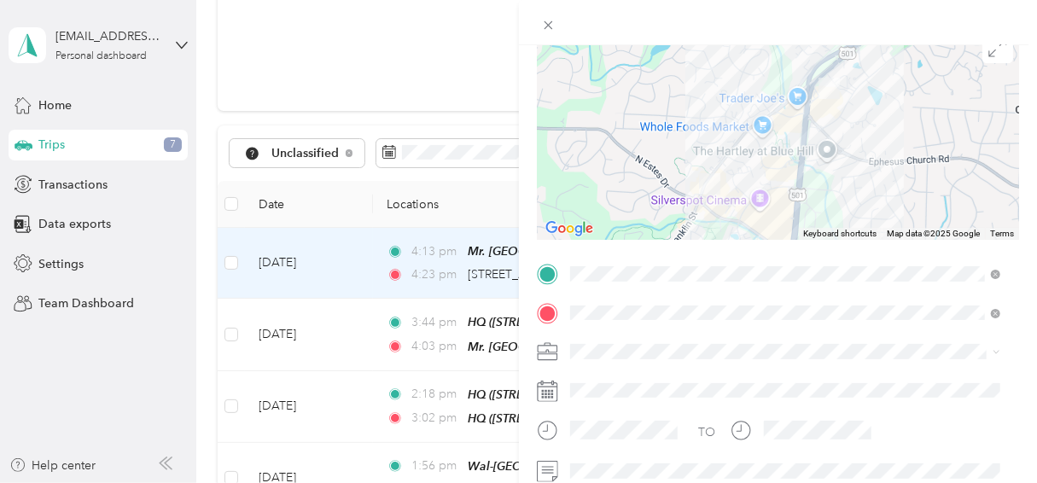
scroll to position [149, 0]
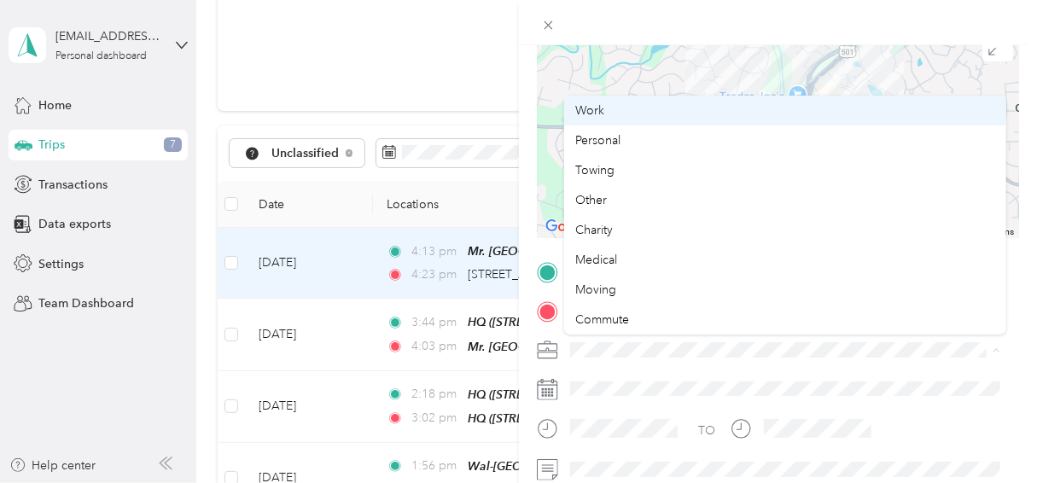
click at [613, 102] on div "Work" at bounding box center [785, 111] width 418 height 18
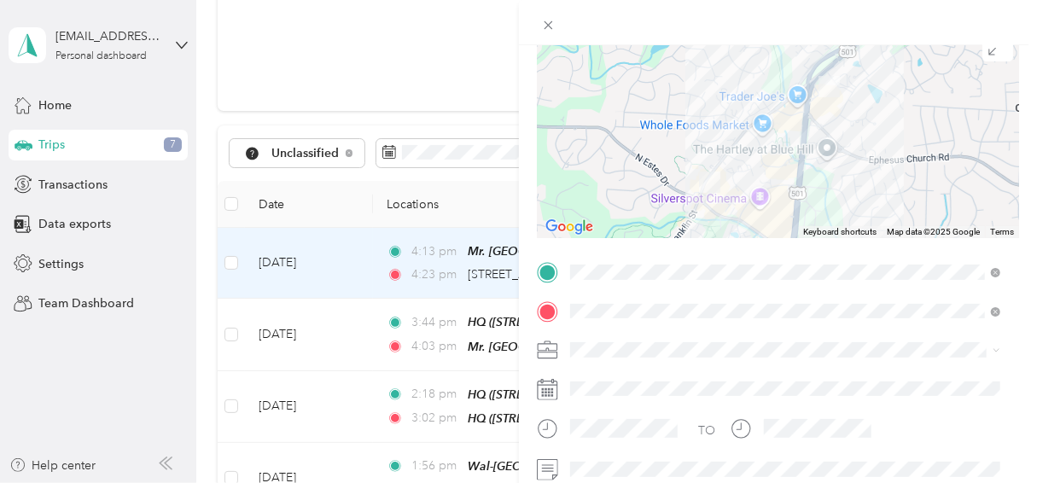
scroll to position [0, 0]
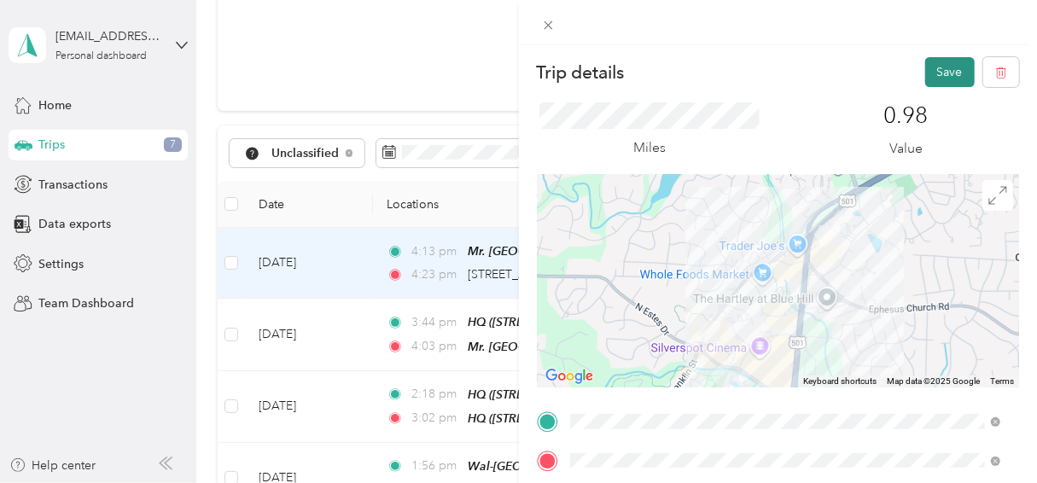
click at [927, 67] on button "Save" at bounding box center [951, 72] width 50 height 30
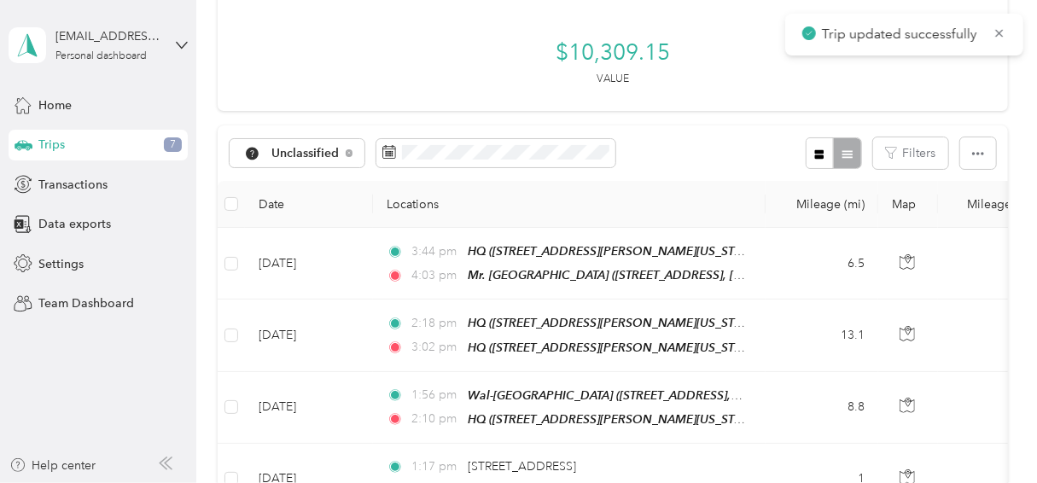
click at [358, 256] on td "[DATE]" at bounding box center [309, 264] width 128 height 72
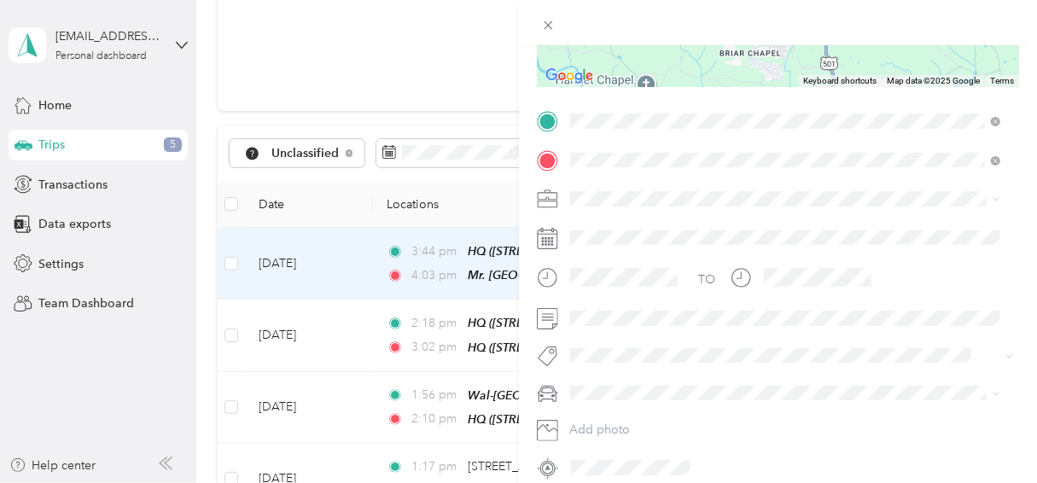
scroll to position [374, 0]
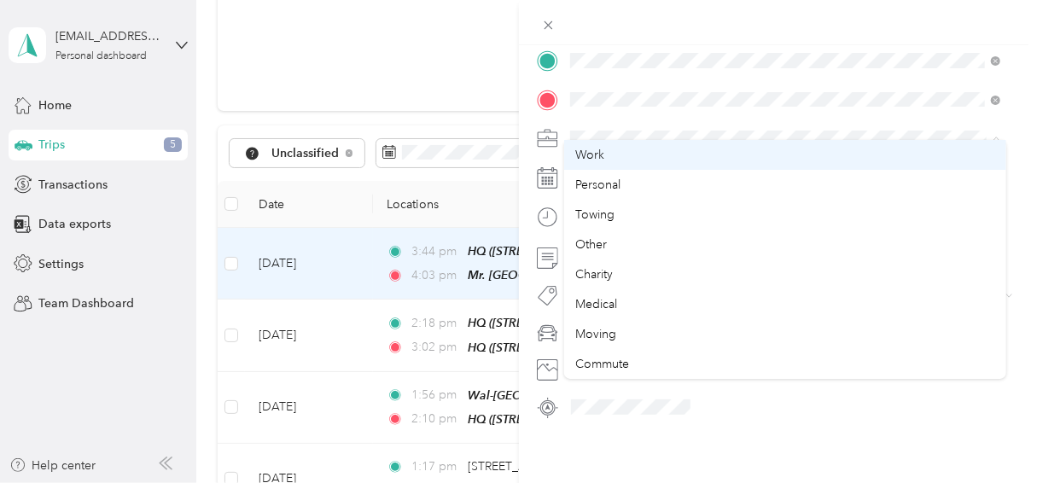
click at [608, 150] on div "Work" at bounding box center [785, 155] width 418 height 18
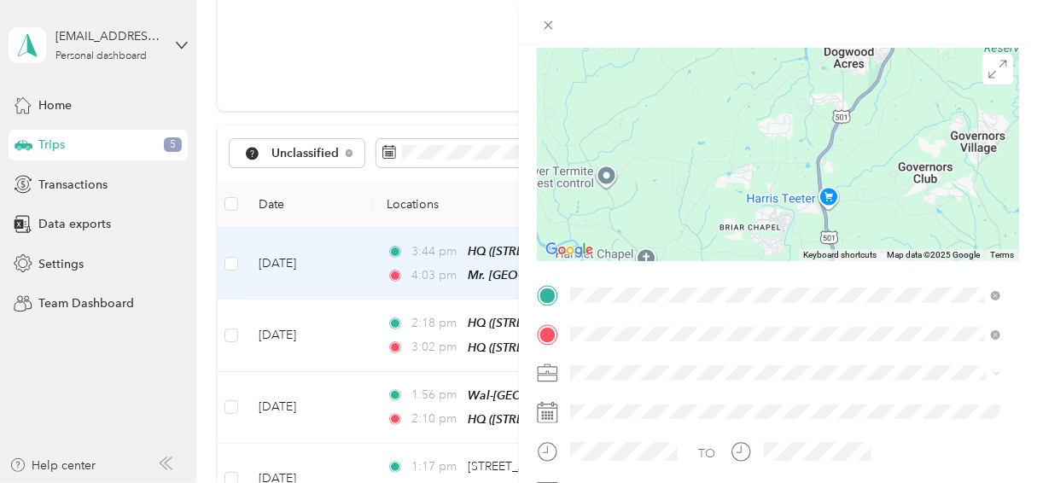
scroll to position [0, 0]
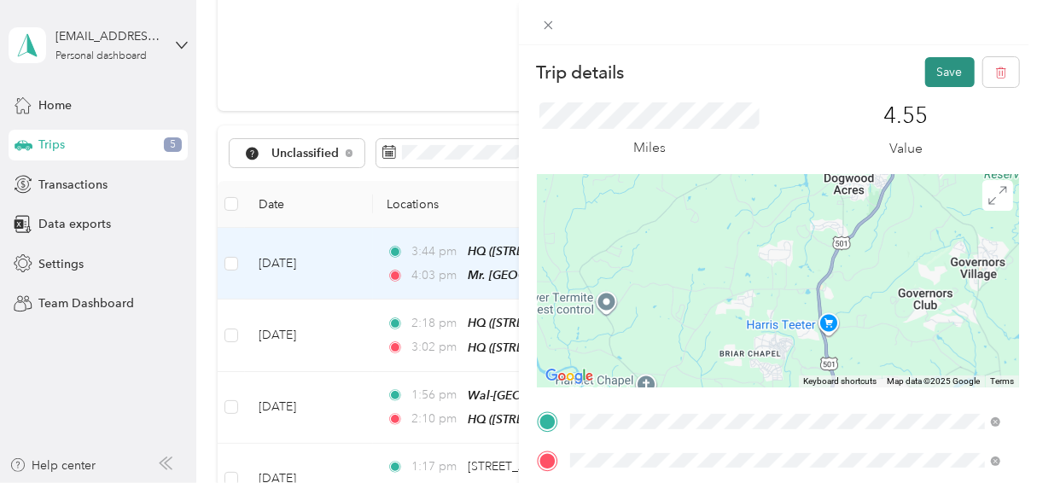
click at [933, 66] on button "Save" at bounding box center [951, 72] width 50 height 30
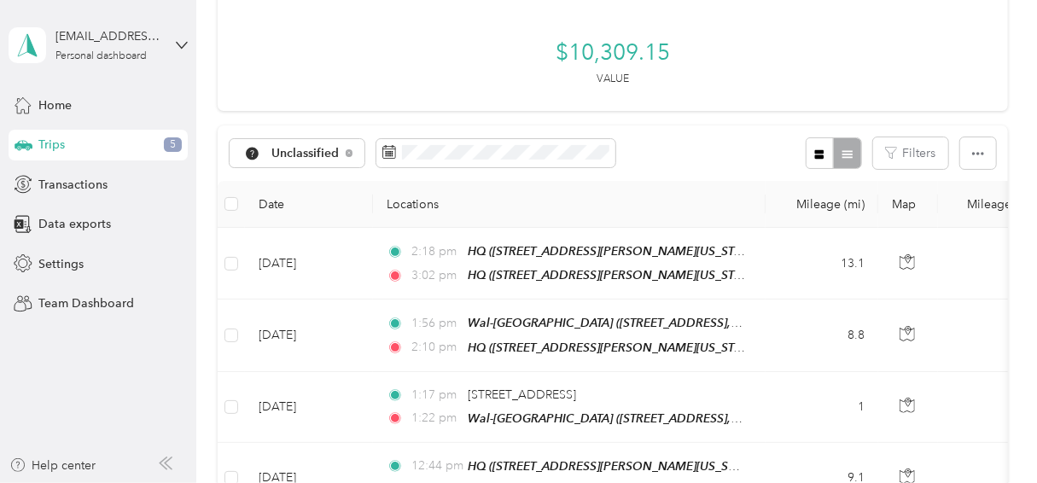
click at [793, 260] on td "13.1" at bounding box center [822, 264] width 113 height 72
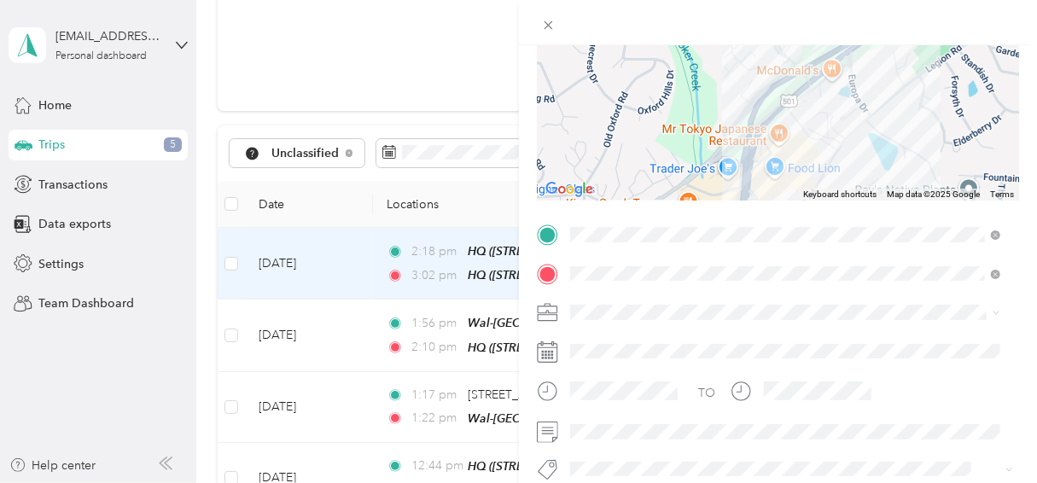
scroll to position [374, 0]
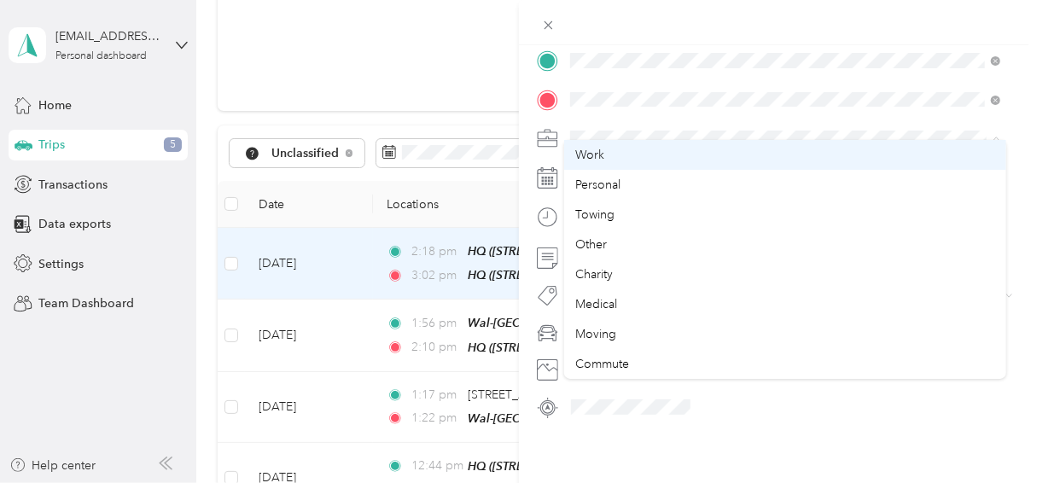
click at [608, 155] on div "Work" at bounding box center [785, 155] width 418 height 18
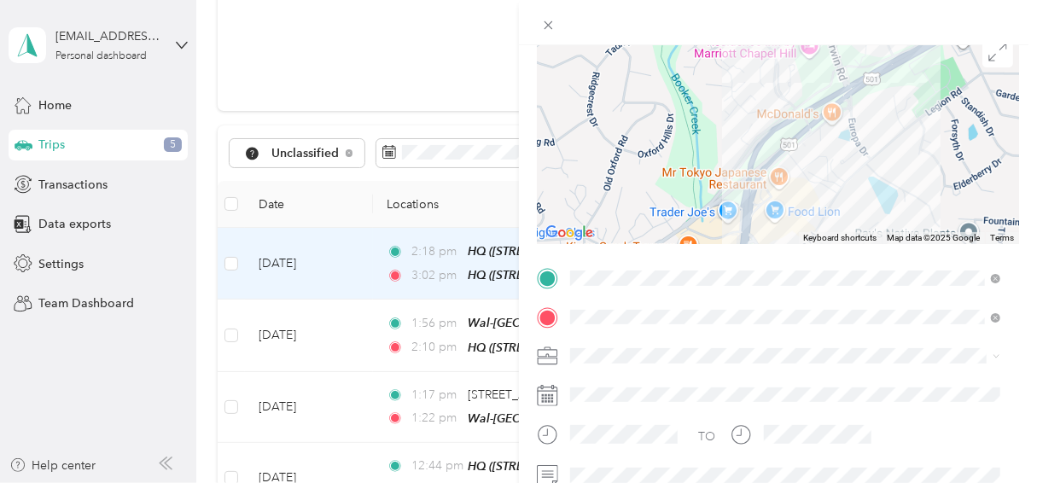
scroll to position [0, 0]
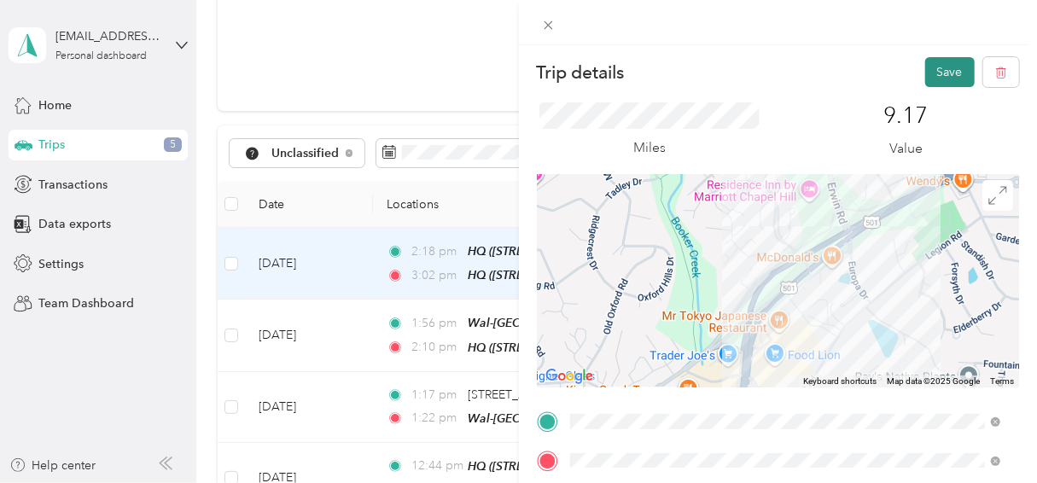
click at [931, 68] on button "Save" at bounding box center [951, 72] width 50 height 30
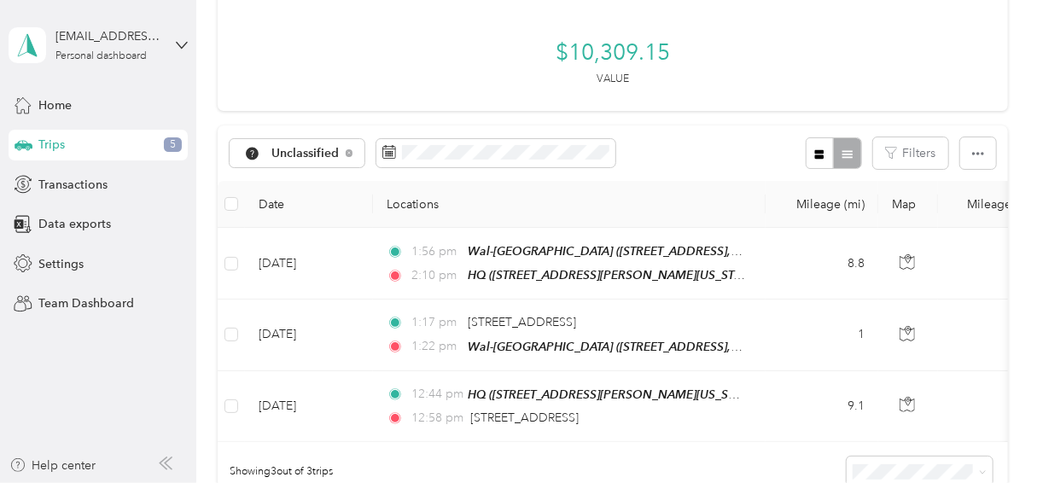
click at [352, 249] on td "[DATE]" at bounding box center [309, 264] width 128 height 72
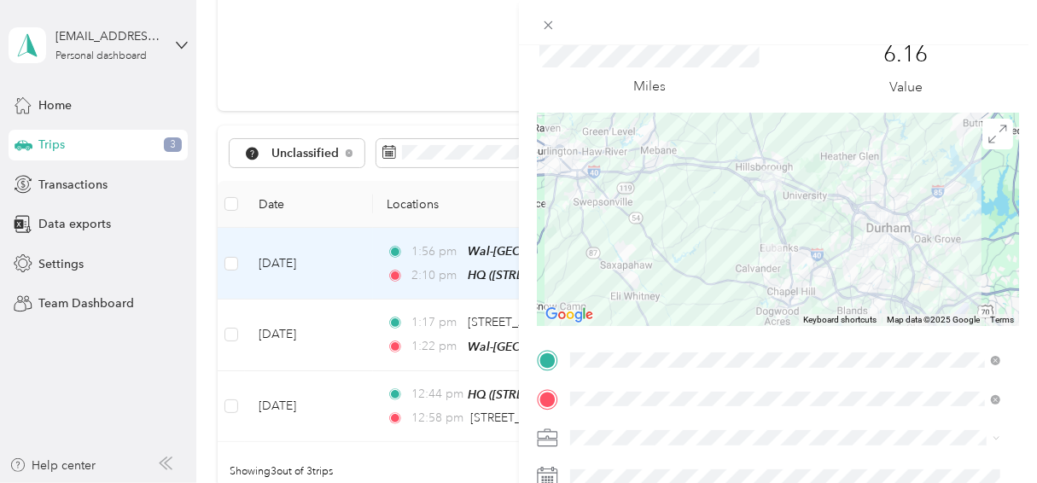
scroll to position [79, 0]
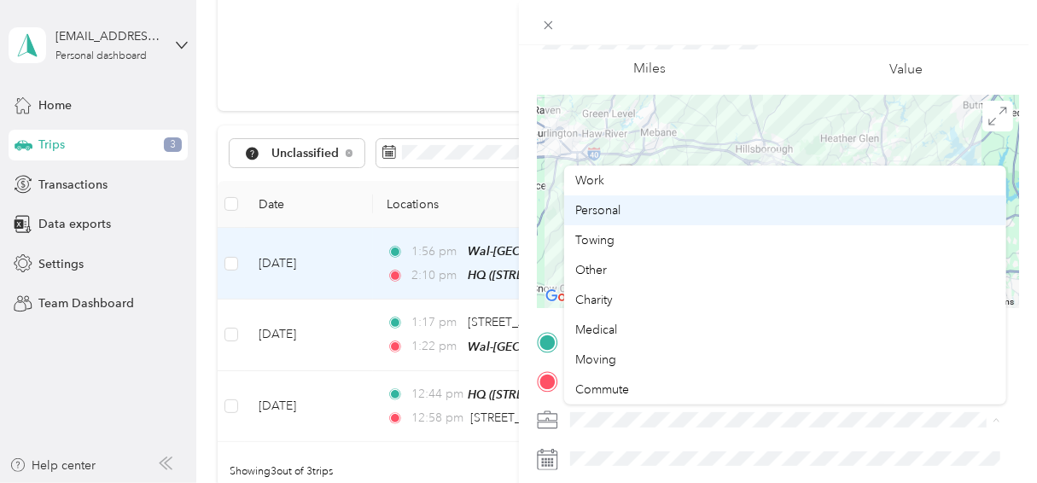
click at [605, 206] on span "Personal" at bounding box center [598, 210] width 45 height 15
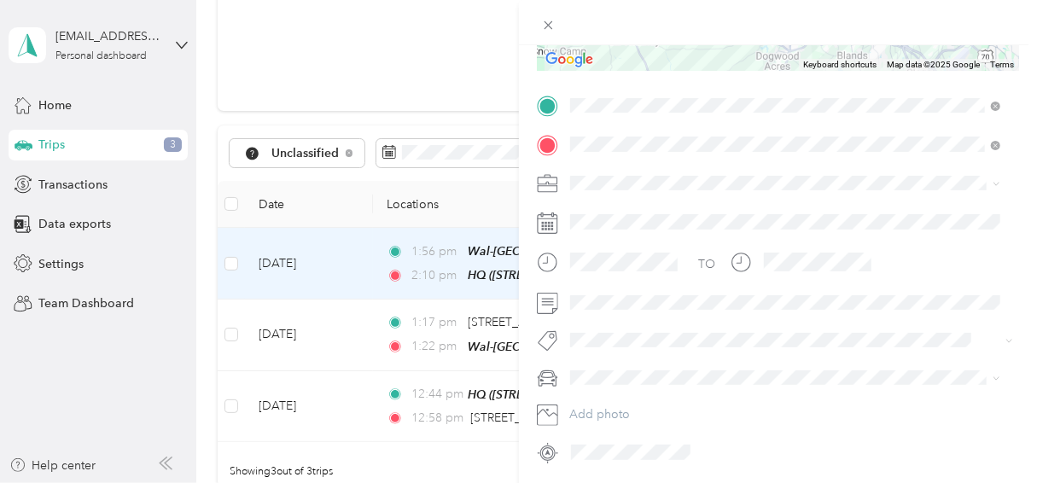
scroll to position [373, 0]
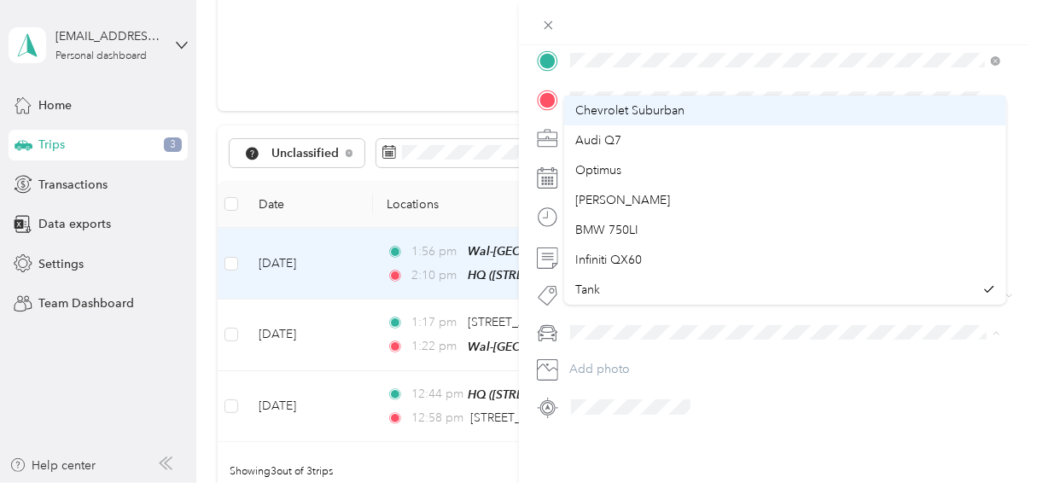
click at [686, 110] on div "Chevrolet Suburban" at bounding box center [785, 111] width 418 height 18
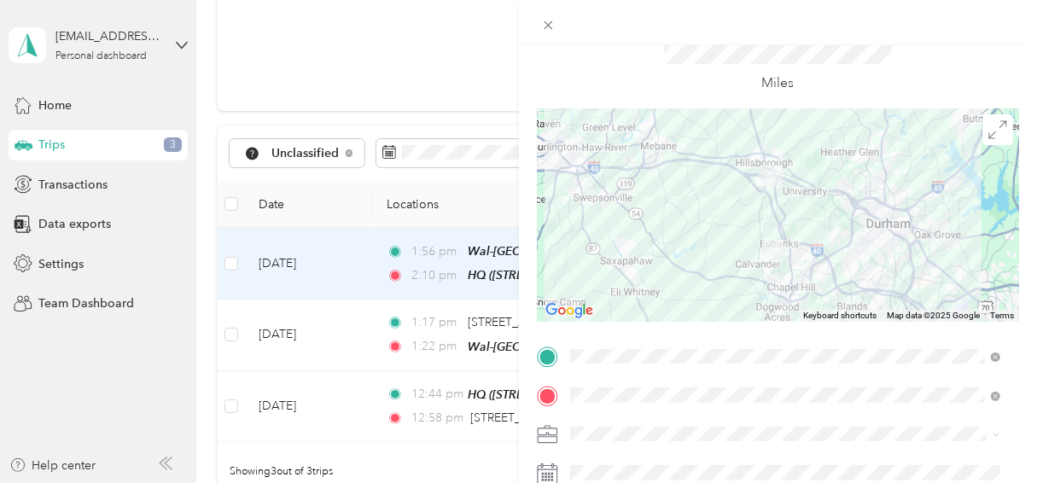
scroll to position [0, 0]
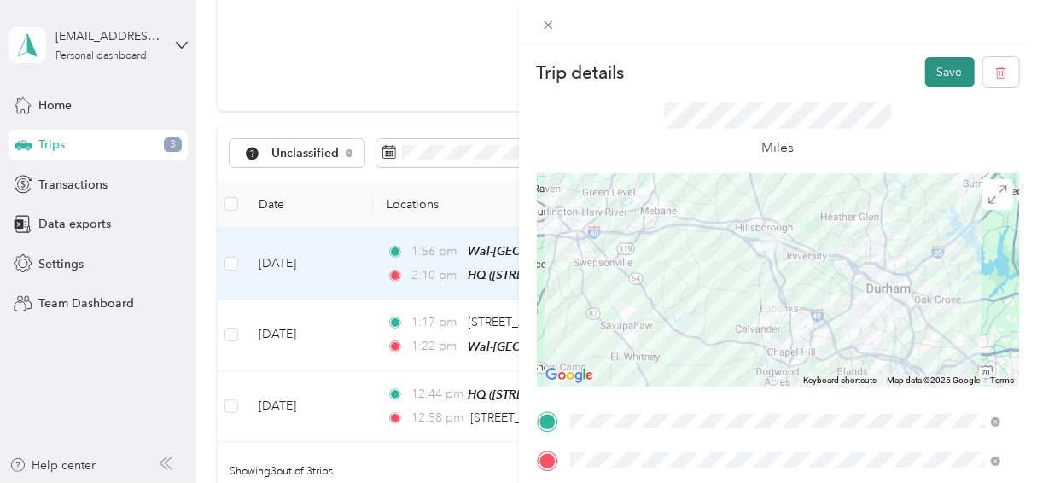
click at [938, 73] on button "Save" at bounding box center [951, 72] width 50 height 30
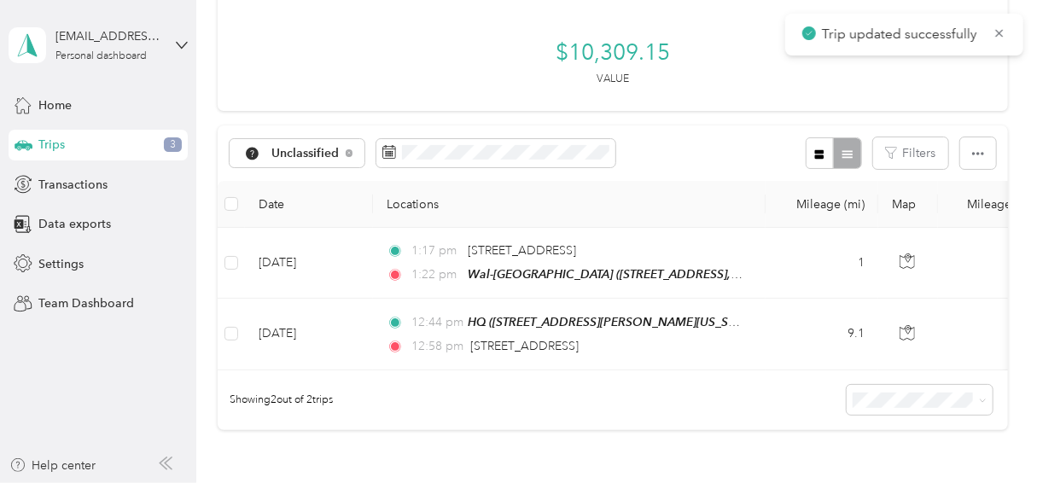
click at [796, 251] on td "1" at bounding box center [822, 263] width 113 height 71
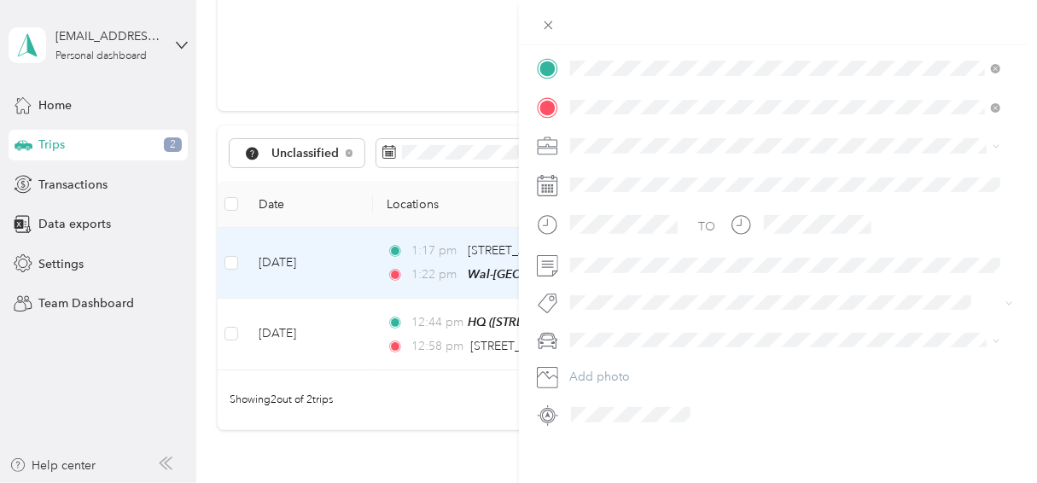
scroll to position [374, 0]
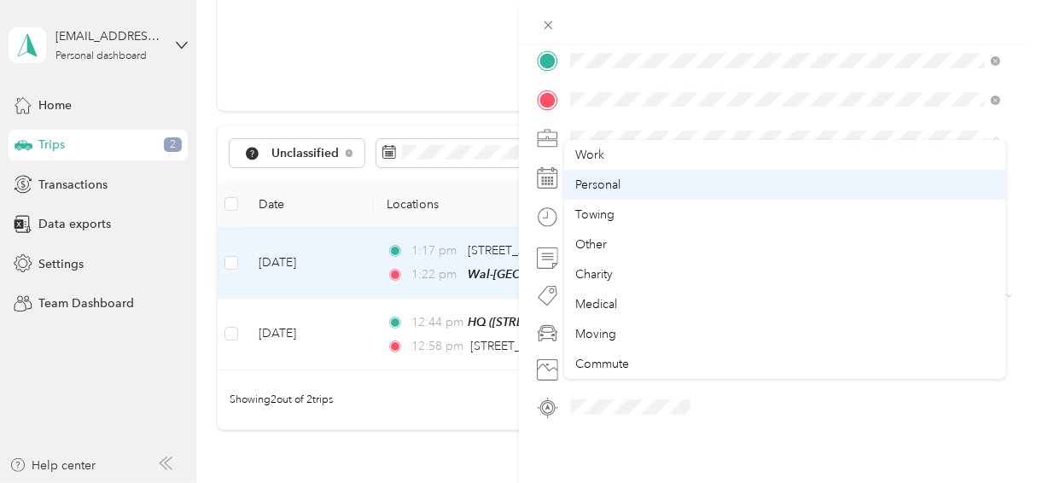
click at [608, 187] on span "Personal" at bounding box center [598, 185] width 45 height 15
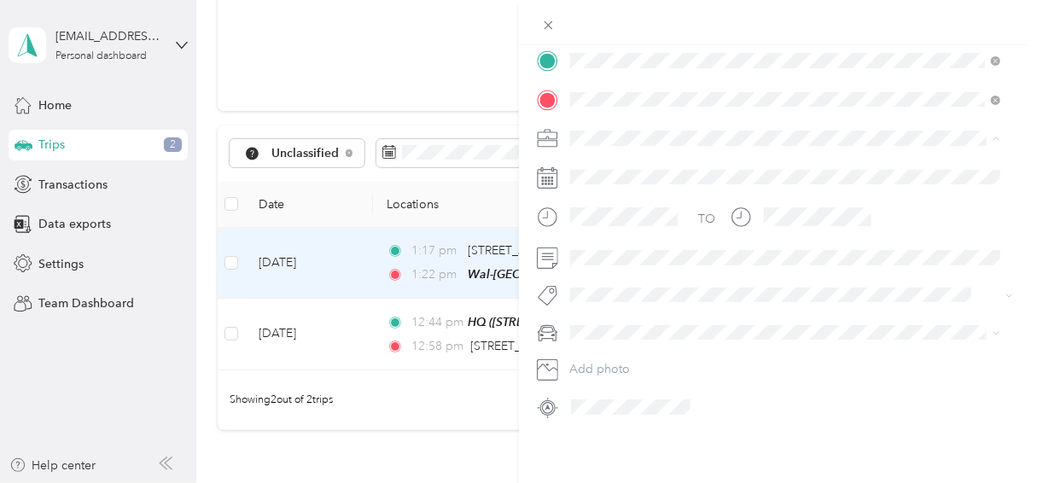
scroll to position [373, 0]
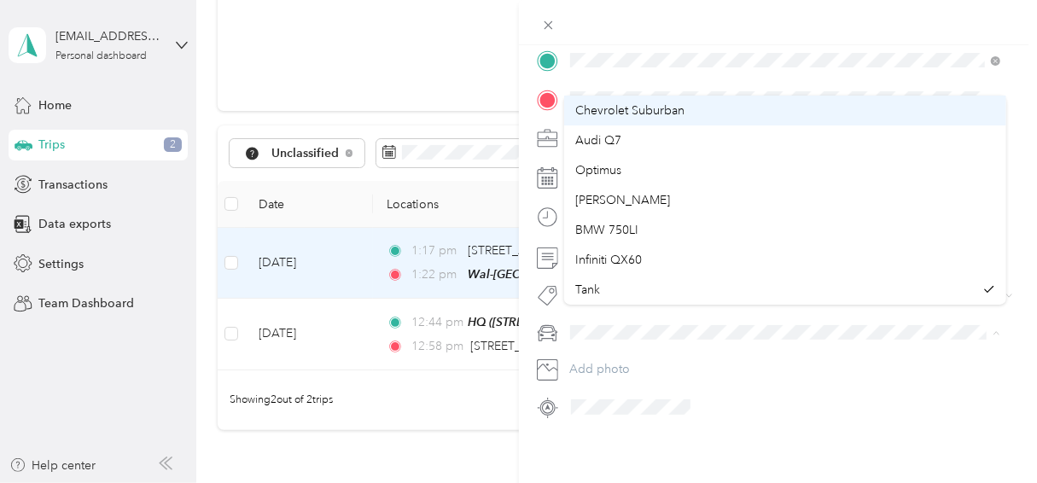
click at [657, 114] on span "Chevrolet Suburban" at bounding box center [630, 110] width 109 height 15
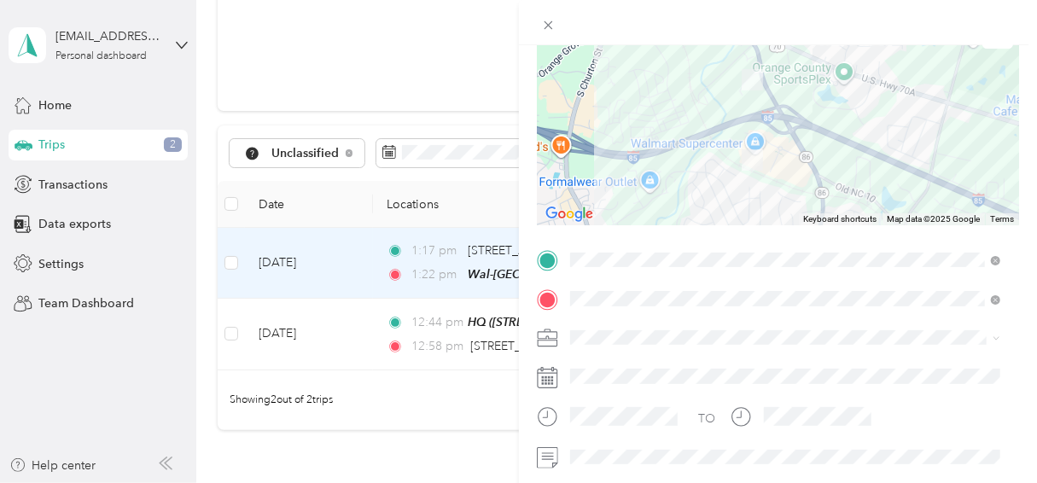
scroll to position [0, 0]
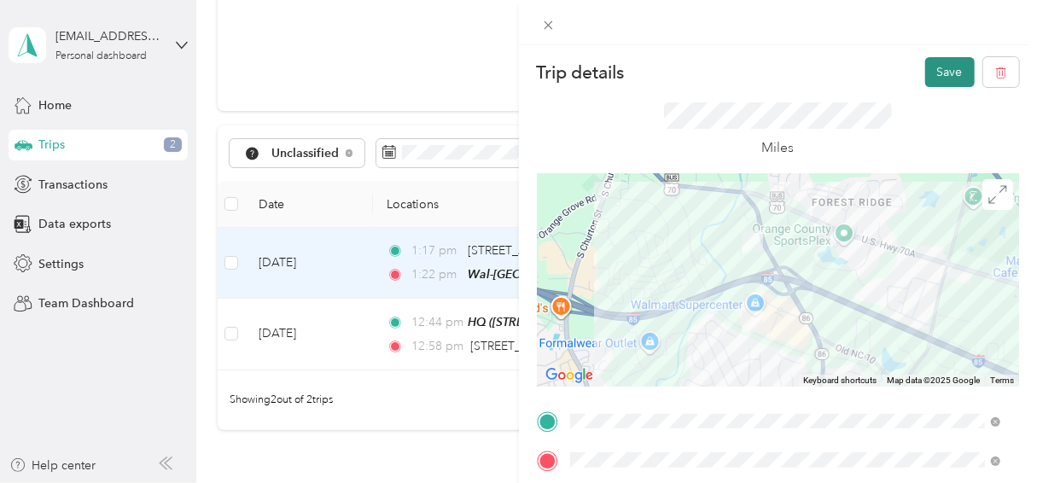
click at [943, 70] on button "Save" at bounding box center [951, 72] width 50 height 30
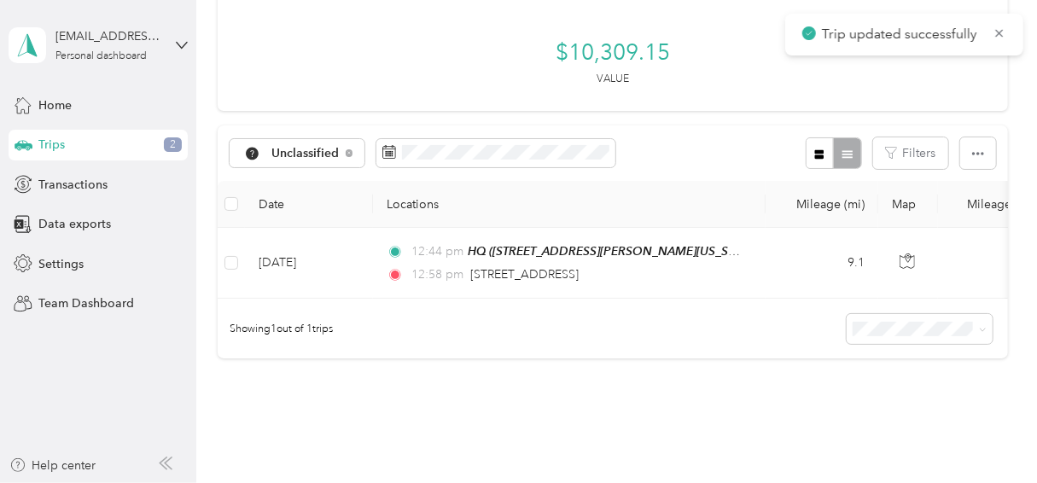
click at [352, 249] on td "[DATE]" at bounding box center [309, 263] width 128 height 71
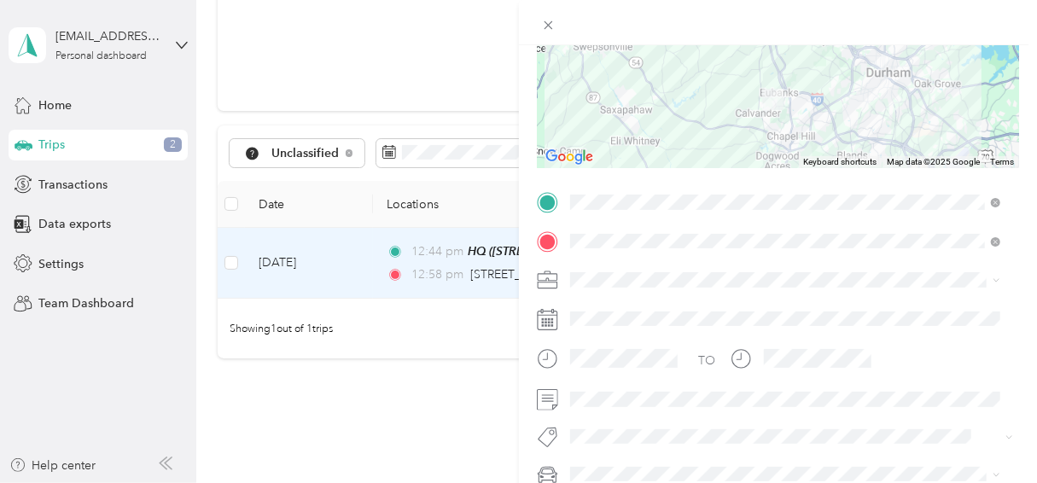
scroll to position [220, 0]
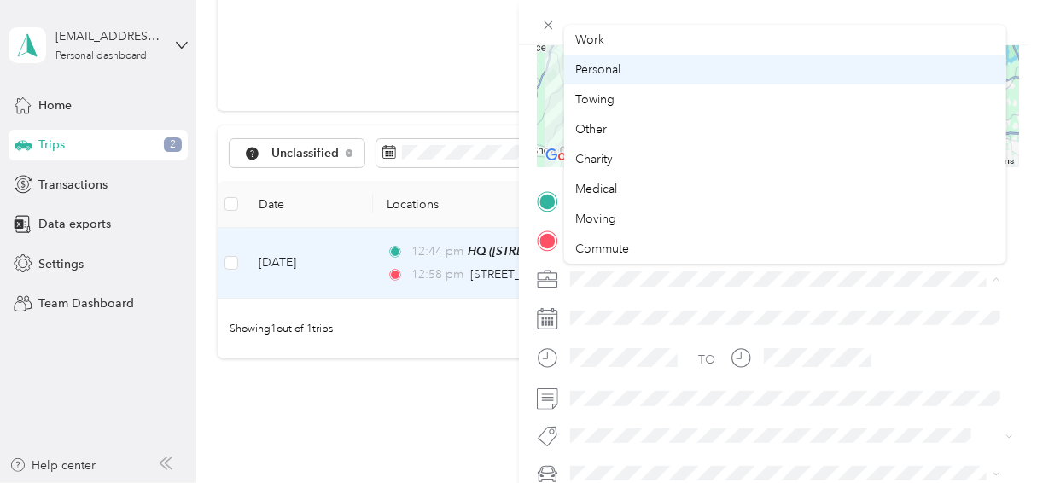
click at [622, 68] on div "Personal" at bounding box center [785, 70] width 418 height 18
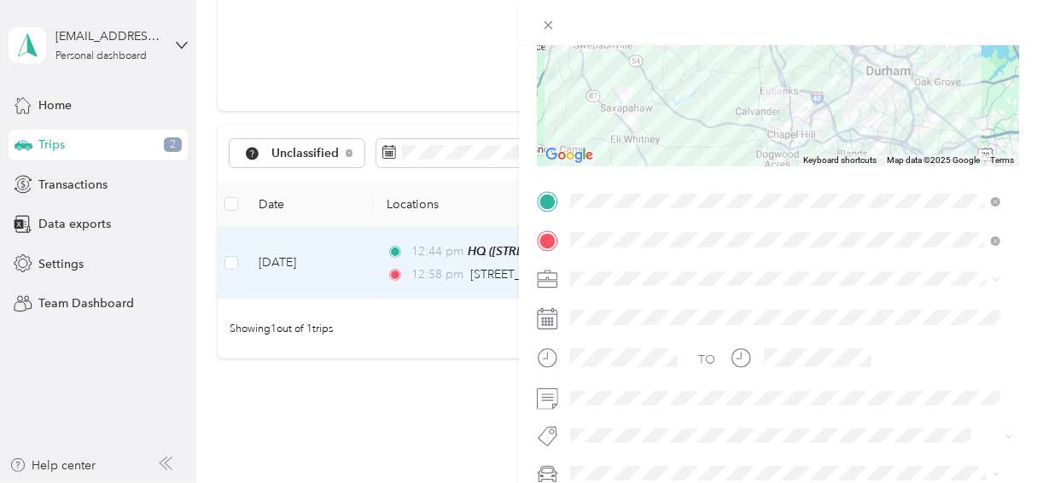
scroll to position [373, 0]
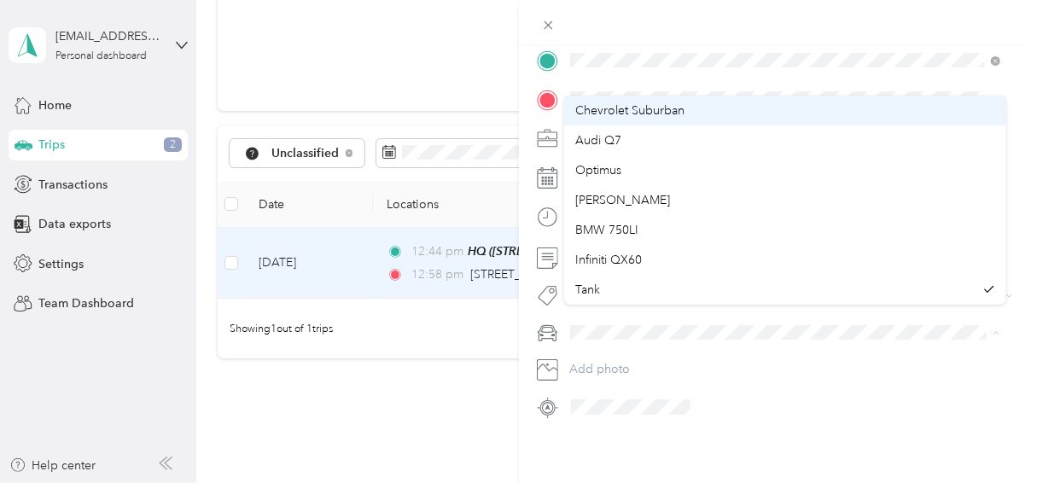
click at [669, 103] on span "Chevrolet Suburban" at bounding box center [630, 110] width 109 height 15
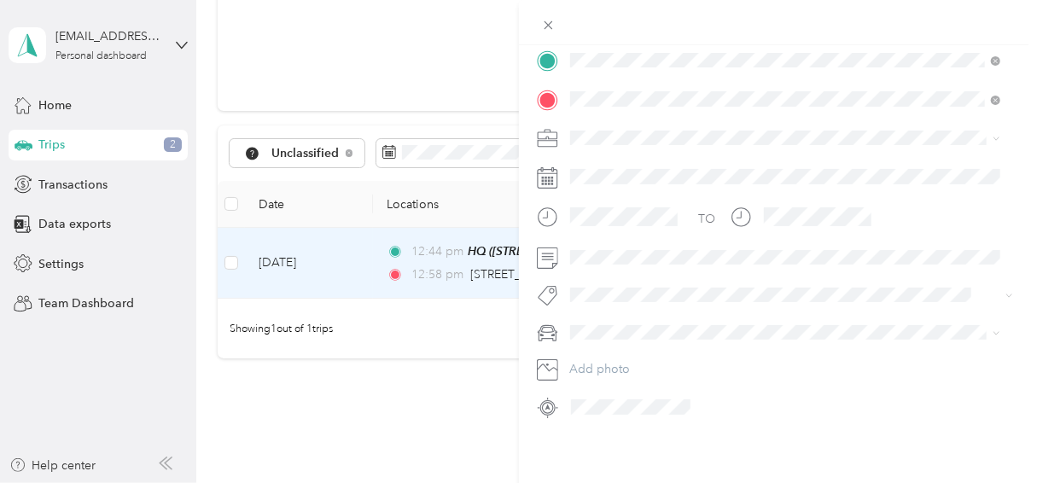
scroll to position [0, 0]
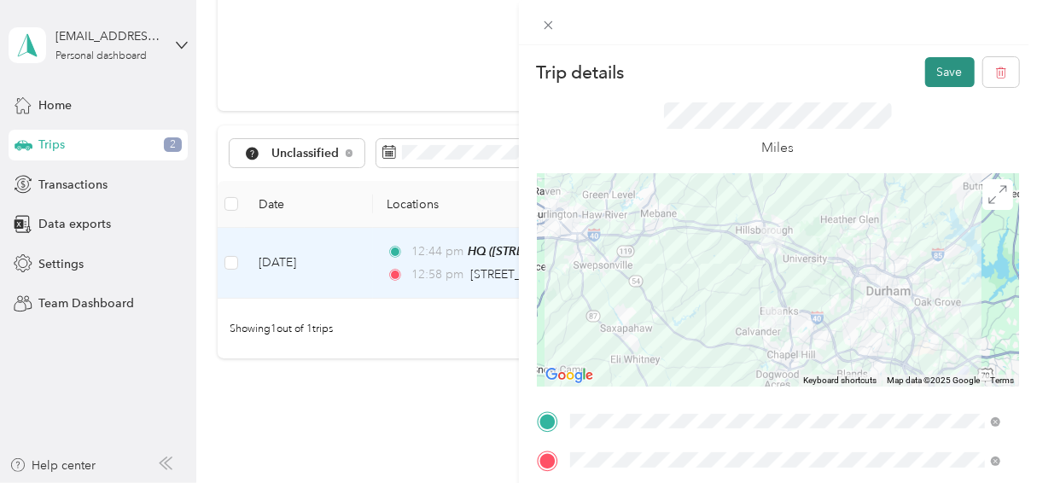
click at [926, 72] on button "Save" at bounding box center [951, 72] width 50 height 30
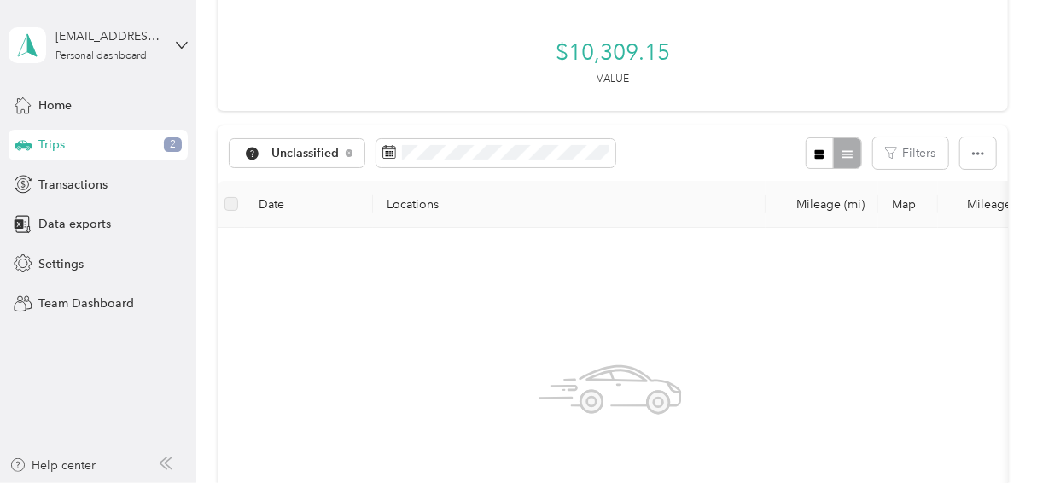
click at [349, 249] on div "No trips yet. Add a trip" at bounding box center [610, 445] width 758 height 406
